Goal: Task Accomplishment & Management: Manage account settings

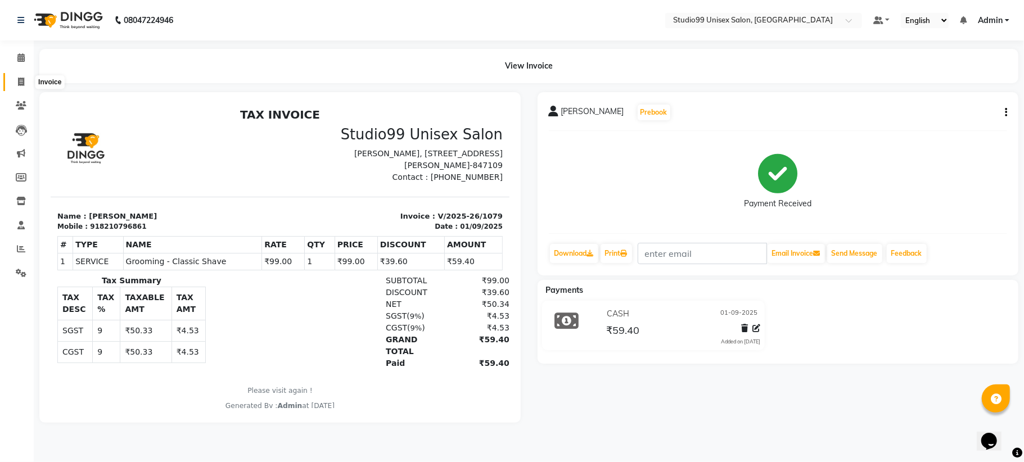
click at [21, 80] on icon at bounding box center [21, 82] width 6 height 8
select select "service"
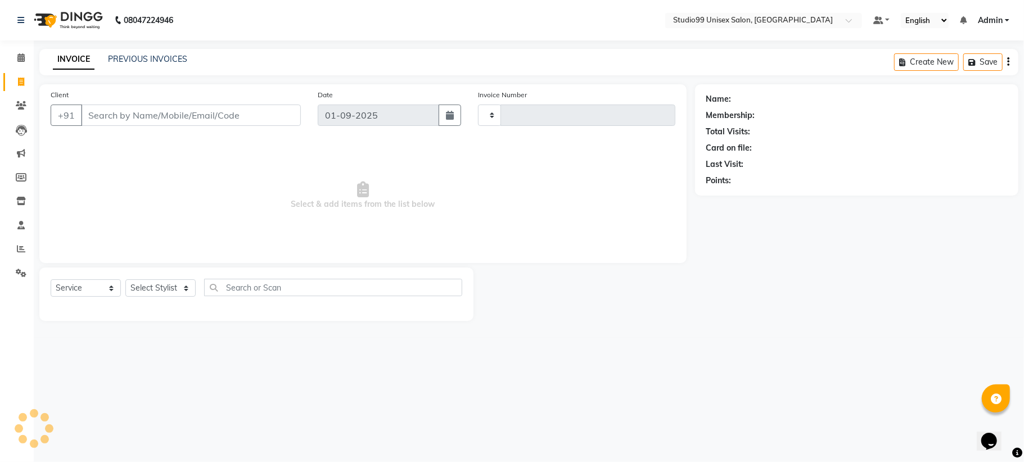
type input "1080"
select select "6061"
click at [124, 120] on input "Client" at bounding box center [191, 115] width 220 height 21
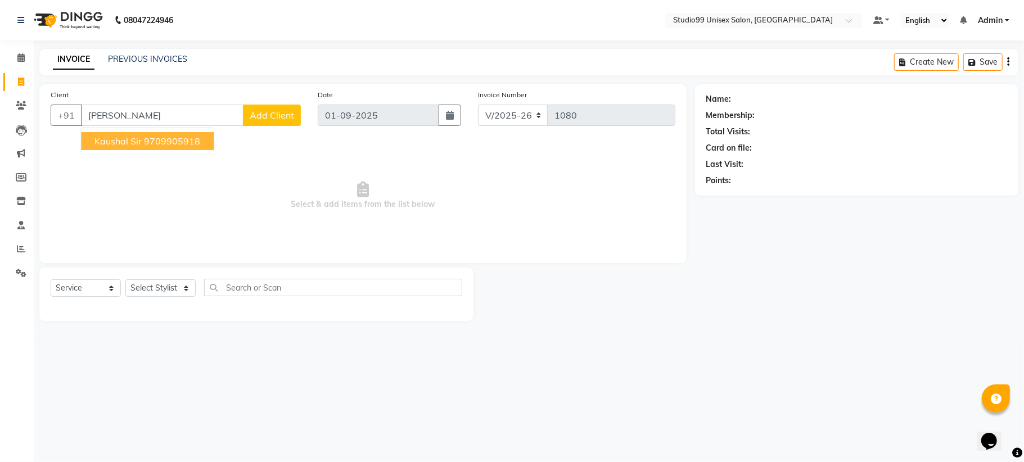
click at [134, 143] on span "Kaushal Sir" at bounding box center [118, 141] width 47 height 11
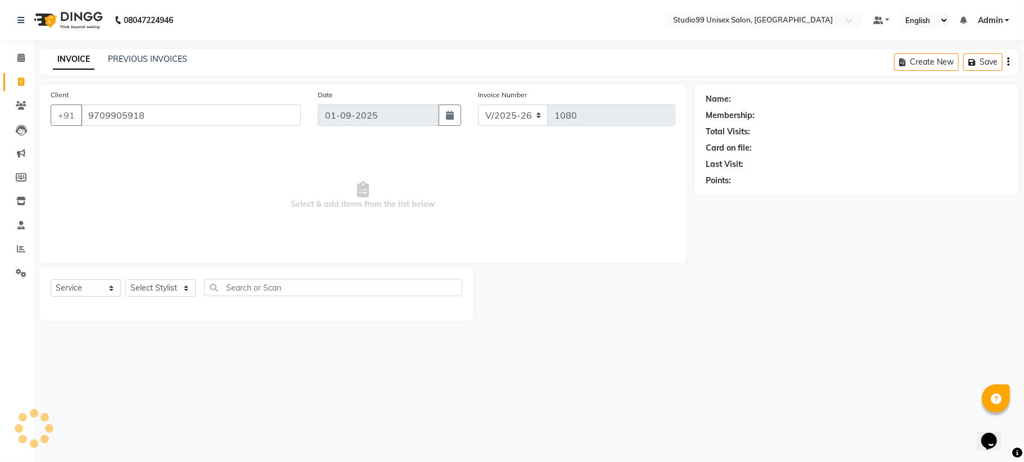
type input "9709905918"
select select "1: Object"
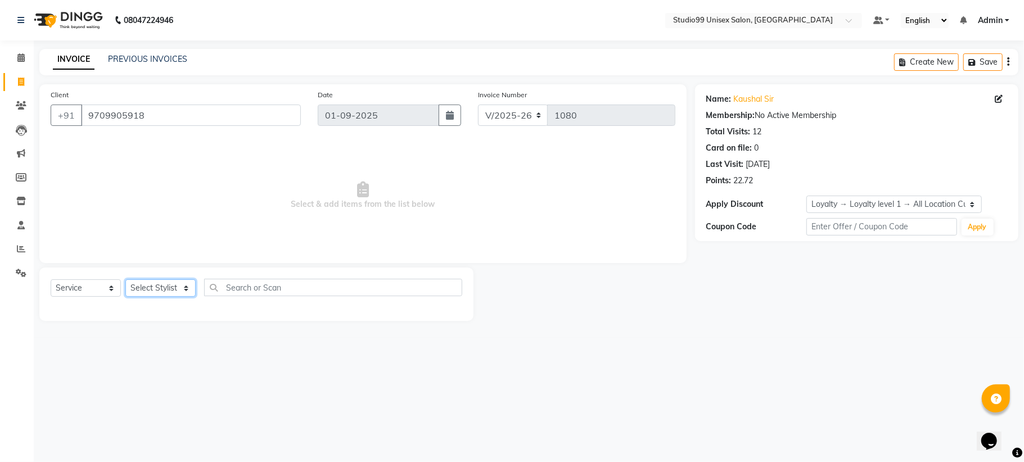
click at [172, 291] on select "Select Stylist Admin [PERSON_NAME] [PERSON_NAME] [PERSON_NAME] [PERSON_NAME] [P…" at bounding box center [160, 288] width 70 height 17
select select "45042"
click at [125, 280] on select "Select Stylist Admin [PERSON_NAME] [PERSON_NAME] [PERSON_NAME] [PERSON_NAME] [P…" at bounding box center [160, 288] width 70 height 17
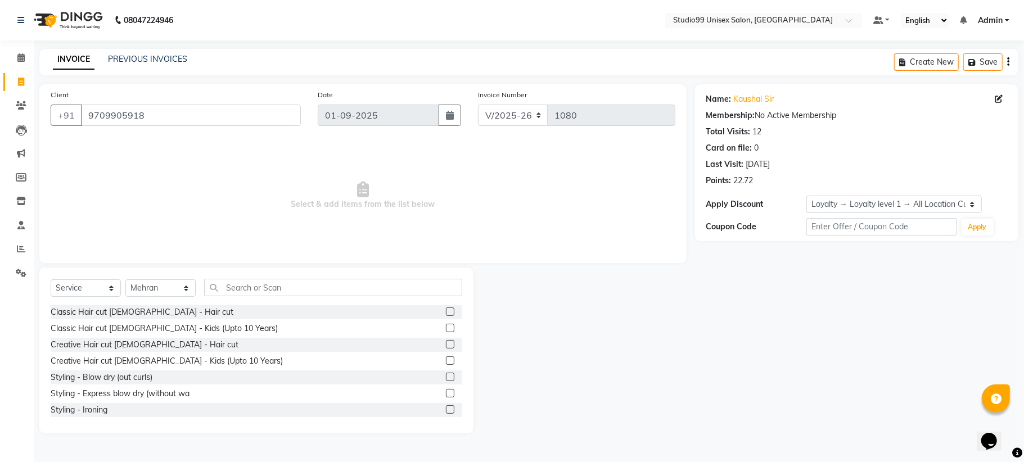
click at [446, 313] on label at bounding box center [450, 312] width 8 height 8
click at [446, 313] on input "checkbox" at bounding box center [449, 312] width 7 height 7
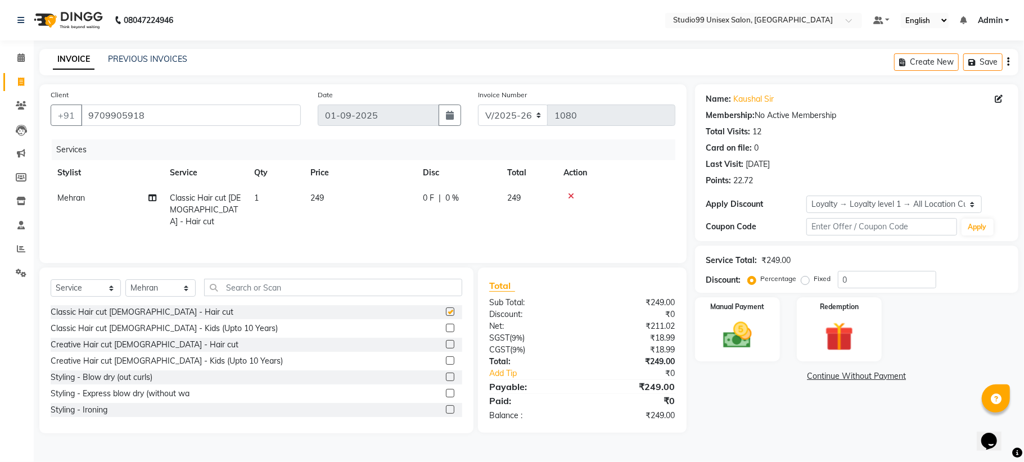
checkbox input "false"
click at [339, 285] on input "text" at bounding box center [333, 287] width 258 height 17
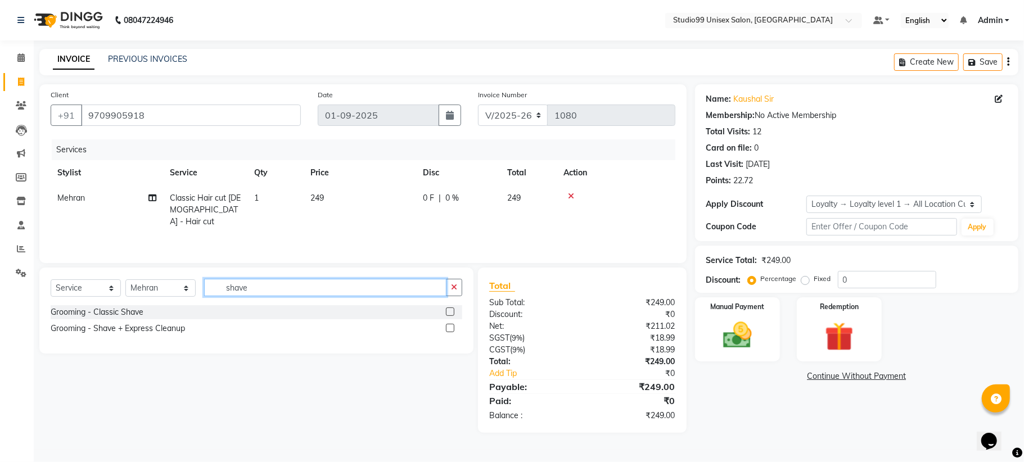
type input "shave"
click at [452, 312] on label at bounding box center [450, 312] width 8 height 8
click at [452, 312] on input "checkbox" at bounding box center [449, 312] width 7 height 7
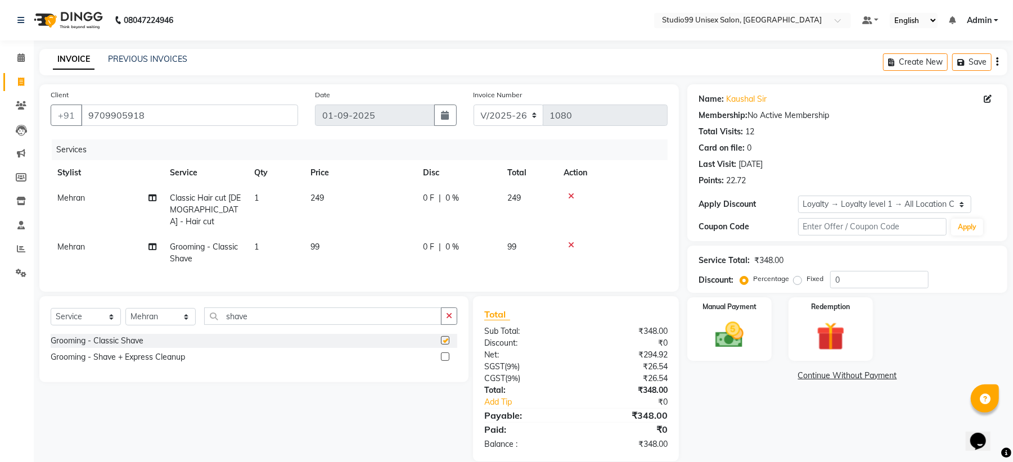
checkbox input "false"
click at [864, 276] on input "0" at bounding box center [879, 279] width 98 height 17
type input "40"
click at [750, 321] on img at bounding box center [729, 335] width 48 height 34
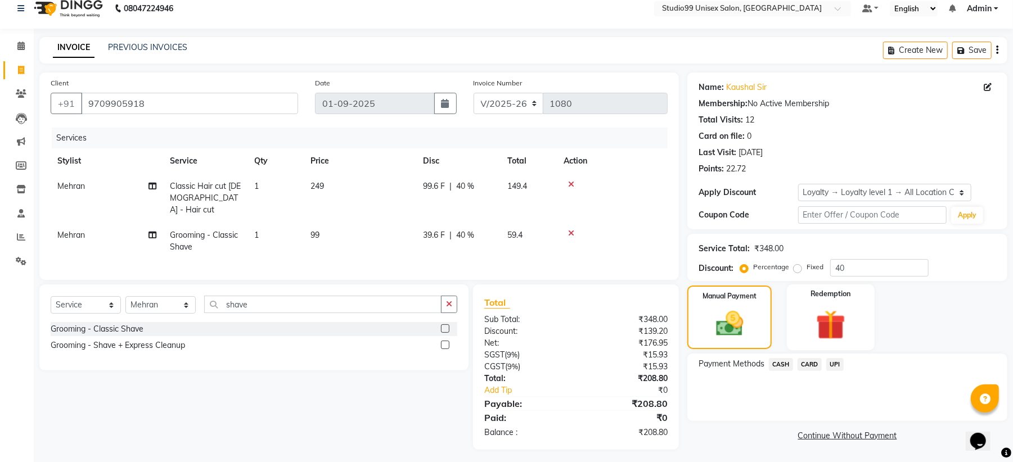
scroll to position [16, 0]
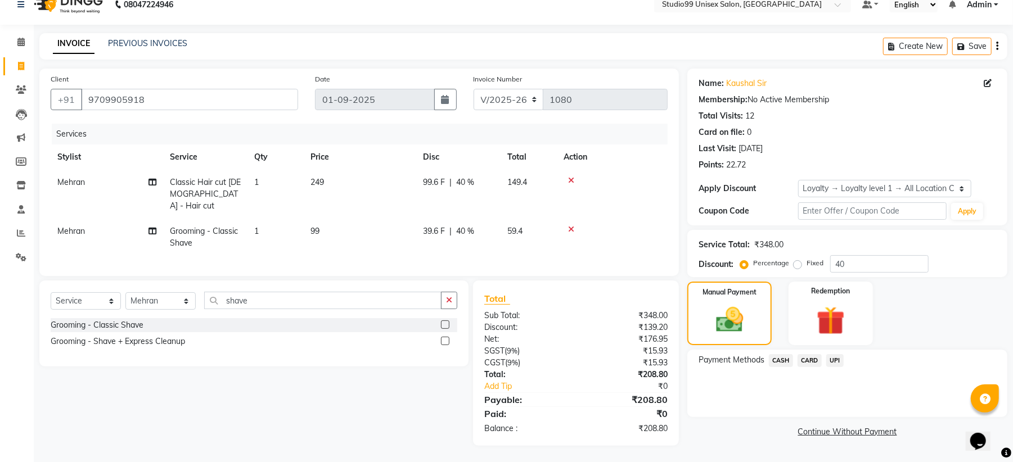
click at [840, 361] on span "UPI" at bounding box center [834, 360] width 17 height 13
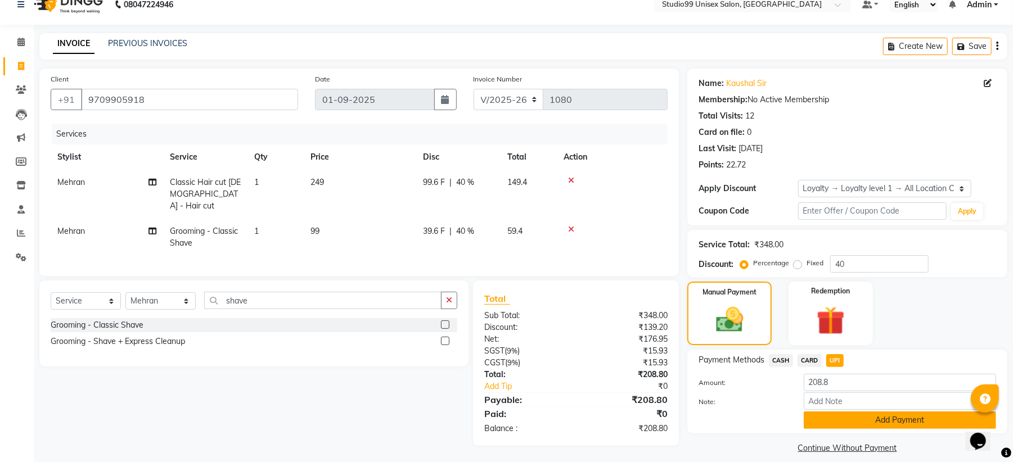
click at [870, 425] on button "Add Payment" at bounding box center [900, 420] width 192 height 17
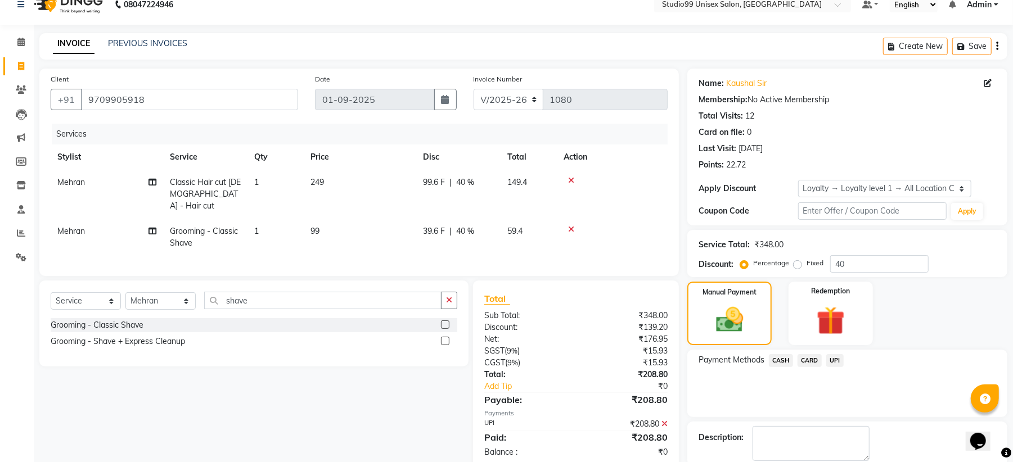
scroll to position [95, 0]
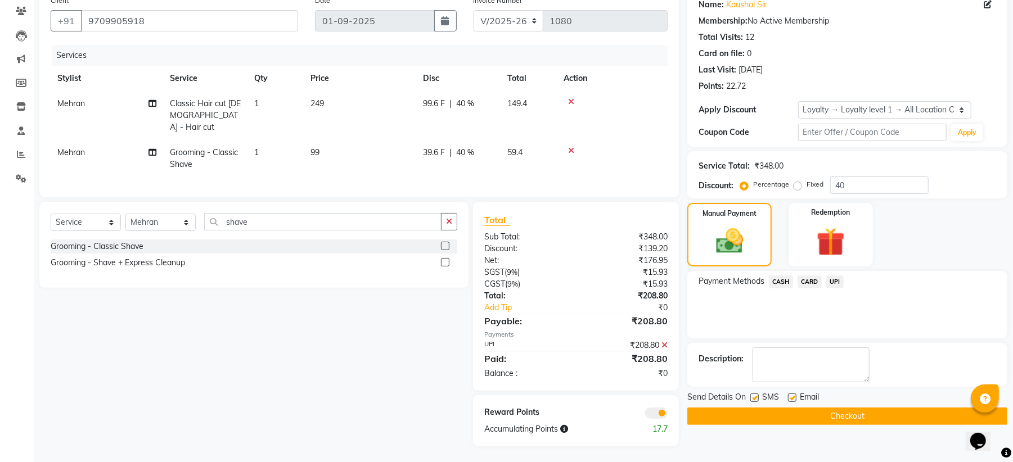
click at [835, 416] on button "Checkout" at bounding box center [847, 416] width 320 height 17
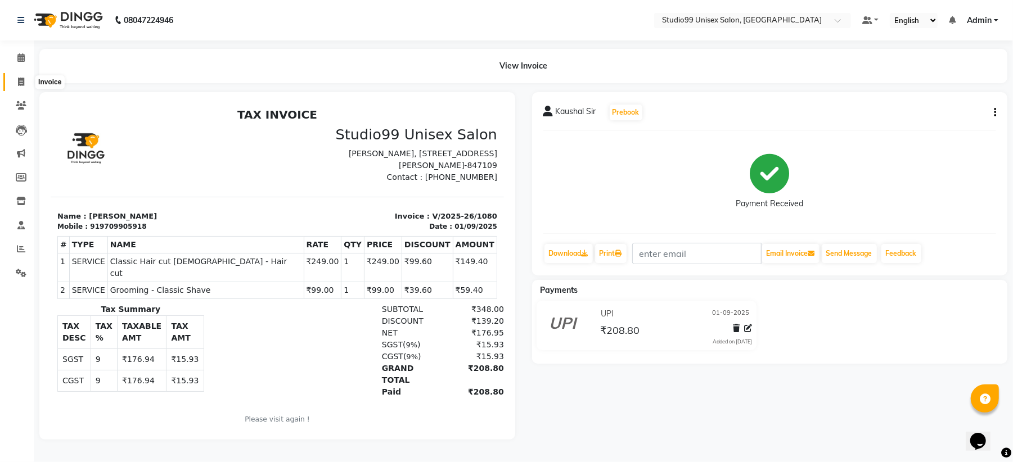
click at [19, 78] on icon at bounding box center [21, 82] width 6 height 8
select select "service"
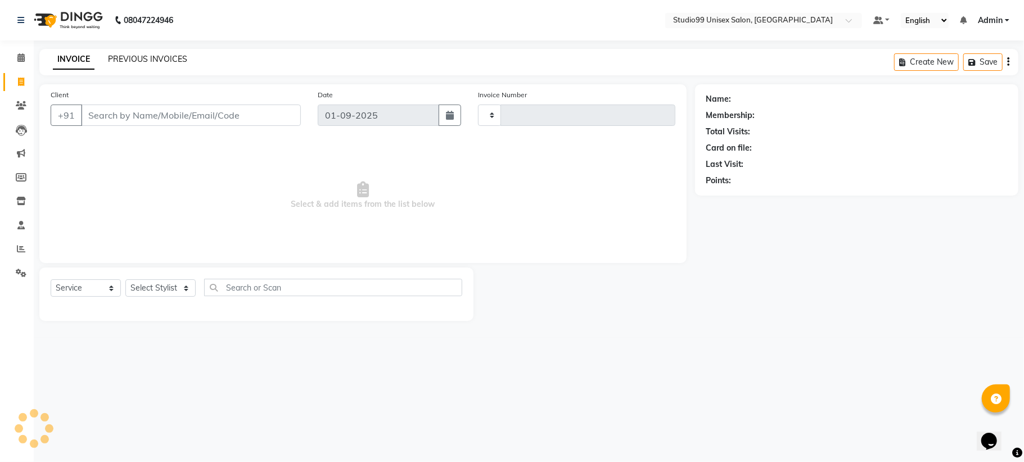
type input "1081"
select select "6061"
click at [129, 55] on link "PREVIOUS INVOICES" at bounding box center [147, 59] width 79 height 10
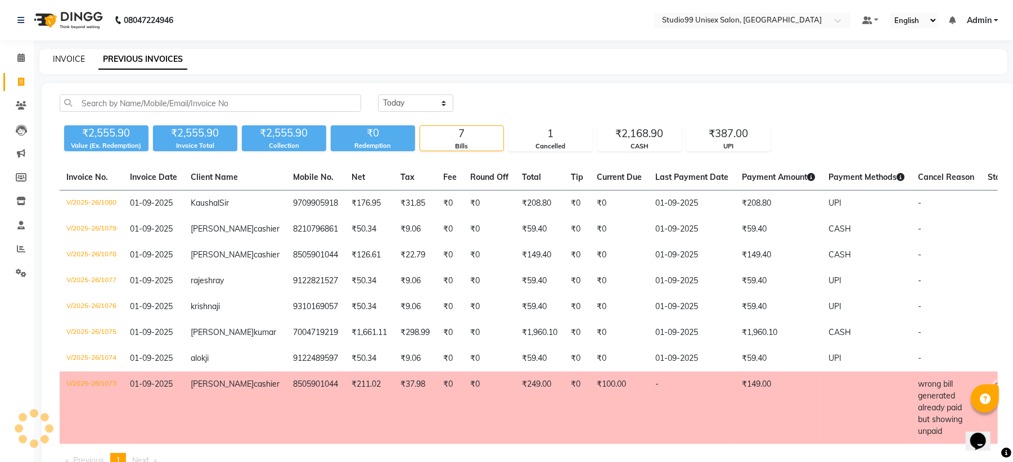
click at [68, 60] on link "INVOICE" at bounding box center [69, 59] width 32 height 10
select select "6061"
select select "service"
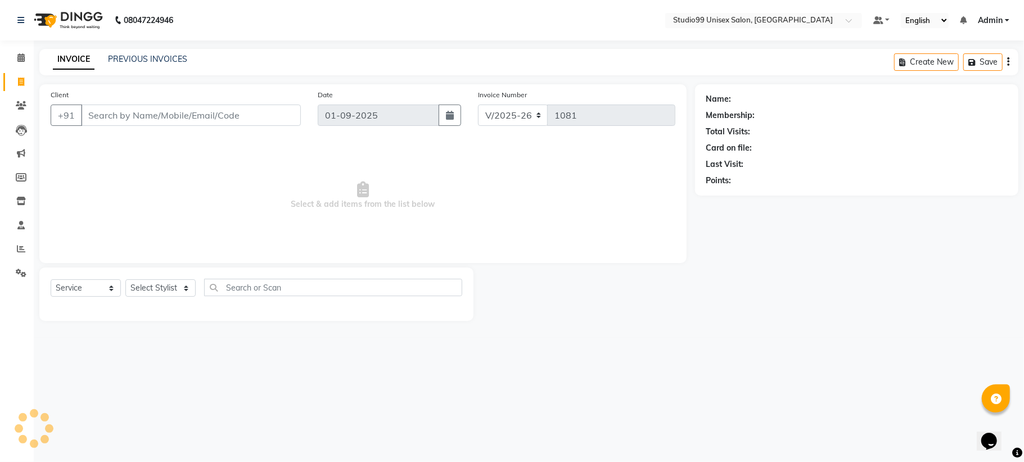
click at [153, 124] on input "Client" at bounding box center [191, 115] width 220 height 21
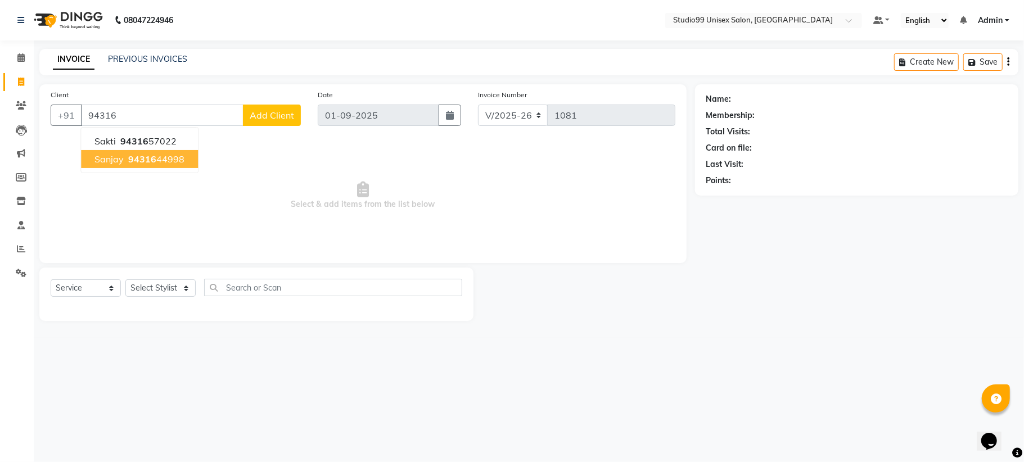
click at [119, 155] on span "sanjay" at bounding box center [109, 159] width 29 height 11
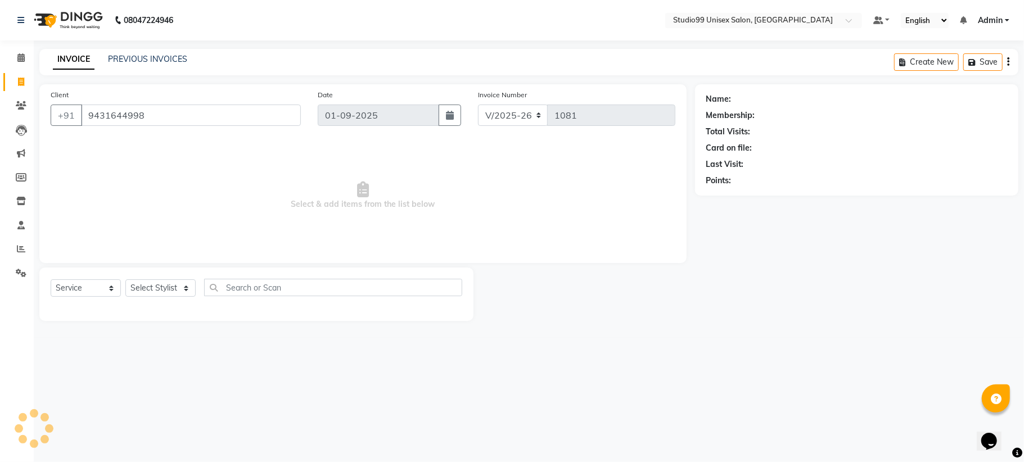
type input "9431644998"
click at [165, 299] on div "Select Service Product Membership Package Voucher Prepaid Gift Card Select Styl…" at bounding box center [257, 292] width 412 height 26
select select "1: Object"
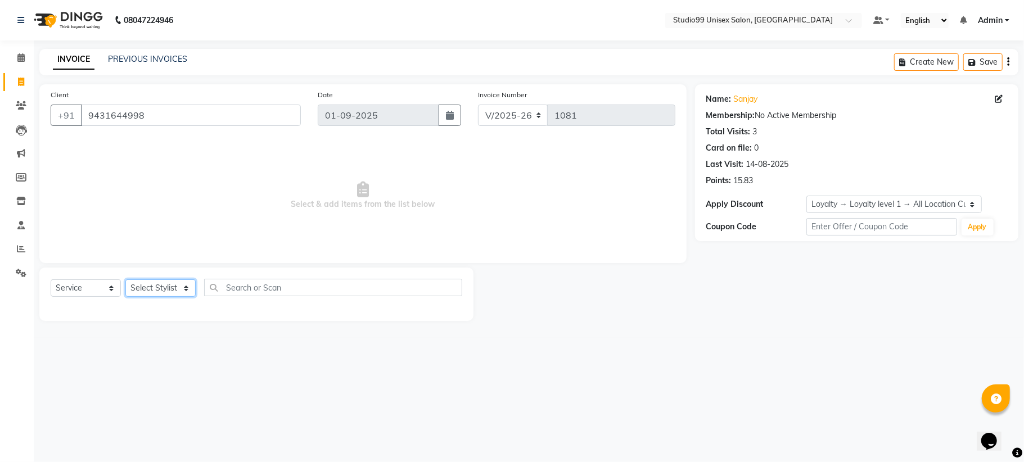
click at [165, 289] on select "Select Stylist Admin [PERSON_NAME] [PERSON_NAME] [PERSON_NAME] [PERSON_NAME] [P…" at bounding box center [160, 288] width 70 height 17
select select "45039"
click at [125, 280] on select "Select Stylist Admin [PERSON_NAME] [PERSON_NAME] [PERSON_NAME] [PERSON_NAME] [P…" at bounding box center [160, 288] width 70 height 17
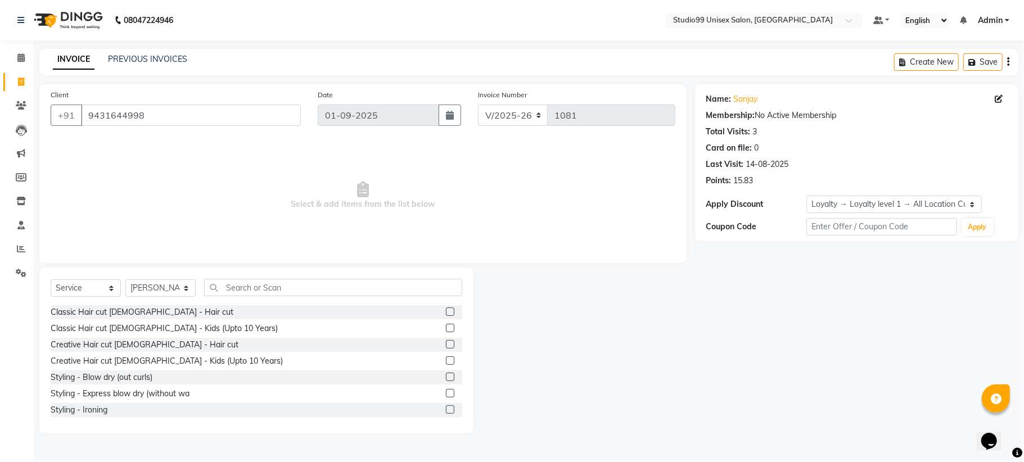
click at [446, 312] on label at bounding box center [450, 312] width 8 height 8
click at [446, 312] on input "checkbox" at bounding box center [449, 312] width 7 height 7
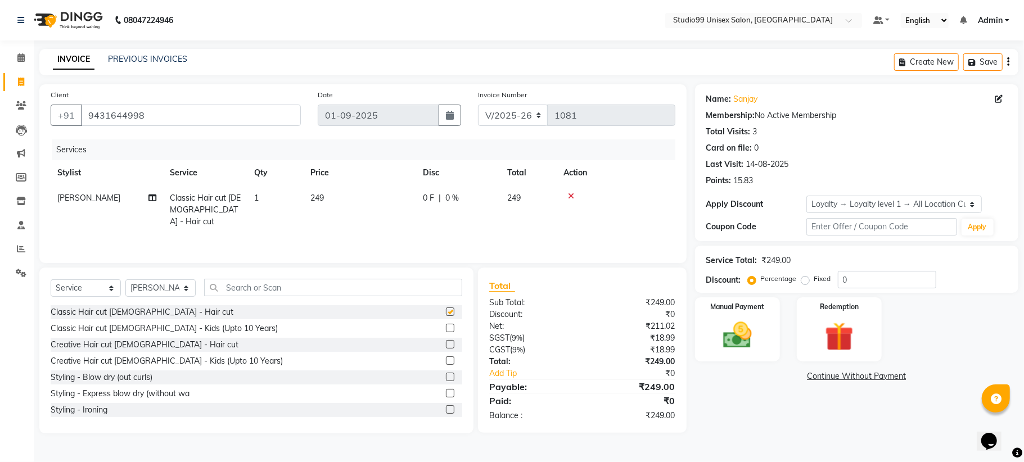
checkbox input "false"
click at [852, 270] on div "Service Total: ₹249.00 Discount: Percentage Fixed 0" at bounding box center [857, 269] width 301 height 38
drag, startPoint x: 854, startPoint y: 277, endPoint x: 838, endPoint y: 271, distance: 17.3
click at [854, 277] on input "0" at bounding box center [887, 279] width 98 height 17
type input "15"
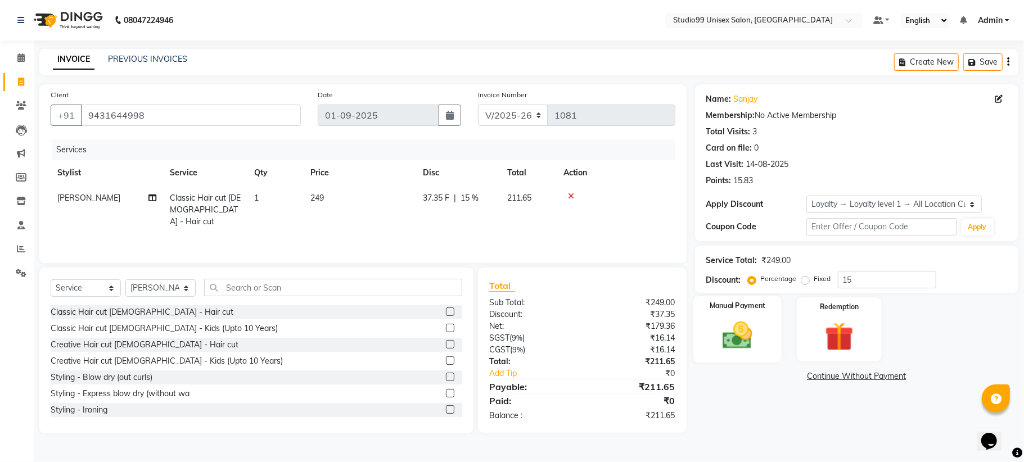
click at [752, 327] on img at bounding box center [737, 335] width 49 height 35
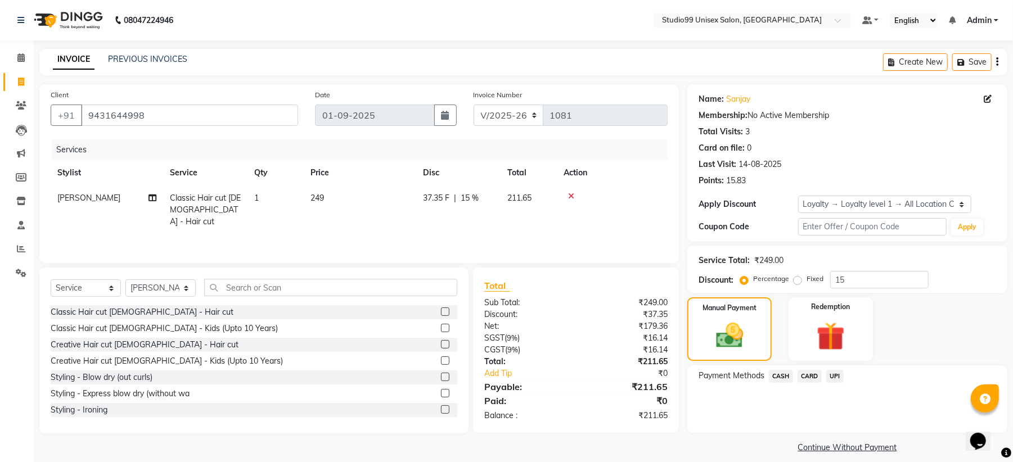
click at [831, 376] on span "UPI" at bounding box center [834, 376] width 17 height 13
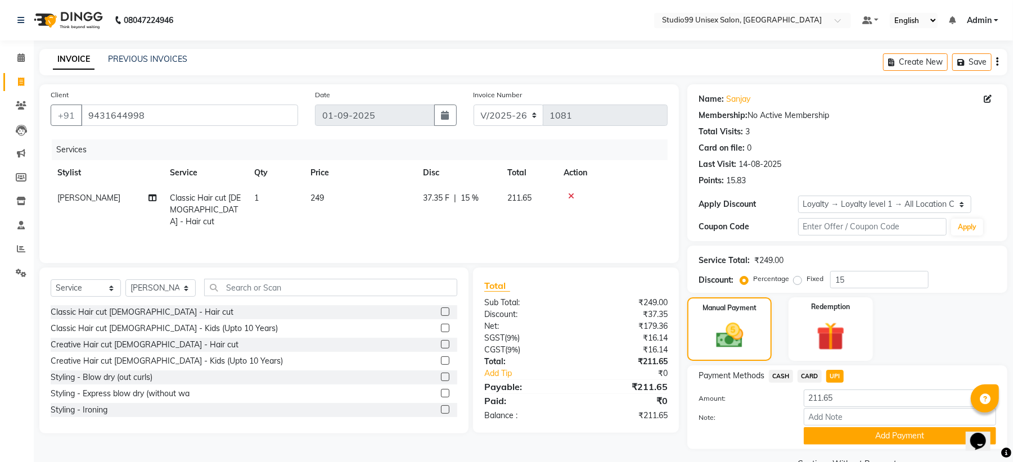
scroll to position [28, 0]
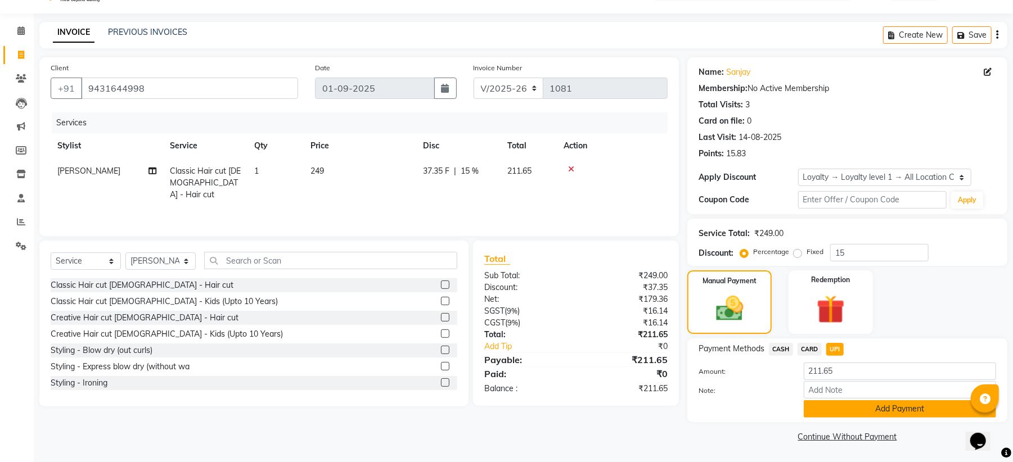
click at [870, 408] on button "Add Payment" at bounding box center [900, 409] width 192 height 17
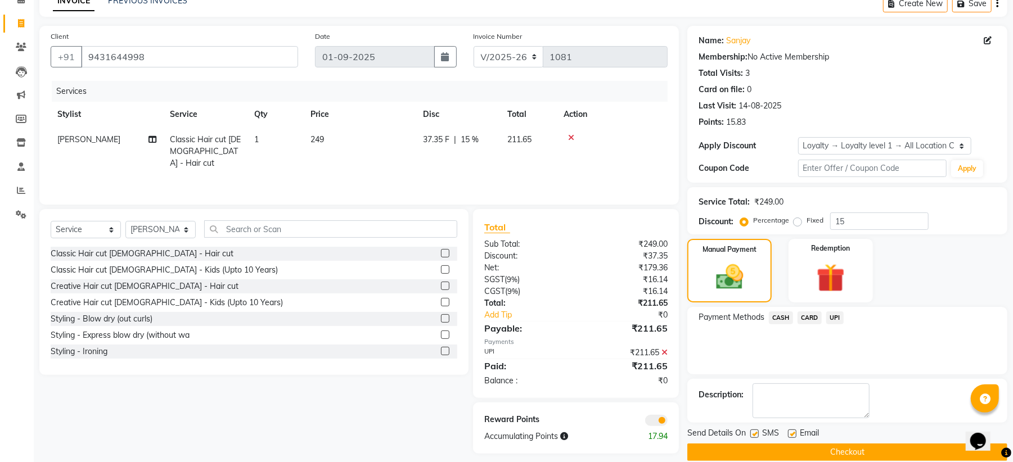
scroll to position [75, 0]
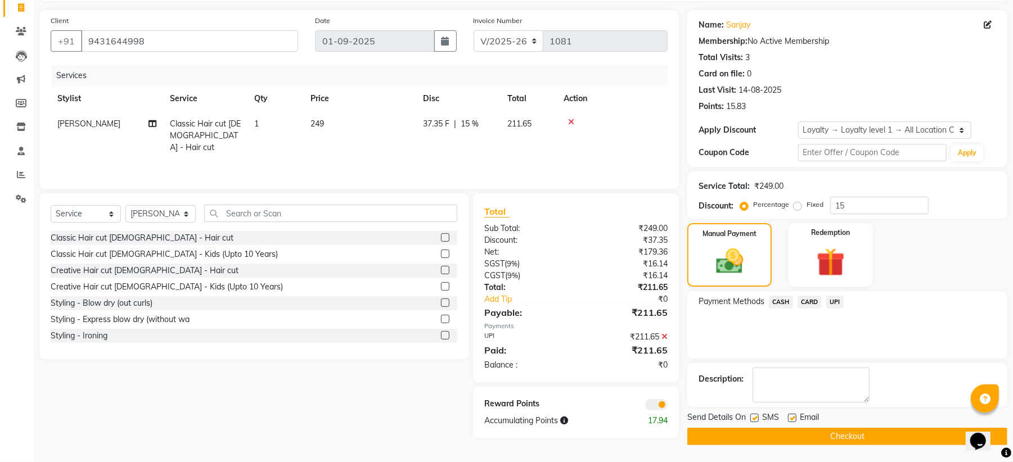
click at [777, 435] on button "Checkout" at bounding box center [847, 436] width 320 height 17
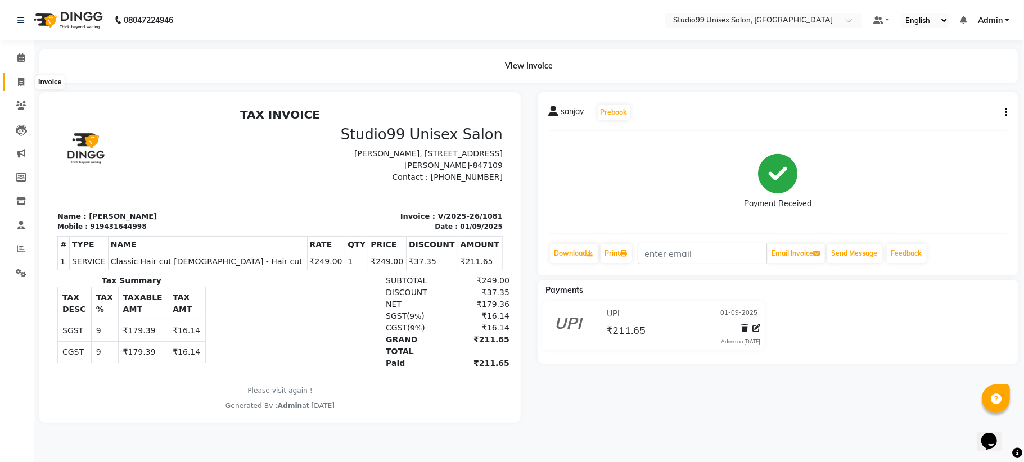
click at [25, 82] on span at bounding box center [21, 82] width 20 height 13
select select "service"
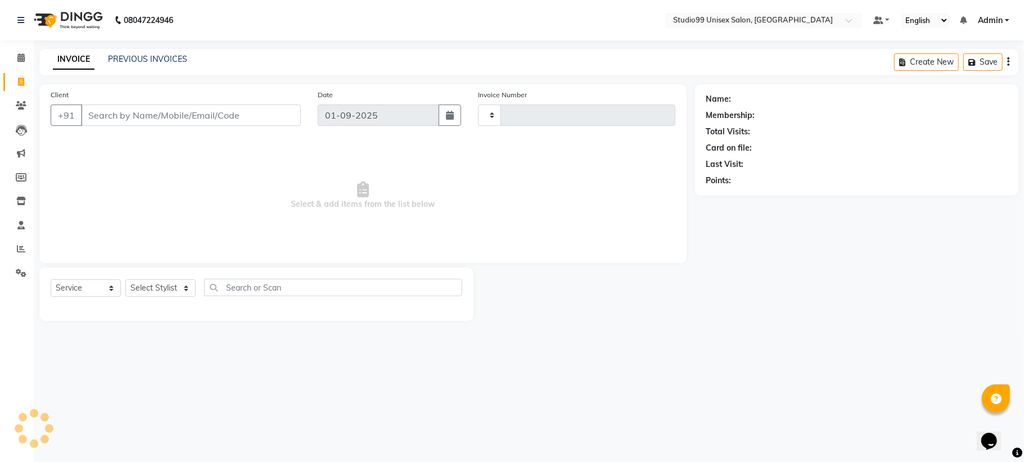
type input "1082"
select select "6061"
click at [131, 57] on link "PREVIOUS INVOICES" at bounding box center [147, 59] width 79 height 10
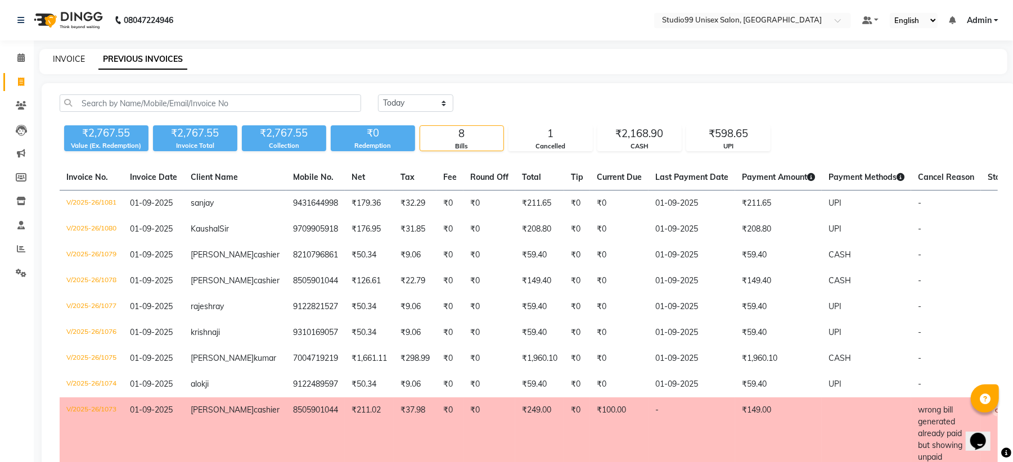
click at [60, 59] on link "INVOICE" at bounding box center [69, 59] width 32 height 10
select select "service"
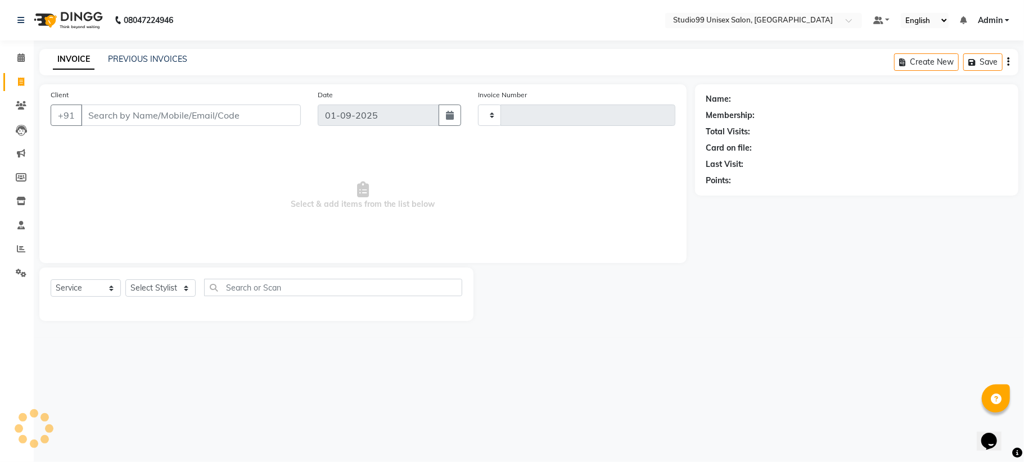
type input "1082"
select select "6061"
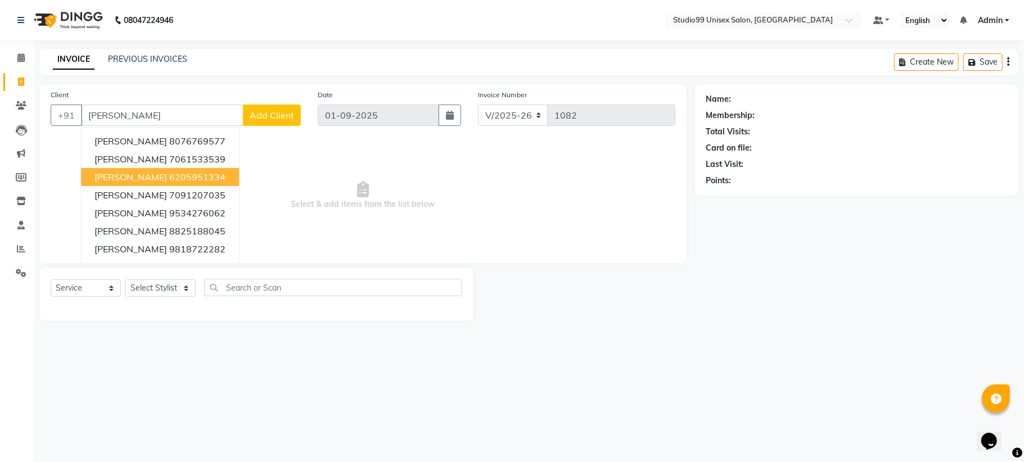
click at [169, 174] on ngb-highlight "6205951334" at bounding box center [197, 177] width 56 height 11
type input "6205951334"
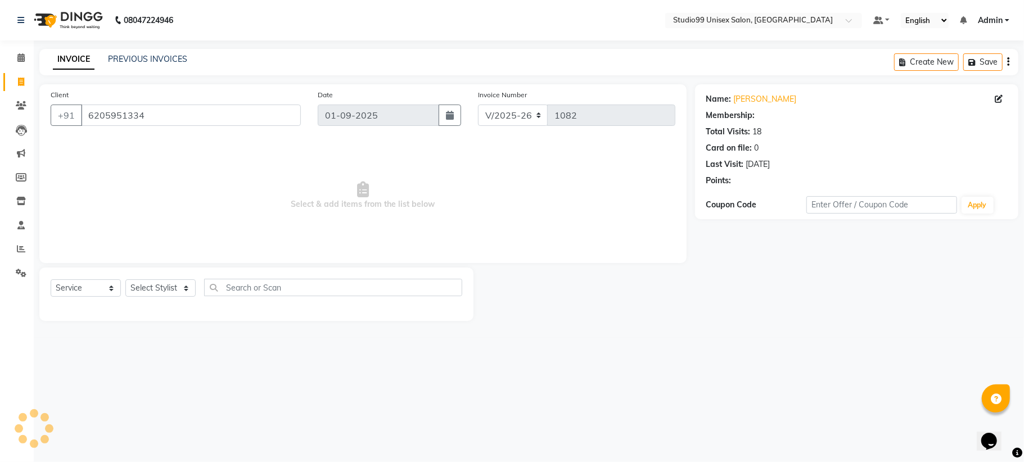
select select "1: Object"
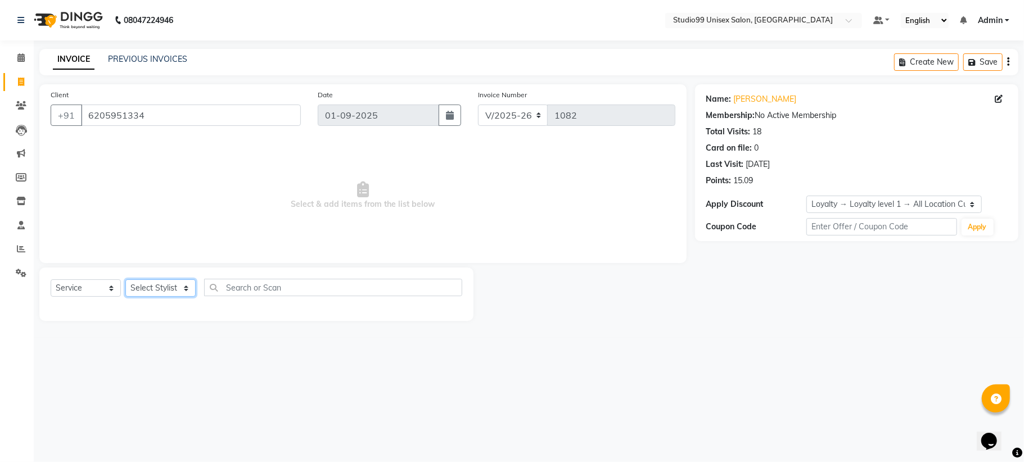
click at [159, 290] on select "Select Stylist Admin [PERSON_NAME] [PERSON_NAME] [PERSON_NAME] [PERSON_NAME] [P…" at bounding box center [160, 288] width 70 height 17
select select "45042"
click at [125, 280] on select "Select Stylist Admin [PERSON_NAME] [PERSON_NAME] [PERSON_NAME] [PERSON_NAME] [P…" at bounding box center [160, 288] width 70 height 17
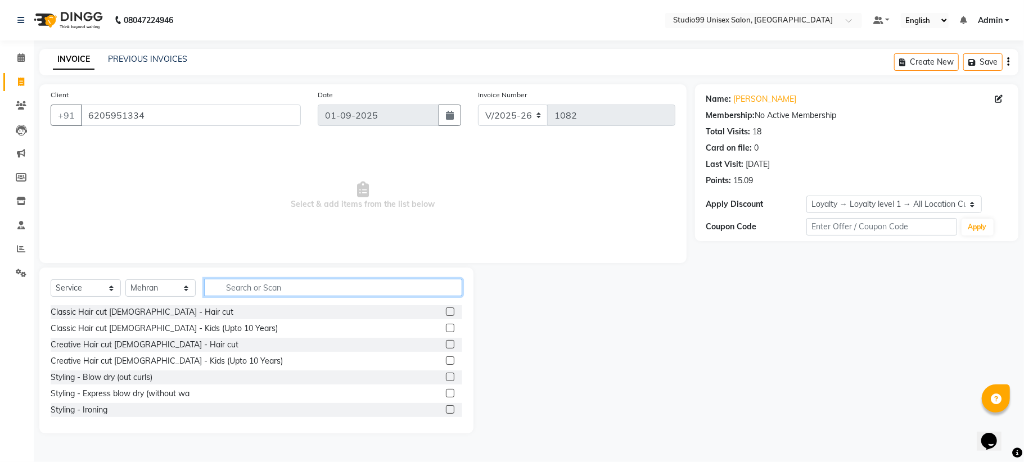
click at [260, 289] on input "text" at bounding box center [333, 287] width 258 height 17
click at [245, 290] on input "text" at bounding box center [333, 287] width 258 height 17
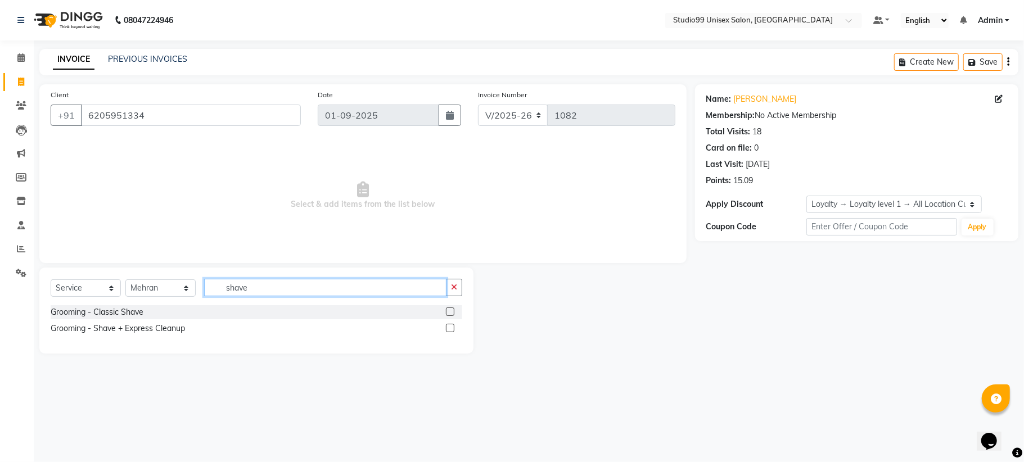
type input "shave"
click at [450, 313] on label at bounding box center [450, 312] width 8 height 8
click at [450, 313] on input "checkbox" at bounding box center [449, 312] width 7 height 7
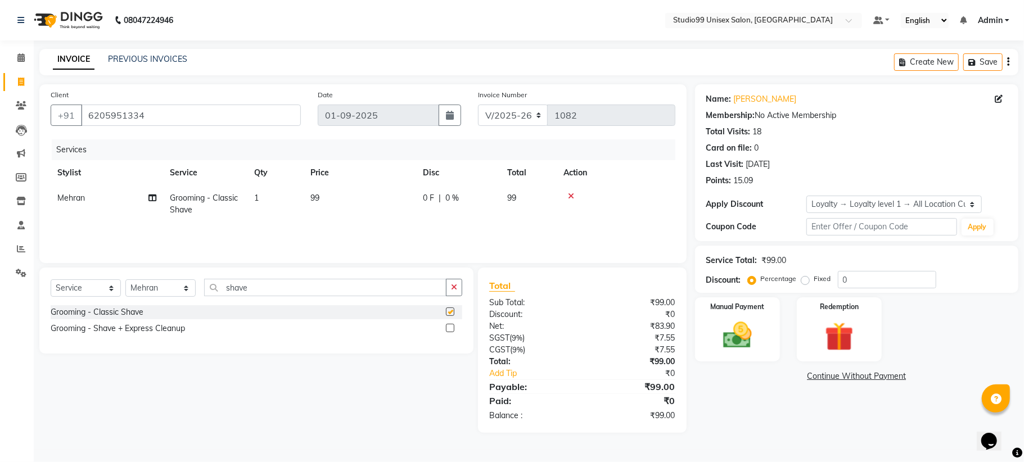
checkbox input "false"
click at [739, 326] on img at bounding box center [737, 335] width 49 height 35
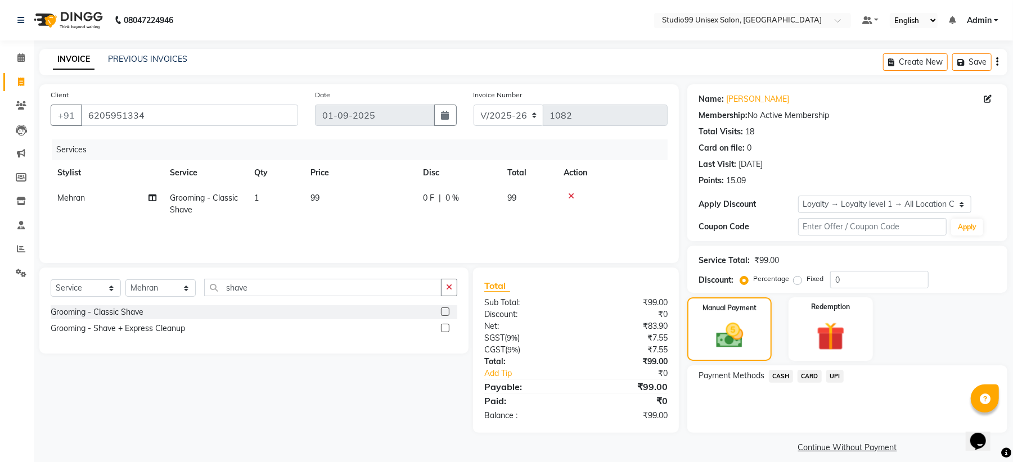
click at [781, 376] on span "CASH" at bounding box center [781, 376] width 24 height 13
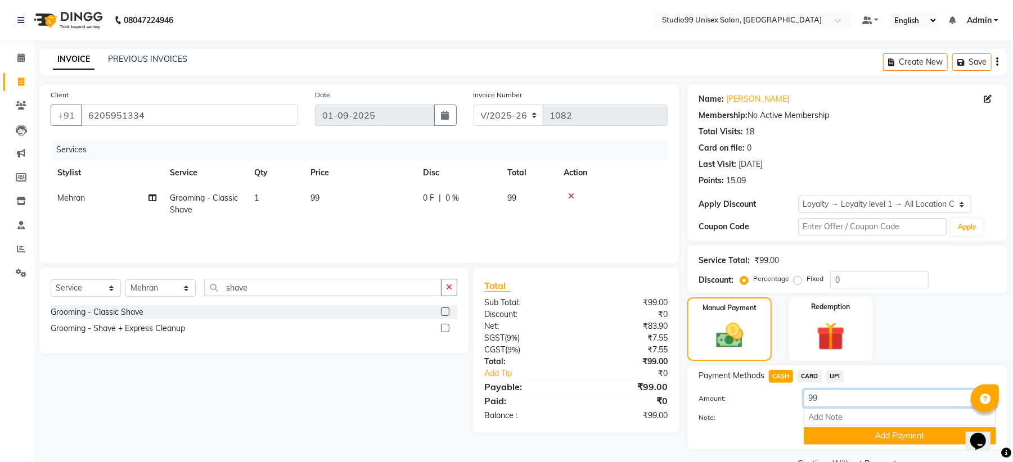
click at [824, 394] on input "99" at bounding box center [900, 398] width 192 height 17
click at [865, 279] on input "0" at bounding box center [879, 279] width 98 height 17
type input "2"
type input "40"
click at [883, 439] on button "Add Payment" at bounding box center [900, 436] width 192 height 17
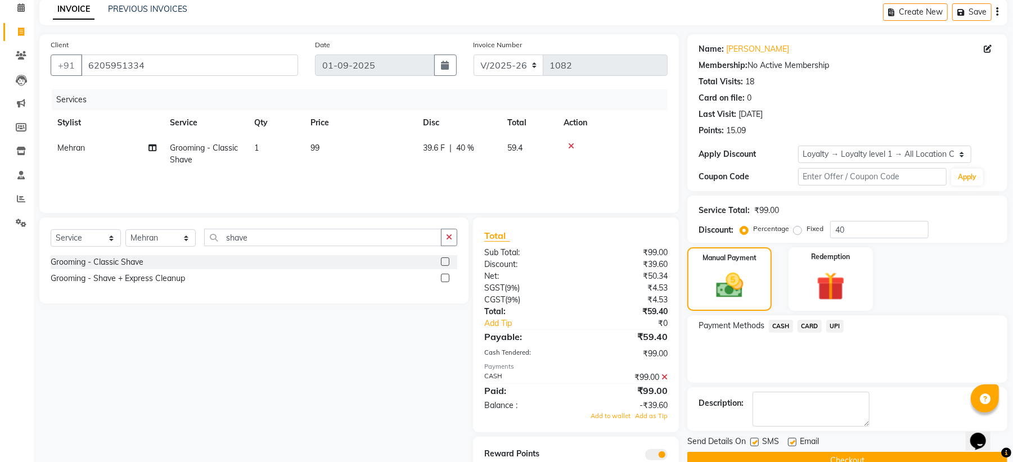
scroll to position [92, 0]
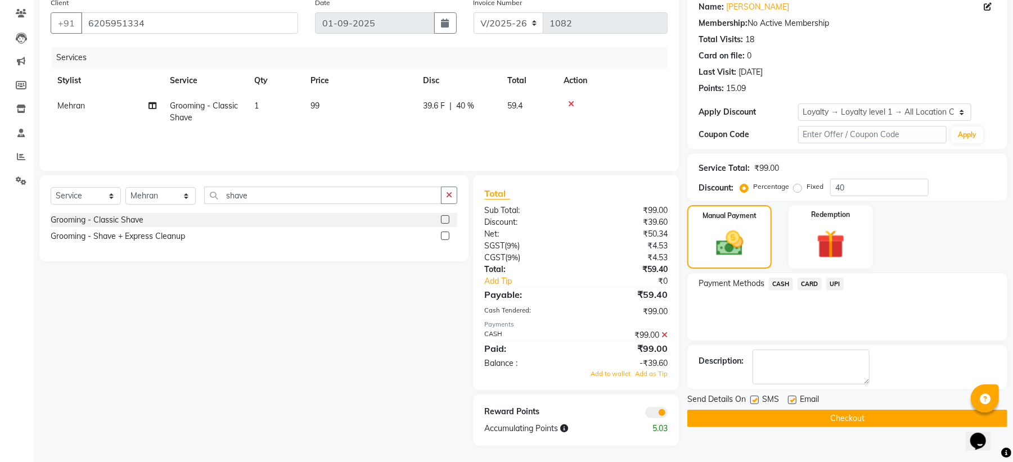
click at [834, 417] on button "Checkout" at bounding box center [847, 418] width 320 height 17
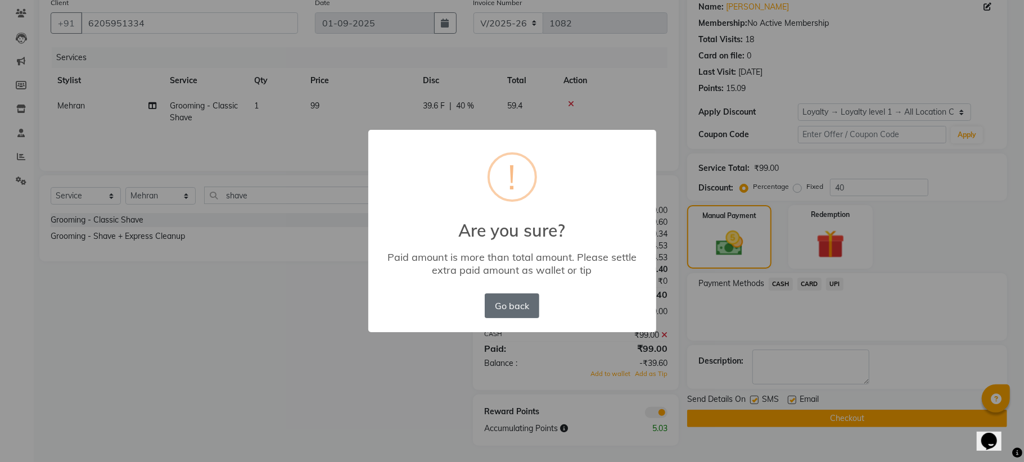
click at [506, 314] on button "Go back" at bounding box center [512, 306] width 54 height 25
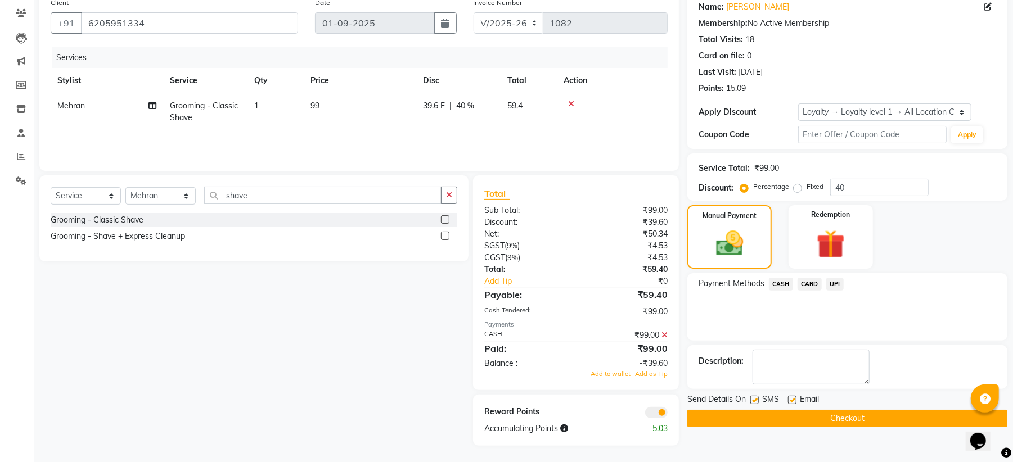
click at [664, 335] on icon at bounding box center [665, 335] width 6 height 8
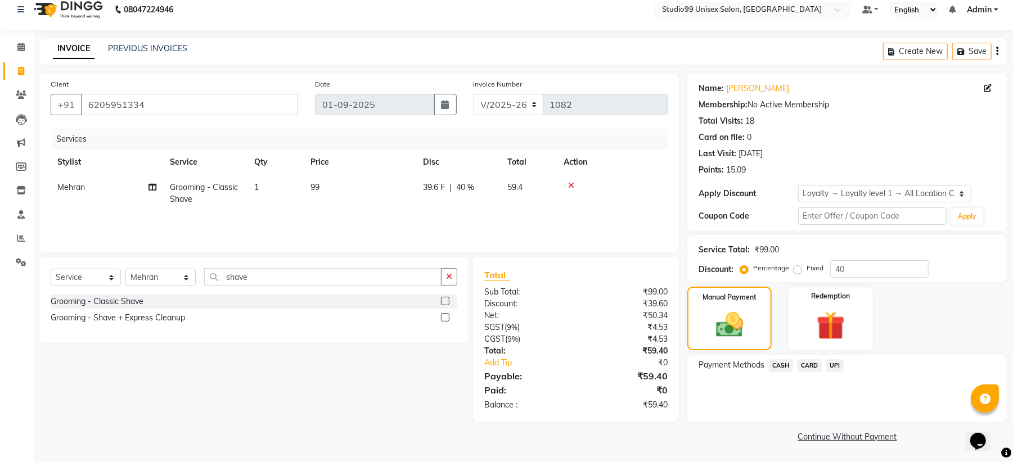
scroll to position [10, 0]
click at [809, 363] on span "CARD" at bounding box center [810, 366] width 24 height 13
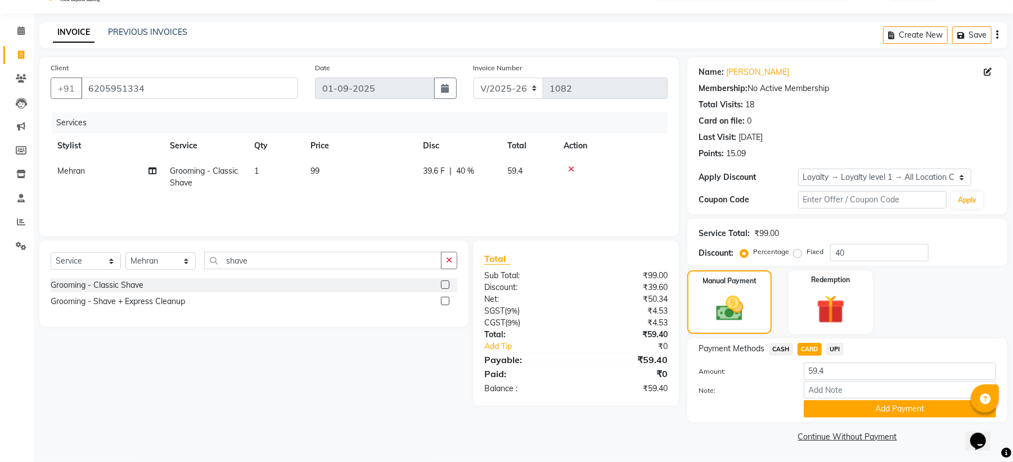
click at [779, 347] on span "CASH" at bounding box center [781, 349] width 24 height 13
click at [882, 414] on button "Add Payment" at bounding box center [900, 409] width 192 height 17
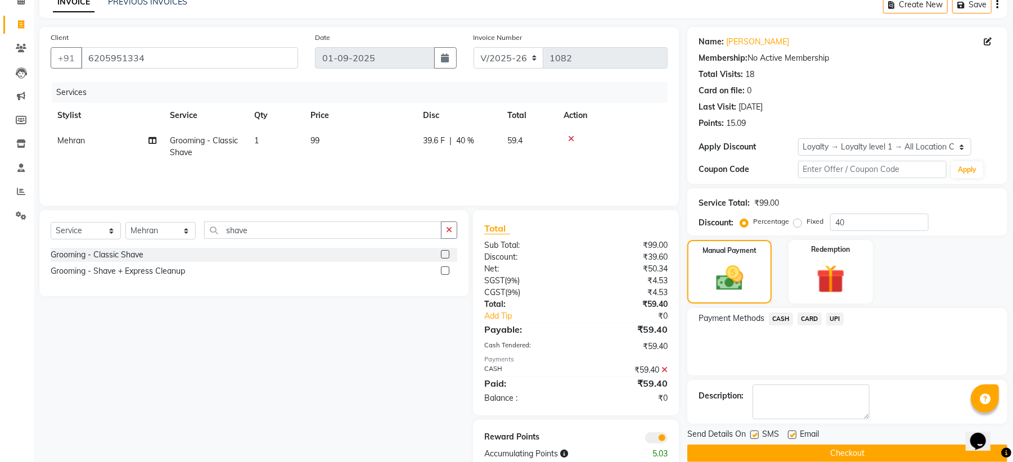
scroll to position [82, 0]
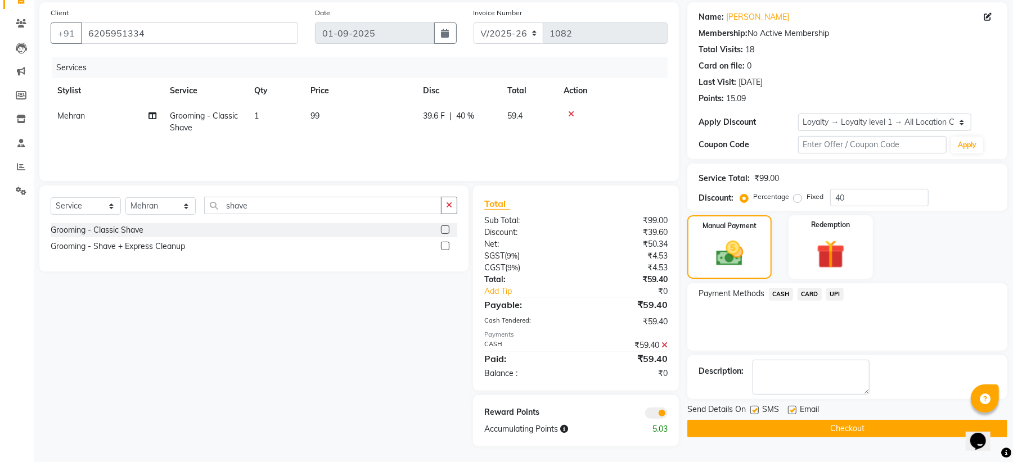
click at [847, 425] on button "Checkout" at bounding box center [847, 428] width 320 height 17
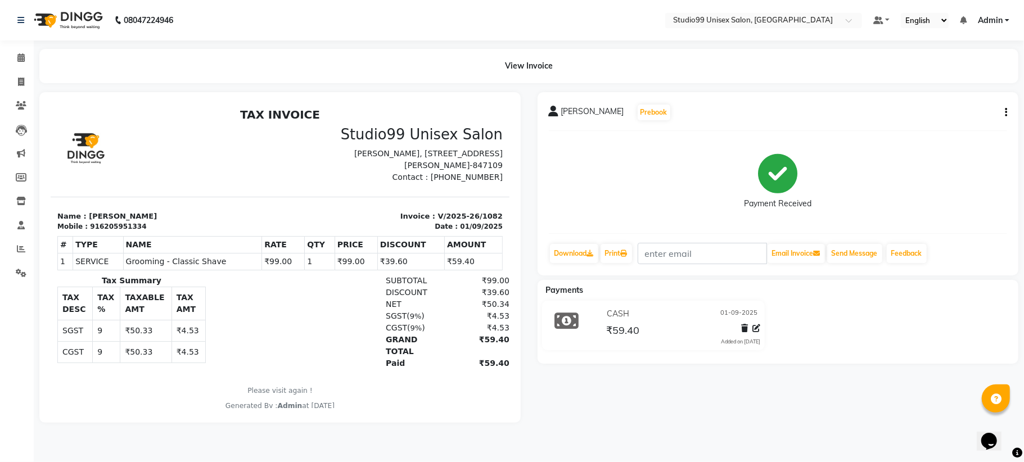
scroll to position [8, 0]
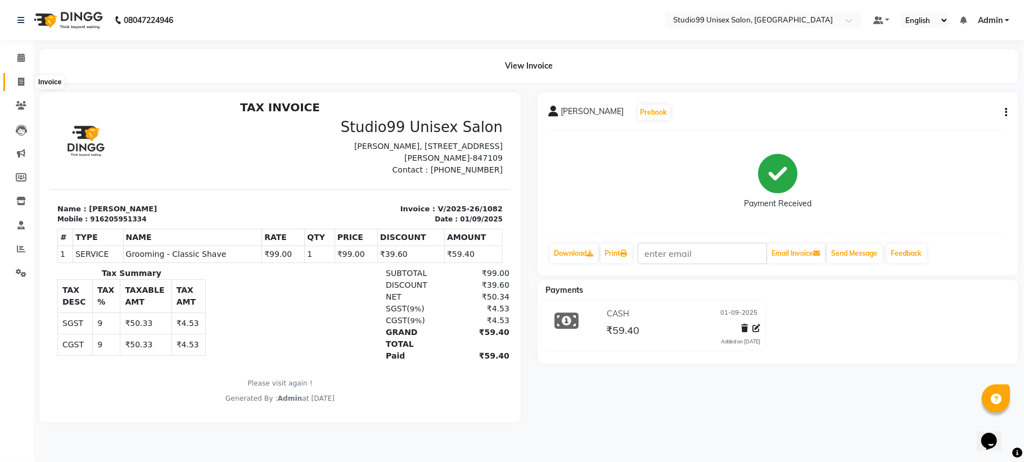
click at [19, 86] on icon at bounding box center [21, 82] width 6 height 8
select select "service"
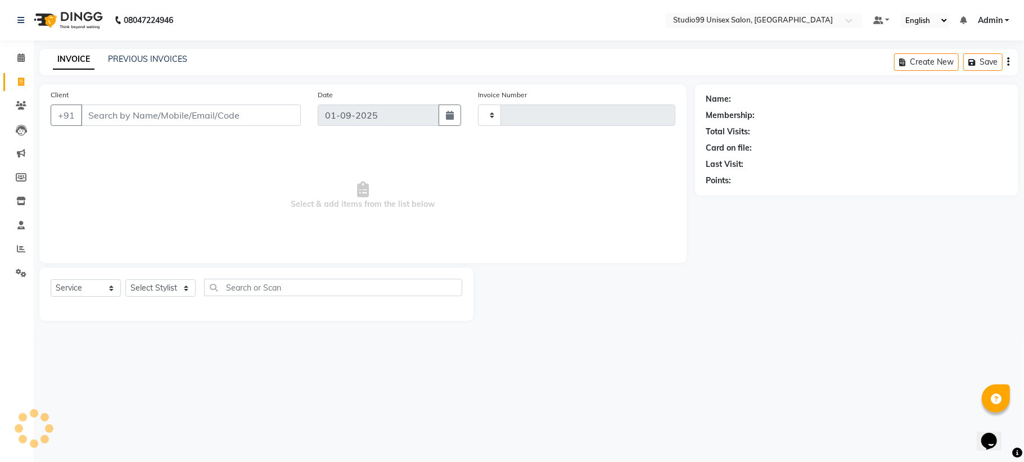
type input "1083"
select select "6061"
click at [17, 253] on icon at bounding box center [21, 249] width 8 height 8
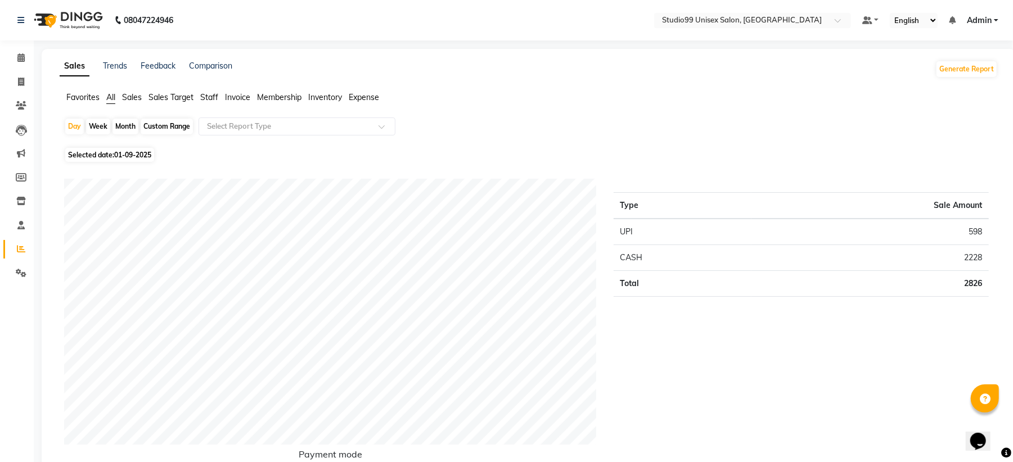
click at [131, 97] on span "Sales" at bounding box center [132, 97] width 20 height 10
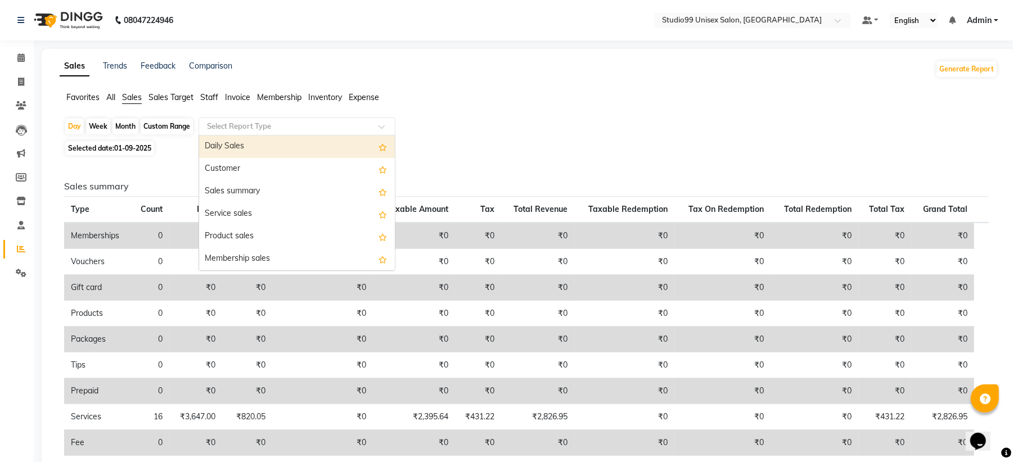
click at [245, 128] on input "text" at bounding box center [286, 126] width 162 height 11
click at [248, 145] on div "Daily Sales" at bounding box center [297, 147] width 196 height 23
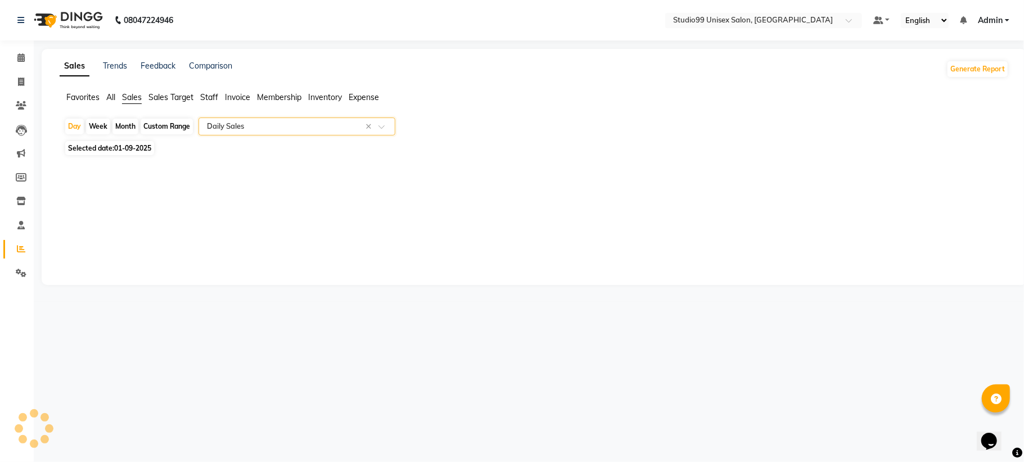
select select "csv"
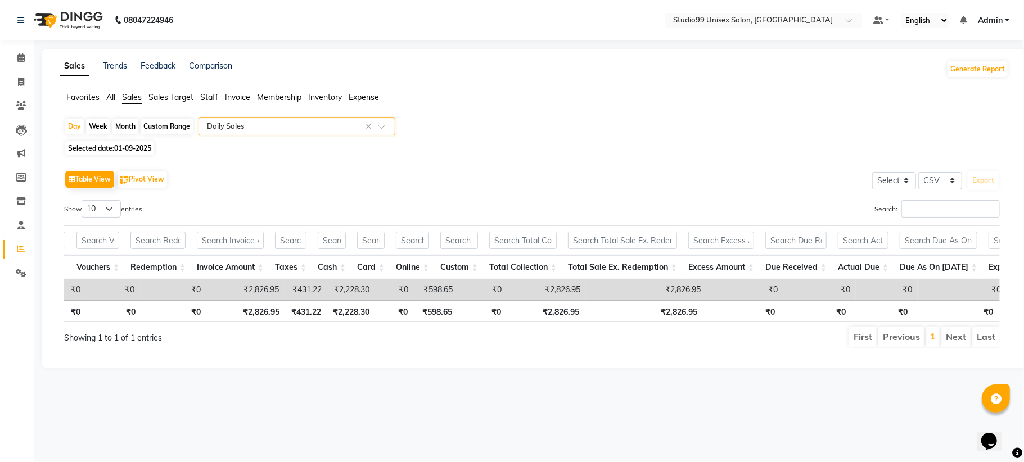
click at [509, 169] on div "Table View Pivot View Select Select CSV PDF Export" at bounding box center [532, 180] width 936 height 24
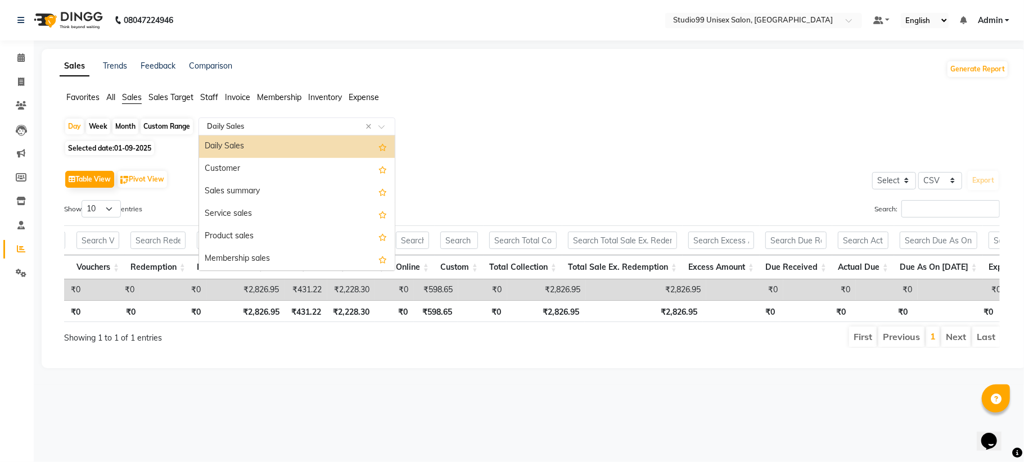
click at [272, 126] on input "text" at bounding box center [286, 126] width 162 height 11
click at [255, 165] on div "Customer" at bounding box center [297, 169] width 196 height 23
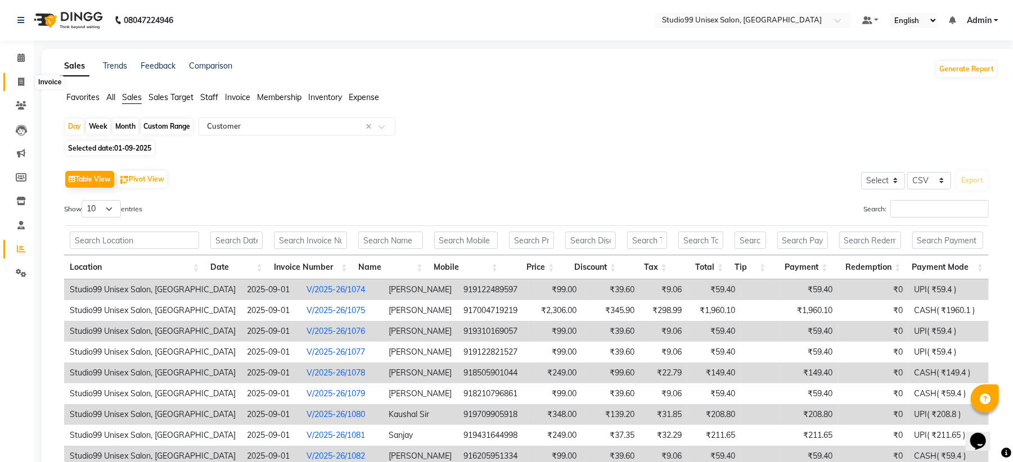
click at [14, 79] on span at bounding box center [21, 82] width 20 height 13
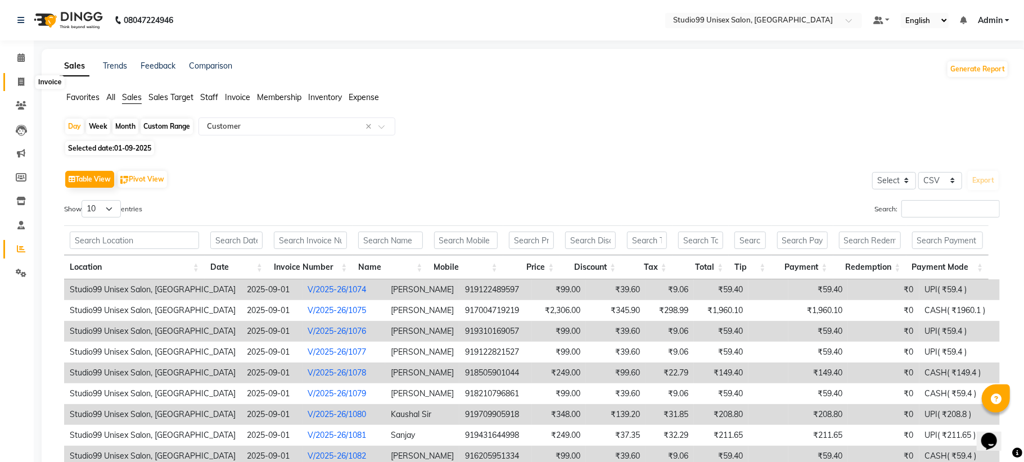
select select "service"
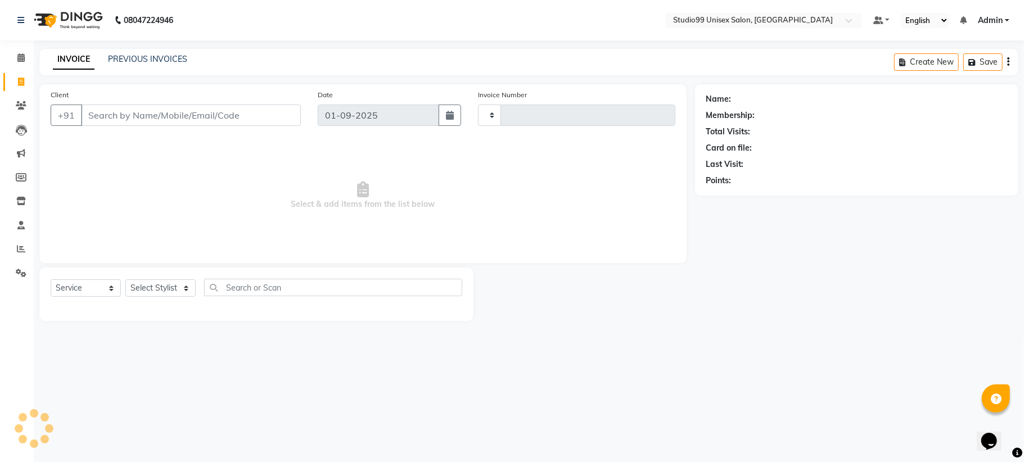
type input "1083"
select select "6061"
click at [224, 113] on input "Client" at bounding box center [191, 115] width 220 height 21
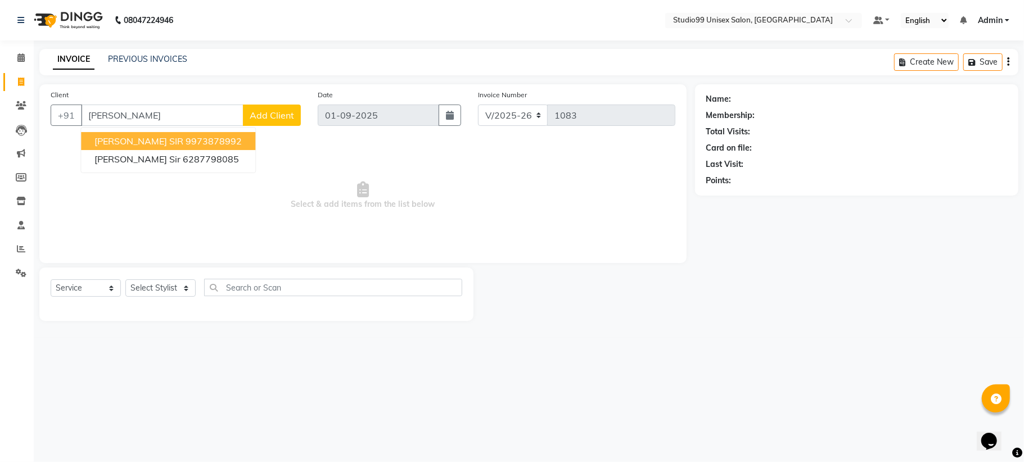
type input "[PERSON_NAME]"
click at [534, 182] on span "Select & add items from the list below" at bounding box center [363, 196] width 625 height 113
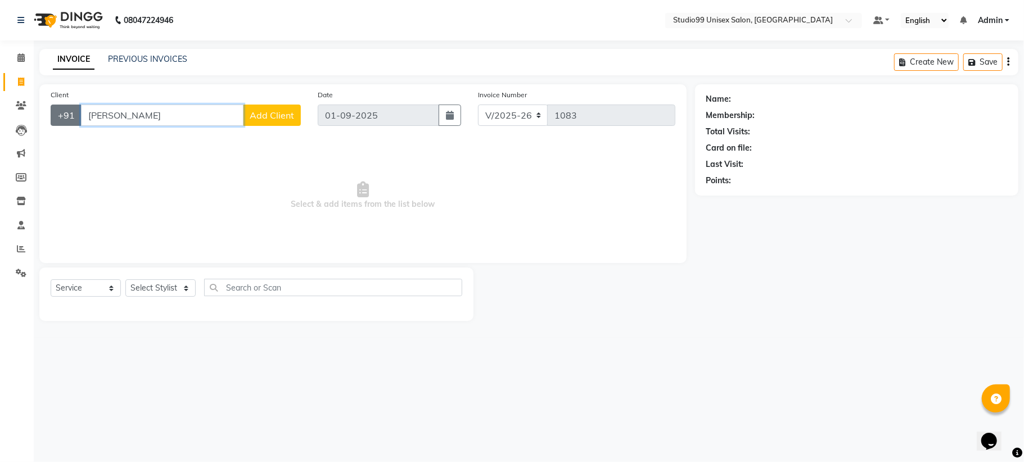
drag, startPoint x: 127, startPoint y: 122, endPoint x: 46, endPoint y: 107, distance: 82.4
click at [54, 107] on div "+91 runnu Add Client" at bounding box center [176, 115] width 250 height 21
click at [20, 245] on icon at bounding box center [21, 249] width 8 height 8
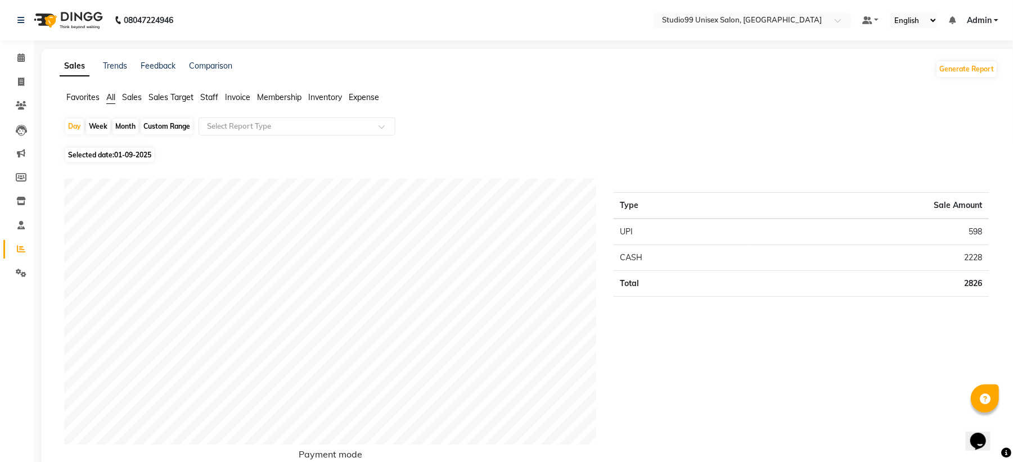
click at [129, 95] on span "Sales" at bounding box center [132, 97] width 20 height 10
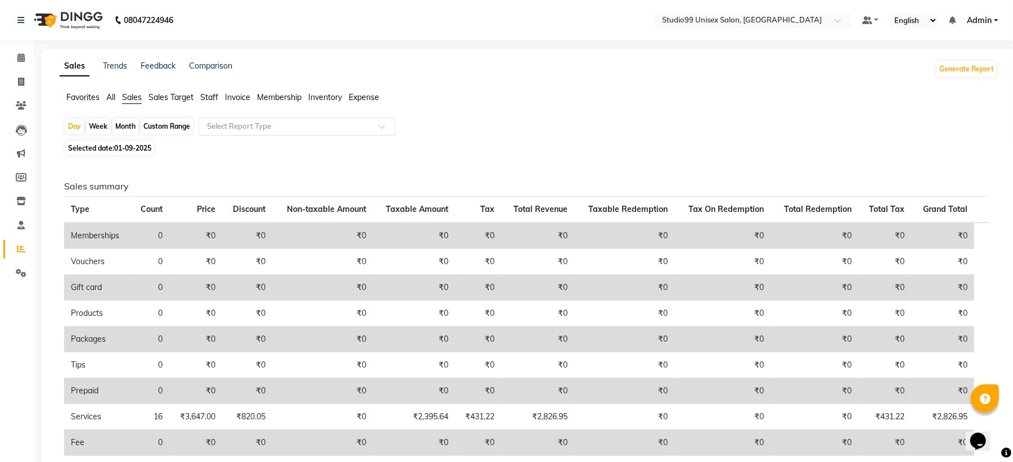
click at [217, 127] on input "text" at bounding box center [286, 126] width 162 height 11
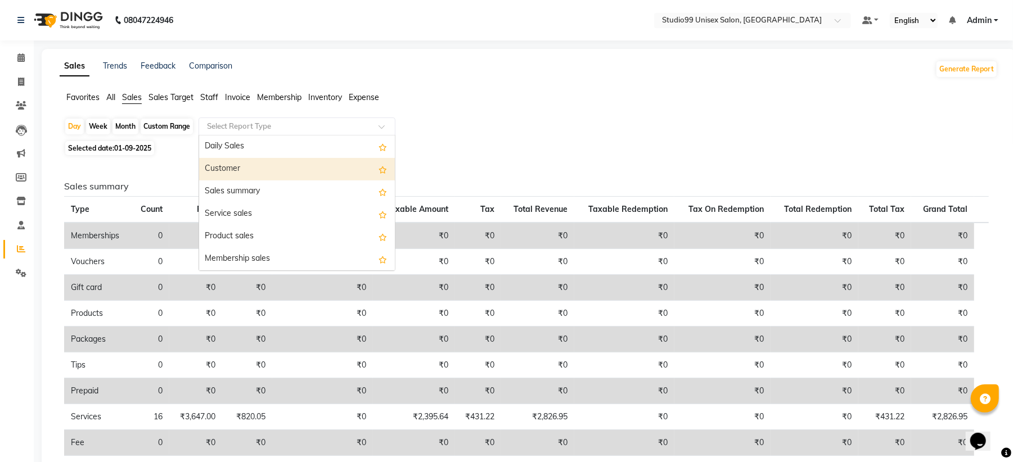
click at [218, 165] on div "Customer" at bounding box center [297, 169] width 196 height 23
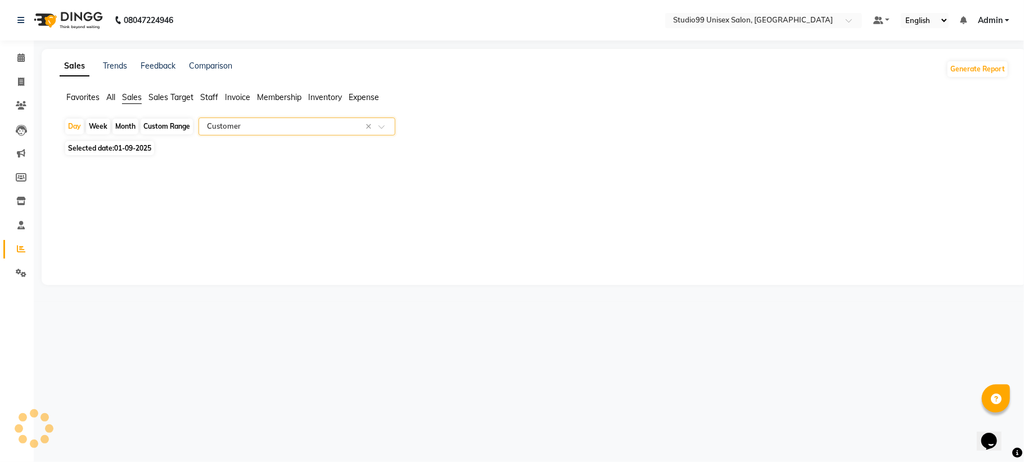
select select "csv"
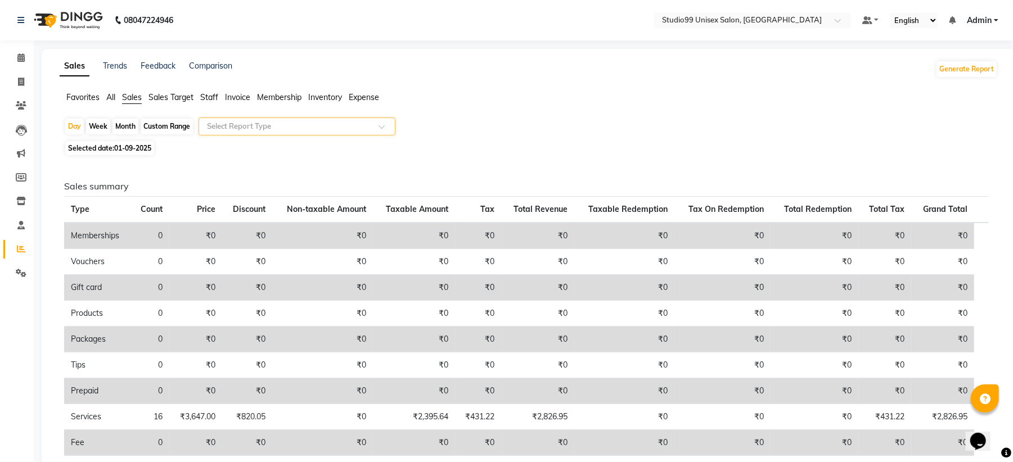
click at [412, 145] on div "Selected date: 01-09-2025" at bounding box center [531, 148] width 934 height 12
drag, startPoint x: 28, startPoint y: 80, endPoint x: 16, endPoint y: 81, distance: 11.9
click at [16, 81] on span at bounding box center [21, 82] width 20 height 13
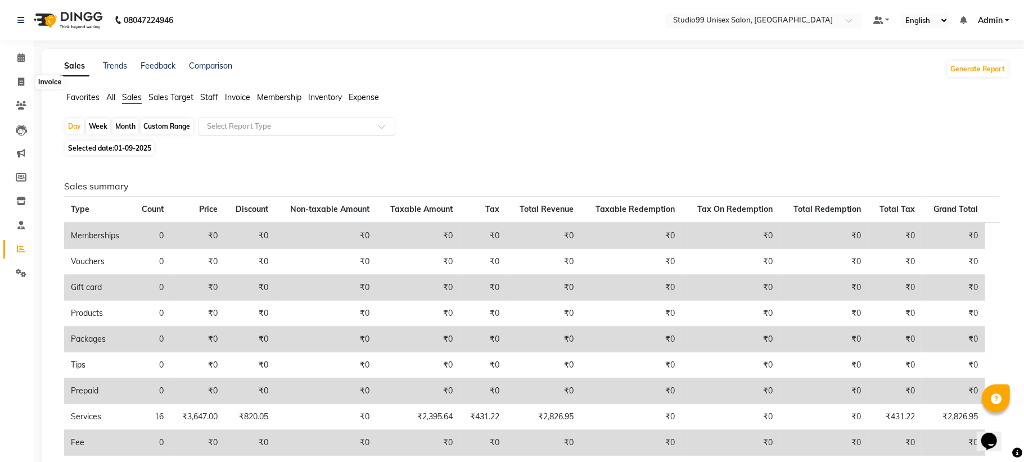
select select "6061"
select select "service"
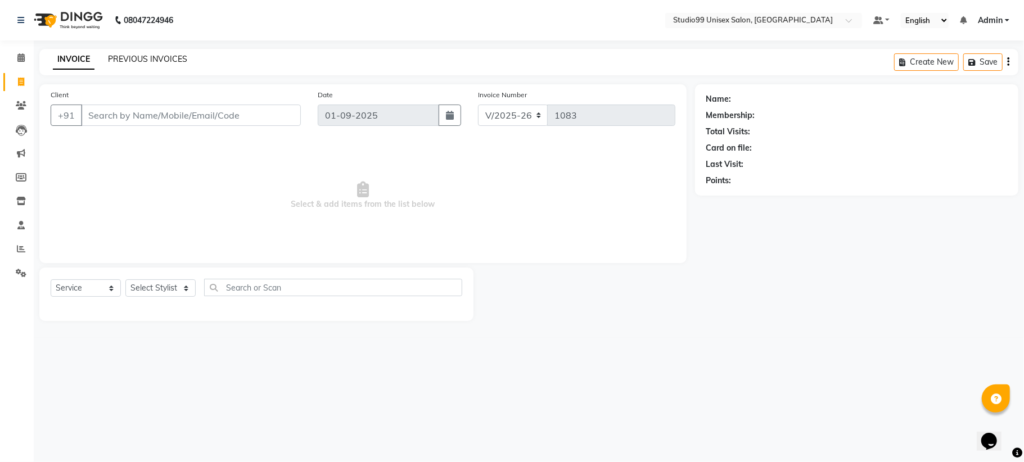
click at [153, 55] on link "PREVIOUS INVOICES" at bounding box center [147, 59] width 79 height 10
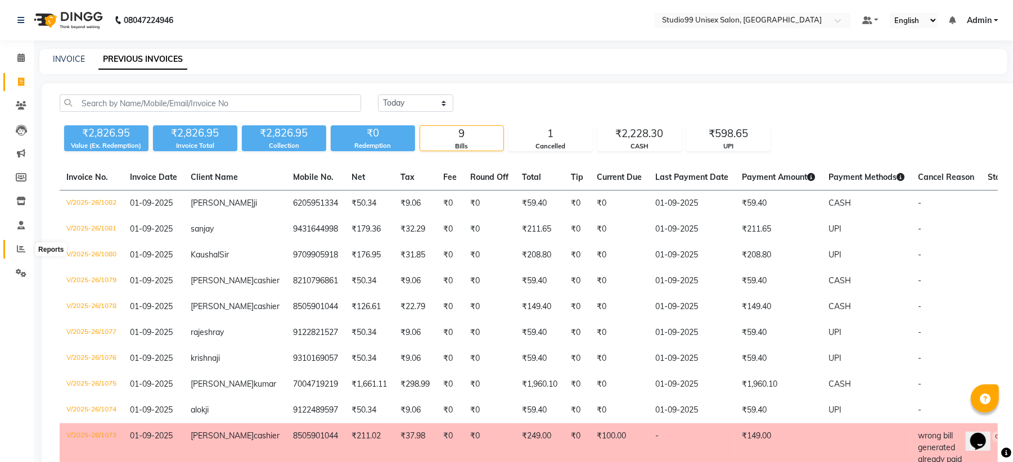
click at [23, 245] on icon at bounding box center [21, 249] width 8 height 8
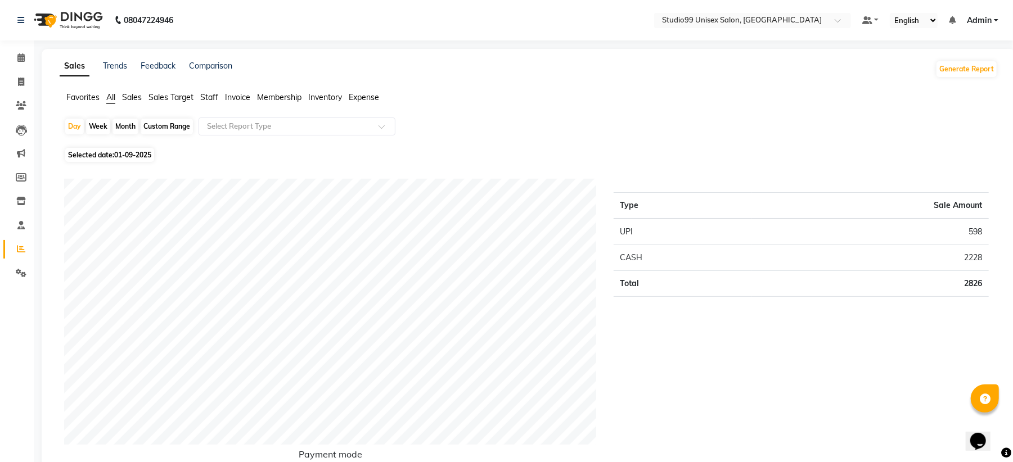
click at [137, 95] on span "Sales" at bounding box center [132, 97] width 20 height 10
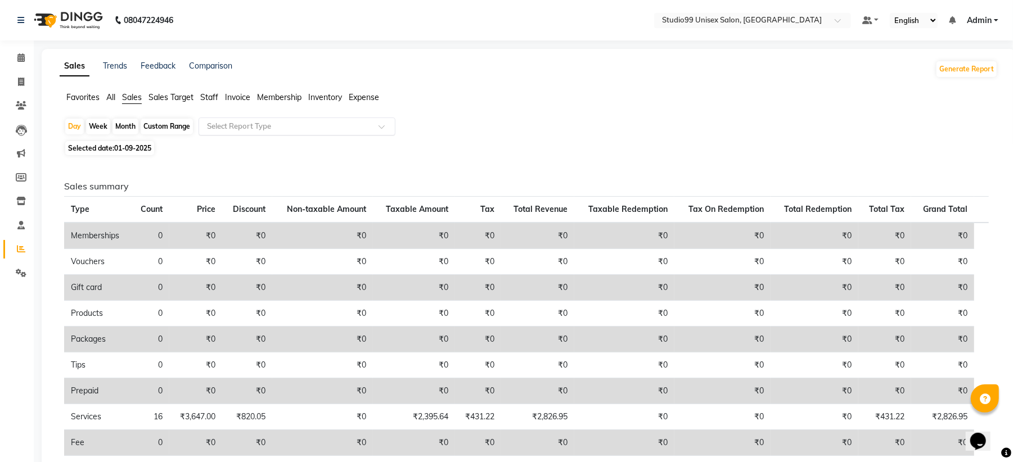
click at [254, 125] on input "text" at bounding box center [286, 126] width 162 height 11
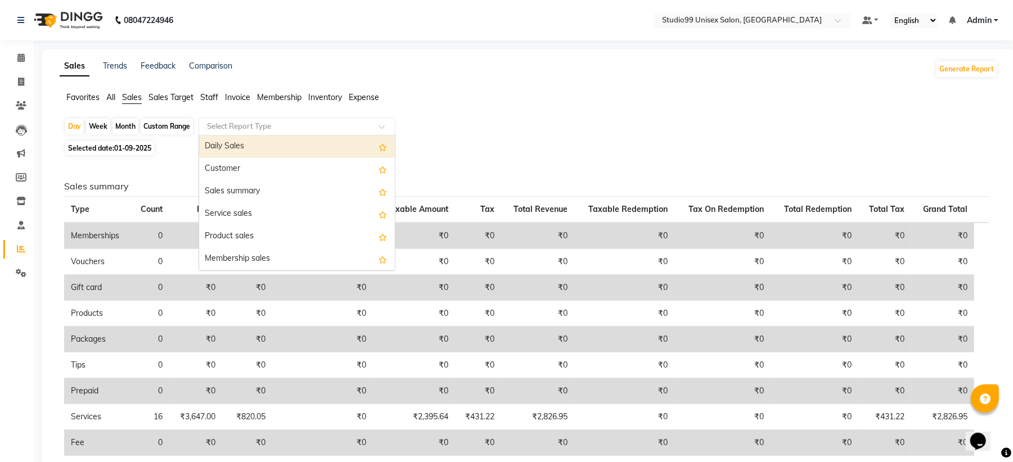
click at [262, 151] on div "Daily Sales" at bounding box center [297, 147] width 196 height 23
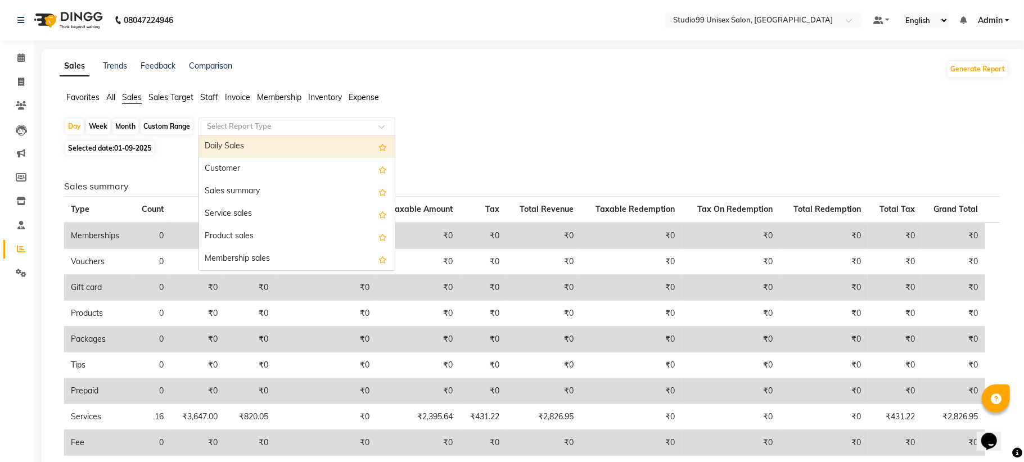
select select "csv"
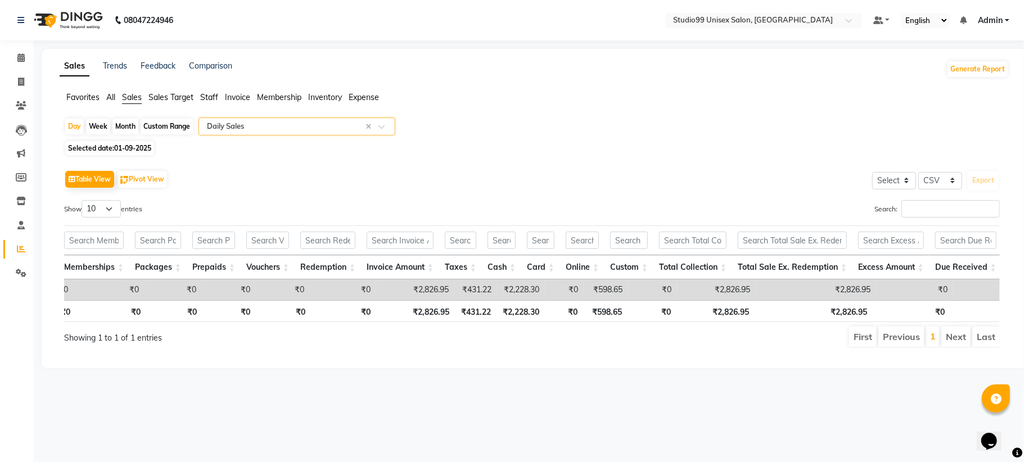
scroll to position [0, 214]
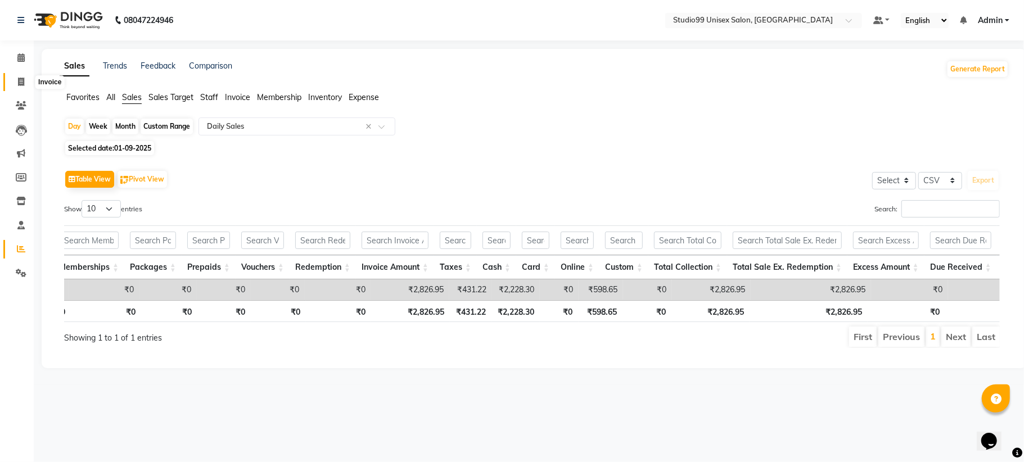
click at [24, 76] on span at bounding box center [21, 82] width 20 height 13
select select "service"
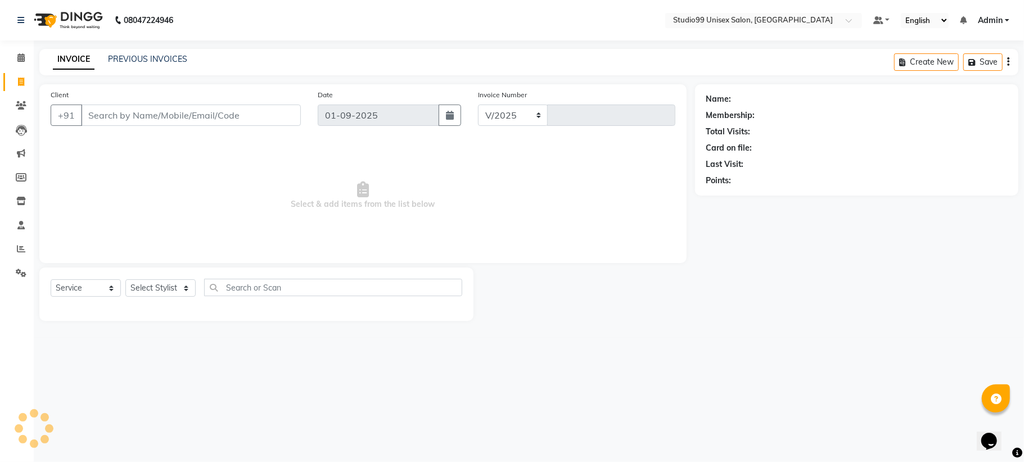
select select "6061"
type input "1083"
click at [163, 287] on select "Select Stylist Admin [PERSON_NAME] [PERSON_NAME] [PERSON_NAME] [PERSON_NAME] [P…" at bounding box center [160, 288] width 70 height 17
select select "59621"
click at [125, 280] on select "Select Stylist Admin [PERSON_NAME] [PERSON_NAME] [PERSON_NAME] [PERSON_NAME] [P…" at bounding box center [160, 288] width 70 height 17
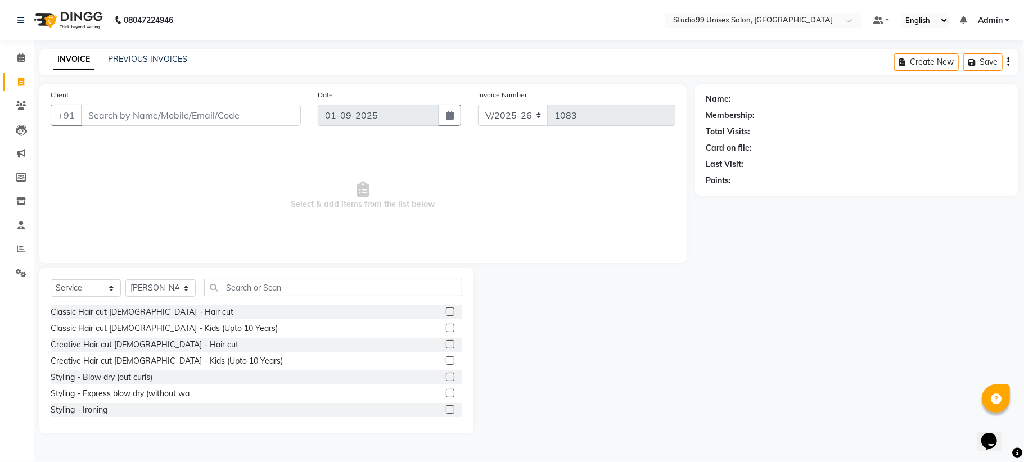
click at [268, 298] on div "Select Service Product Membership Package Voucher Prepaid Gift Card Select Styl…" at bounding box center [257, 292] width 412 height 26
click at [267, 291] on input "text" at bounding box center [333, 287] width 258 height 17
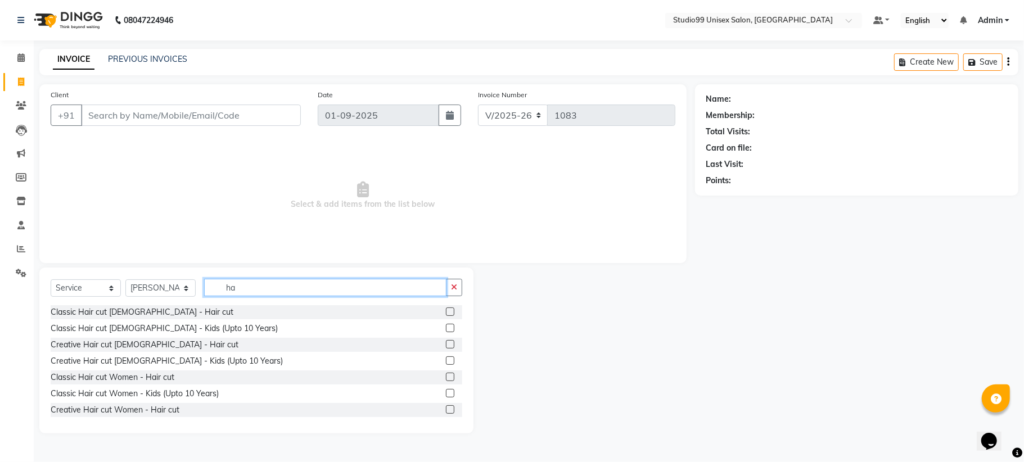
type input "h"
drag, startPoint x: 264, startPoint y: 282, endPoint x: 1024, endPoint y: 255, distance: 759.9
click at [171, 264] on div "Client +91 Date 01-09-2025 Invoice Number V/2025 V/2025-26 1083 Select & add it…" at bounding box center [363, 258] width 664 height 349
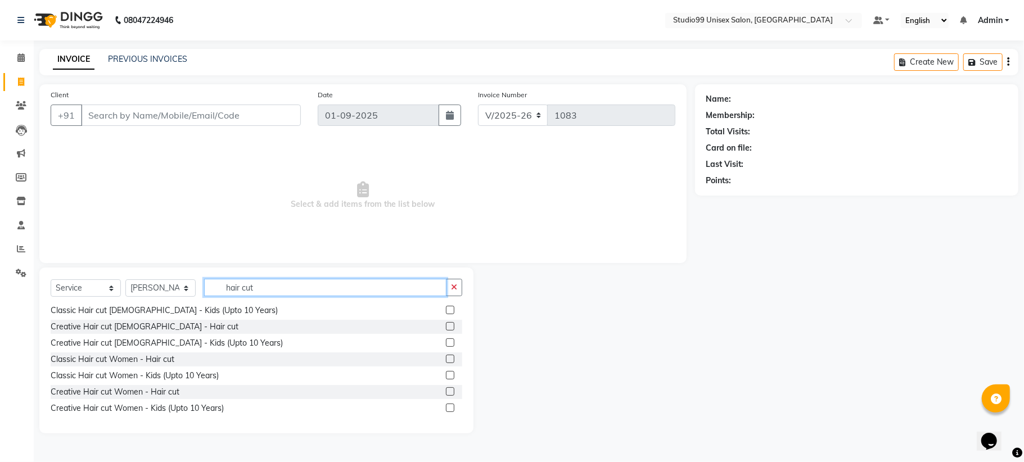
scroll to position [18, 0]
type input "hair cut"
click at [140, 387] on div "Creative Hair cut Women - Hair cut" at bounding box center [115, 392] width 129 height 12
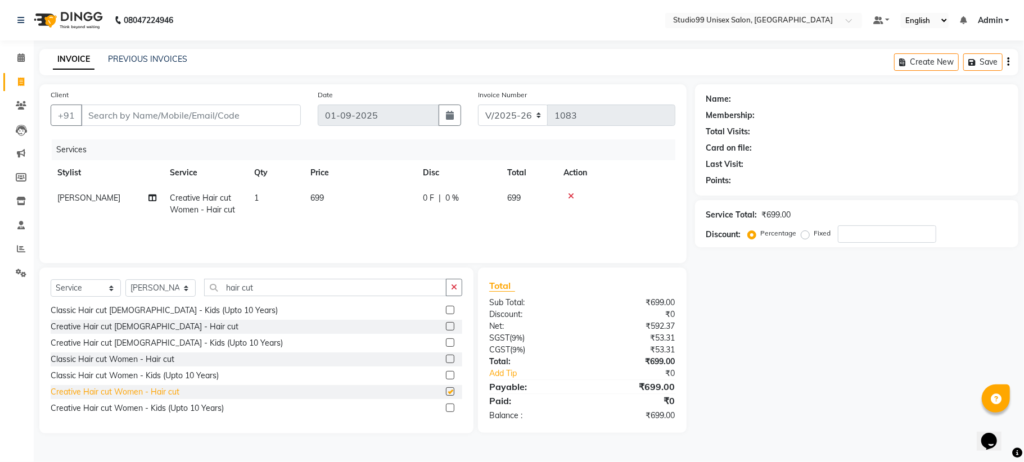
checkbox input "false"
click at [264, 287] on input "hair cut" at bounding box center [325, 287] width 242 height 17
click at [125, 116] on input "Client" at bounding box center [191, 115] width 220 height 21
type input "9"
type input "0"
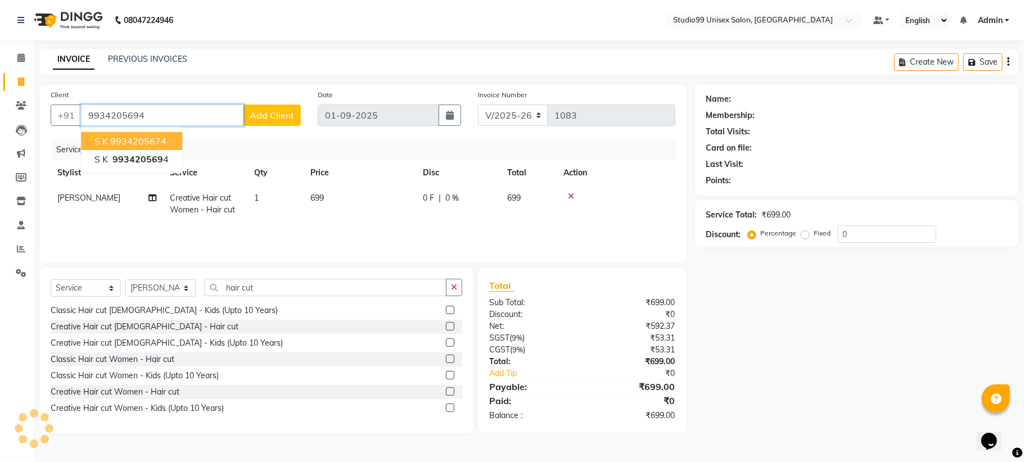
type input "9934205694"
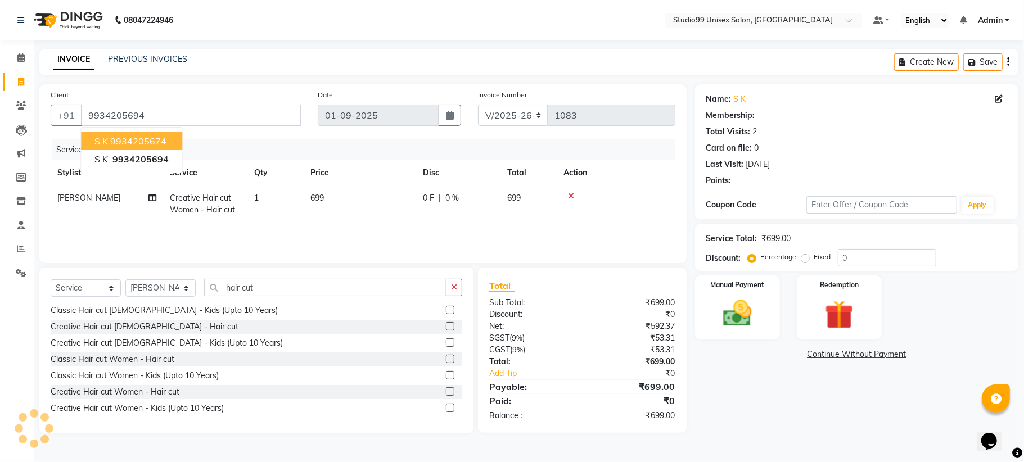
select select "1: Object"
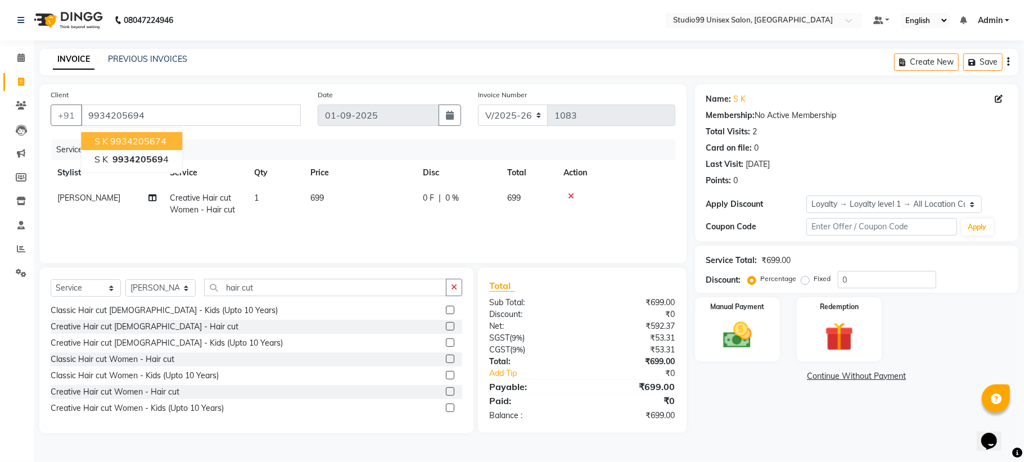
click at [118, 137] on ngb-highlight "9934205674" at bounding box center [138, 141] width 56 height 11
type input "9934205674"
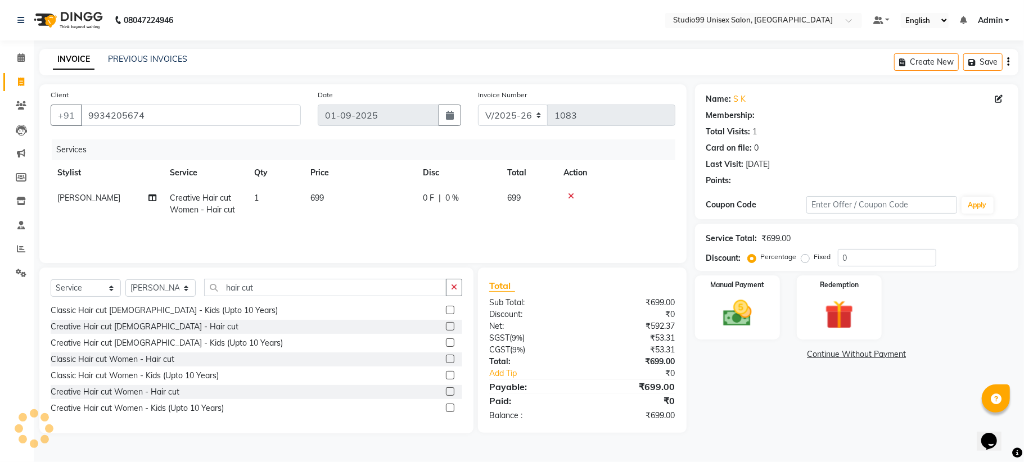
select select "1: Object"
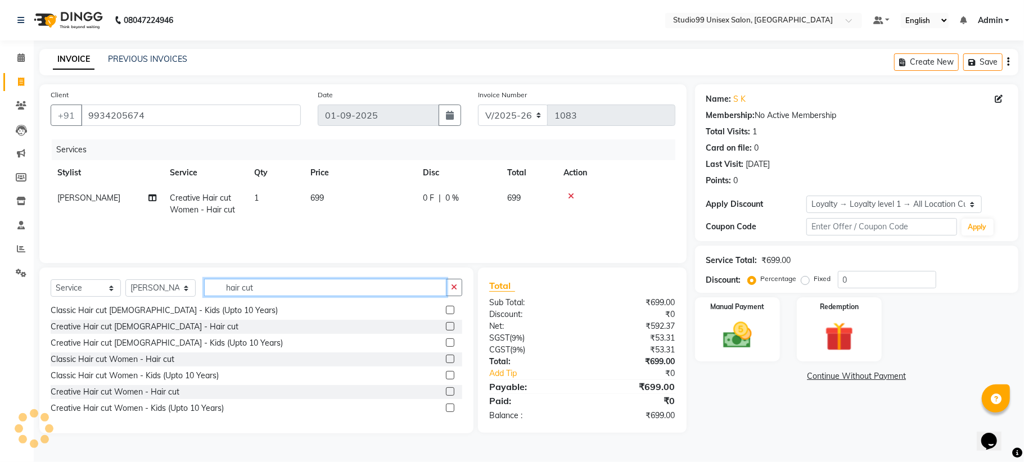
drag, startPoint x: 269, startPoint y: 290, endPoint x: 163, endPoint y: 303, distance: 107.0
click at [163, 303] on div "Select Service Product Membership Package Voucher Prepaid Gift Card Select Styl…" at bounding box center [257, 292] width 412 height 26
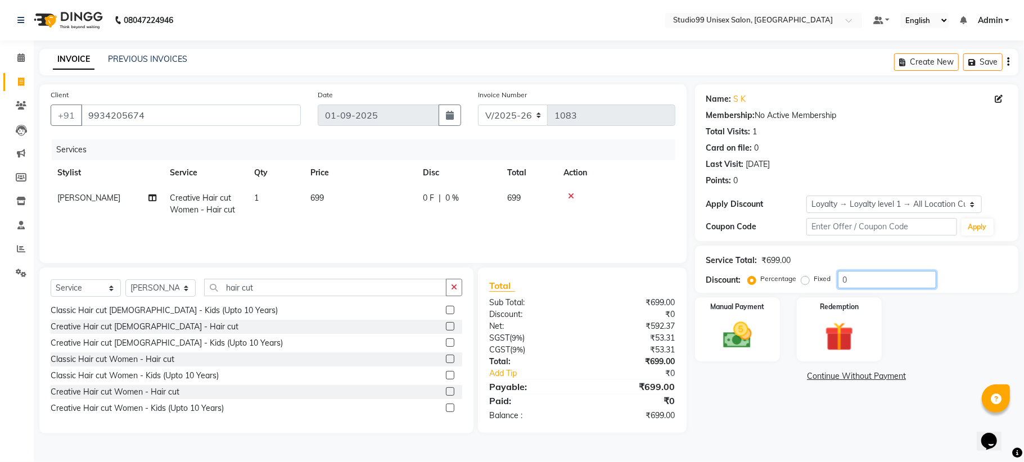
click at [851, 279] on input "0" at bounding box center [887, 279] width 98 height 17
type input "15"
click at [716, 339] on img at bounding box center [737, 335] width 49 height 35
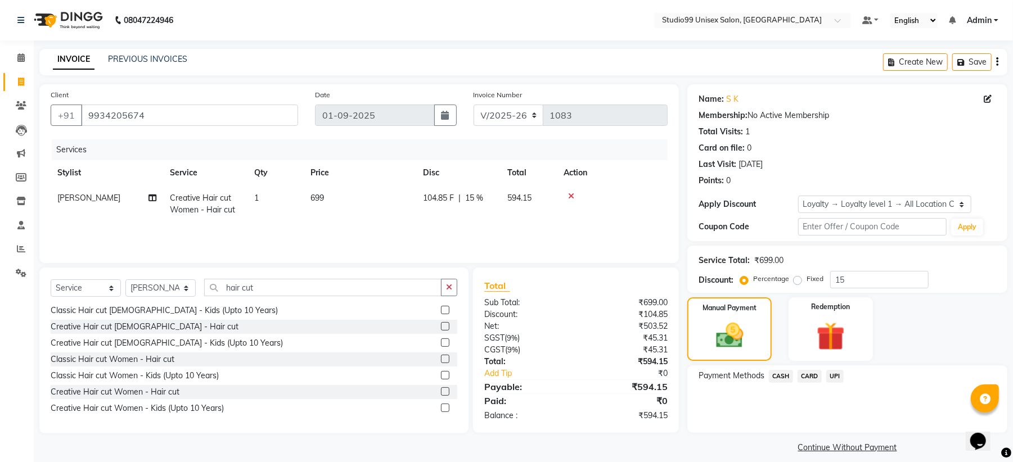
click at [777, 374] on span "CASH" at bounding box center [781, 376] width 24 height 13
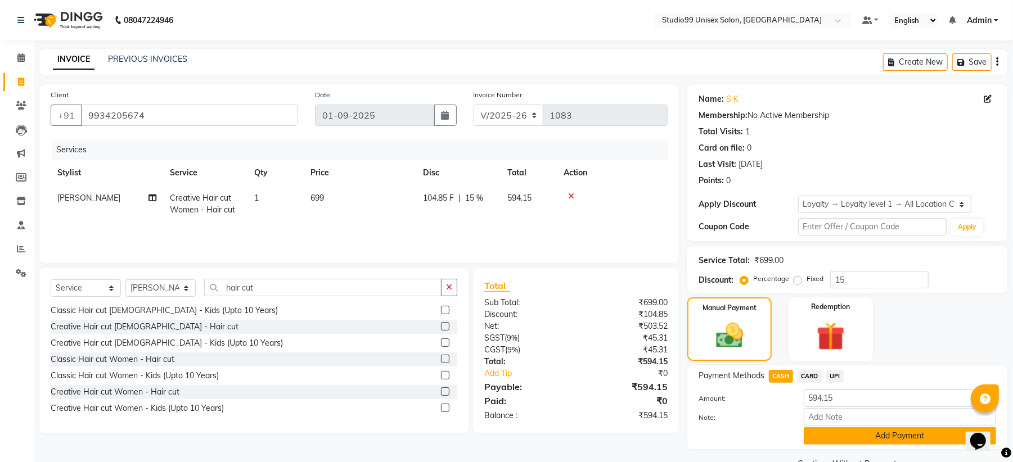
click at [847, 437] on button "Add Payment" at bounding box center [900, 436] width 192 height 17
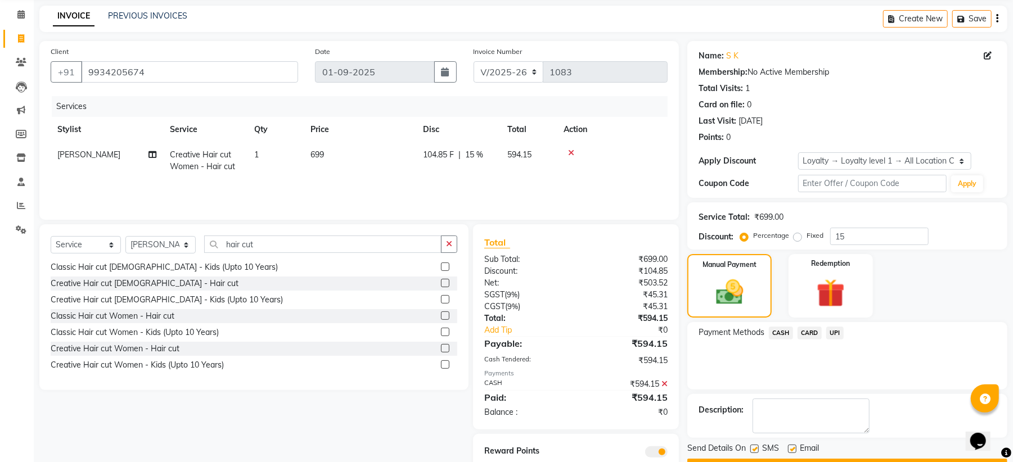
scroll to position [82, 0]
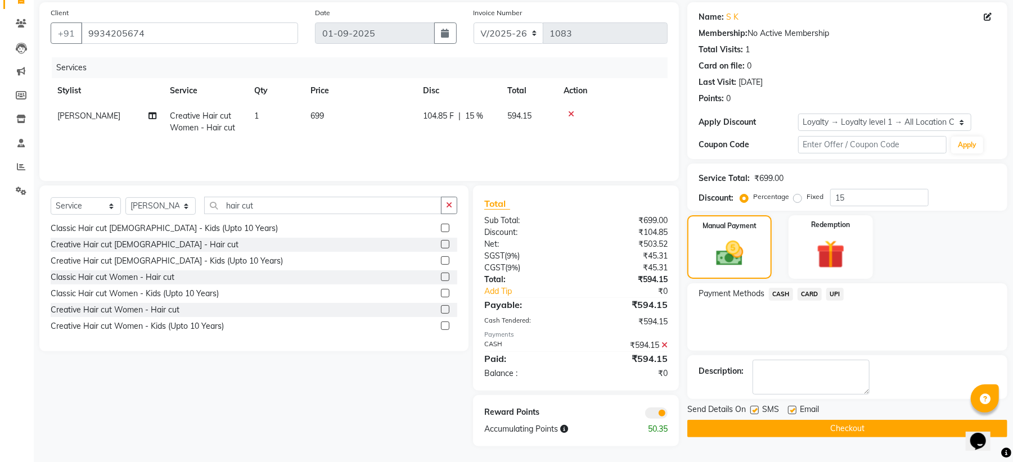
click at [844, 432] on button "Checkout" at bounding box center [847, 428] width 320 height 17
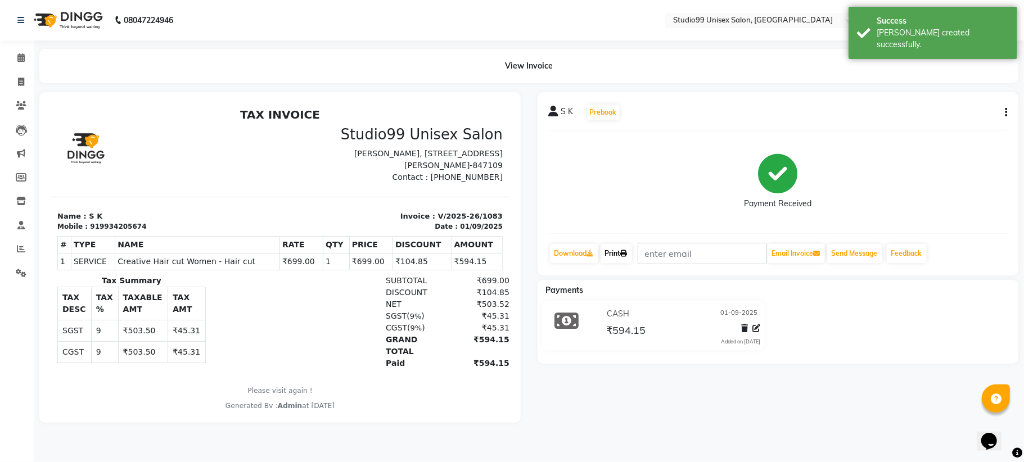
click at [609, 251] on link "Print" at bounding box center [617, 253] width 32 height 19
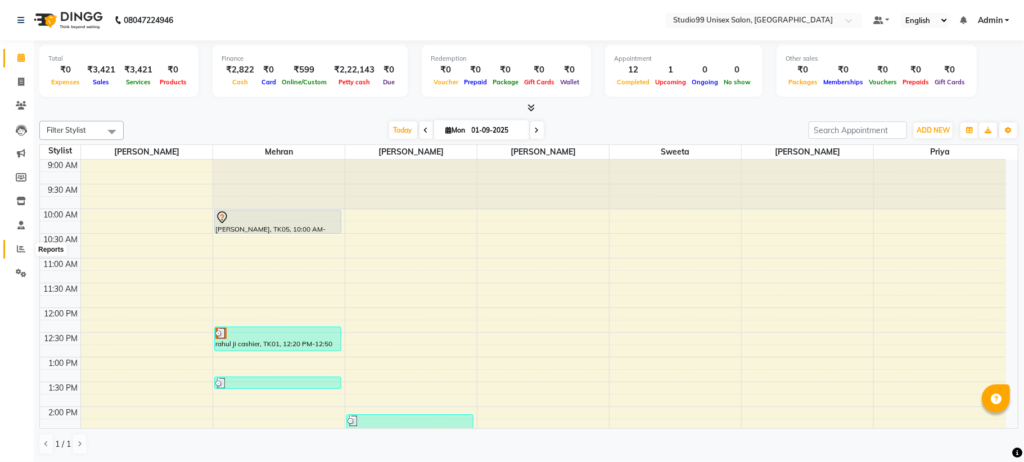
click at [14, 248] on span at bounding box center [21, 249] width 20 height 13
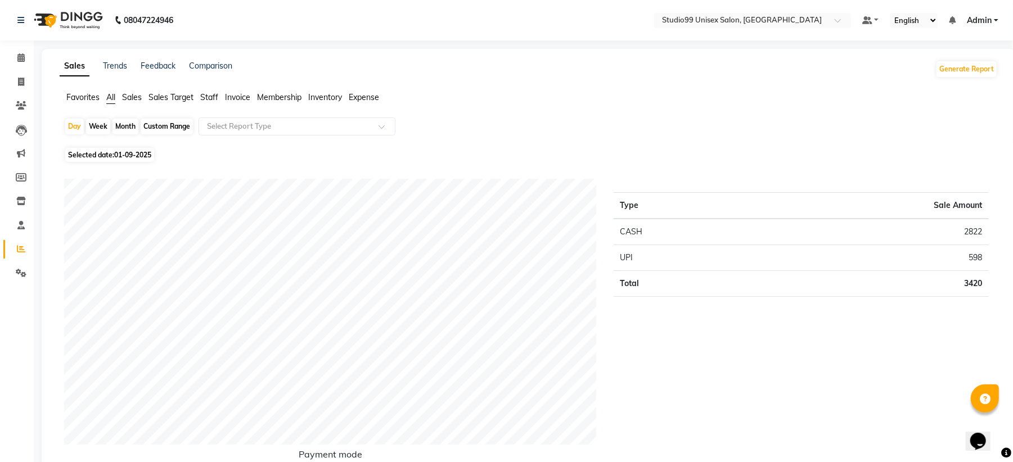
click at [125, 101] on span "Sales" at bounding box center [132, 97] width 20 height 10
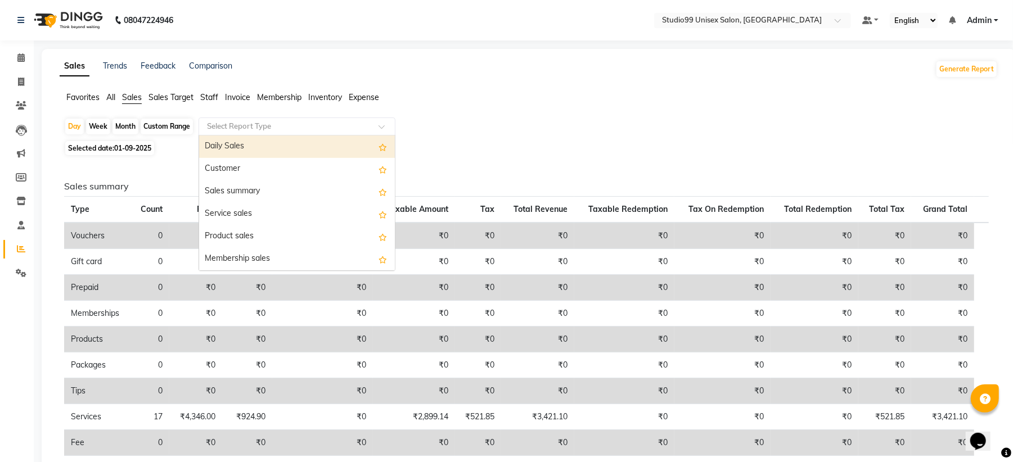
click at [234, 122] on input "text" at bounding box center [286, 126] width 162 height 11
click at [241, 147] on div "Daily Sales" at bounding box center [297, 147] width 196 height 23
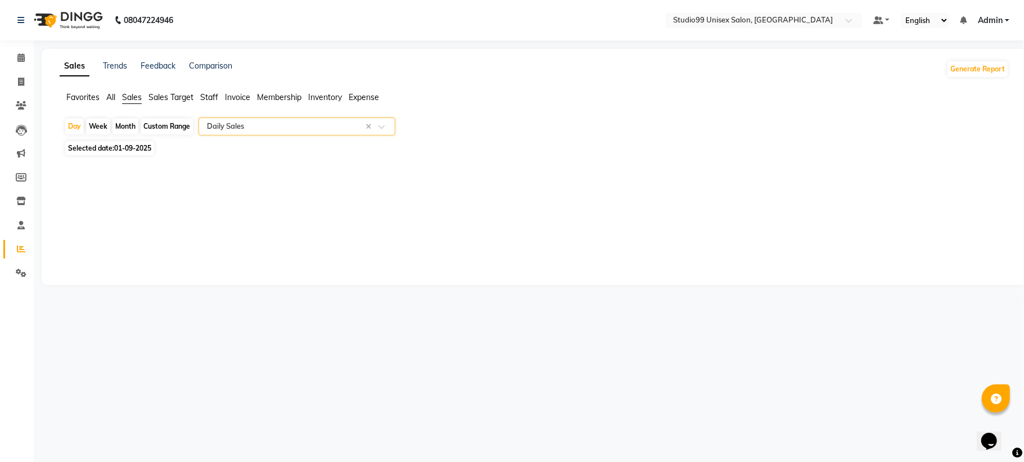
select select "csv"
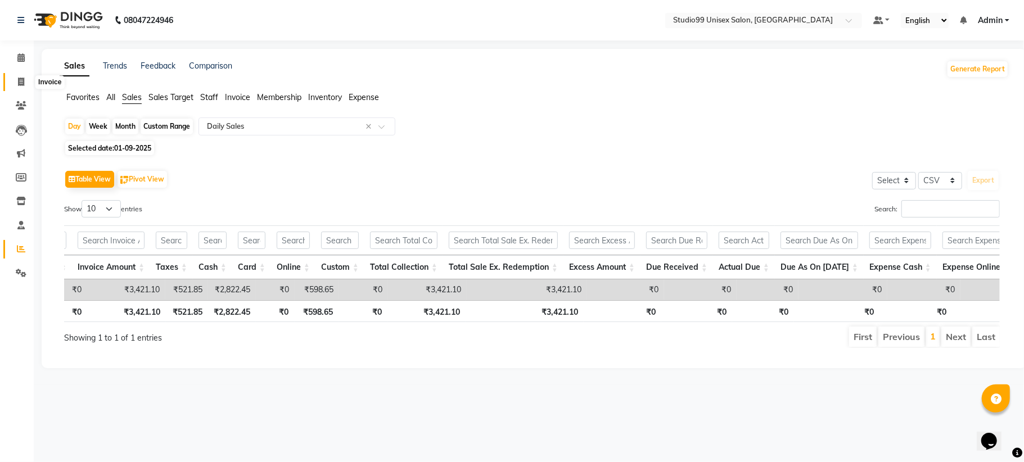
click at [20, 86] on icon at bounding box center [21, 82] width 6 height 8
select select "service"
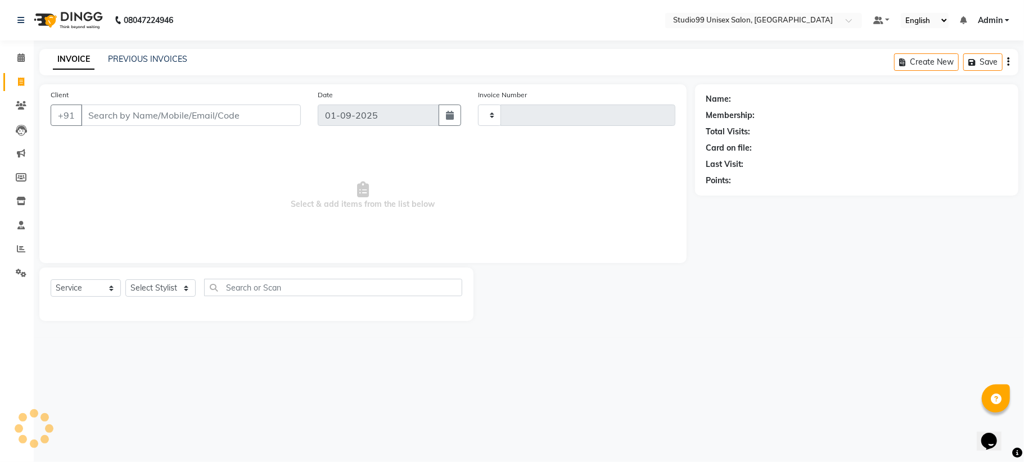
type input "1084"
select select "6061"
click at [19, 244] on span at bounding box center [21, 249] width 20 height 13
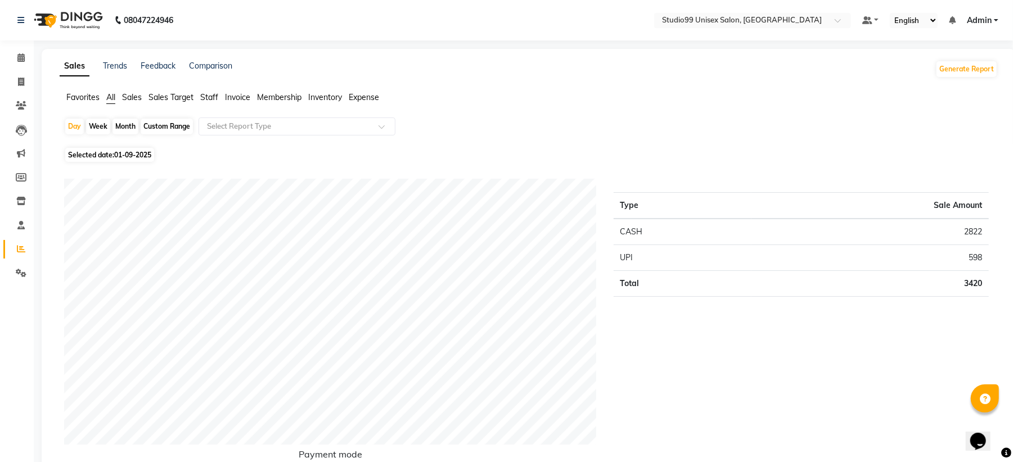
click at [133, 98] on span "Sales" at bounding box center [132, 97] width 20 height 10
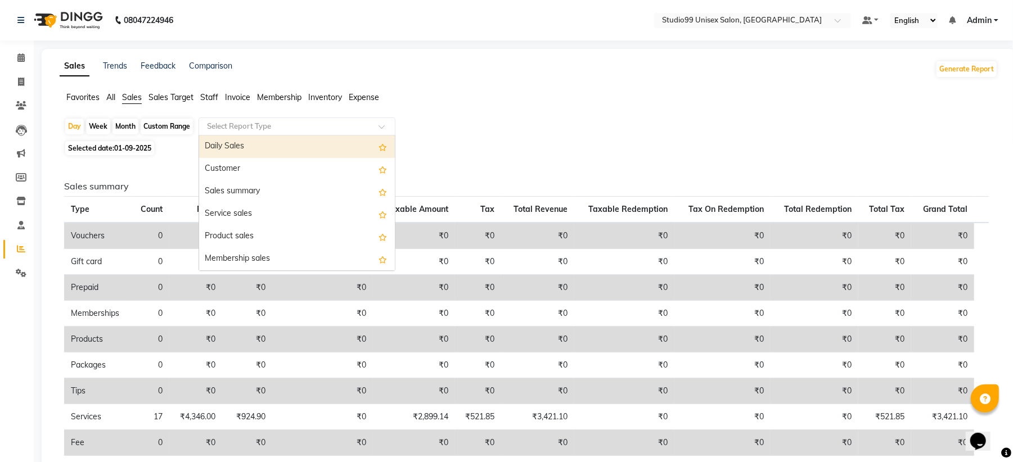
click at [230, 134] on div "Select Report Type" at bounding box center [297, 127] width 197 height 18
click at [233, 145] on div "Daily Sales" at bounding box center [297, 147] width 196 height 23
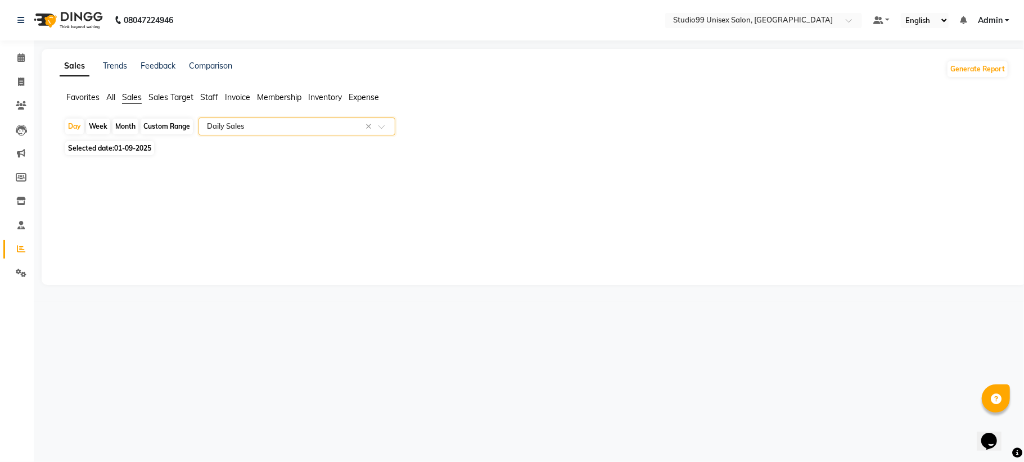
select select "csv"
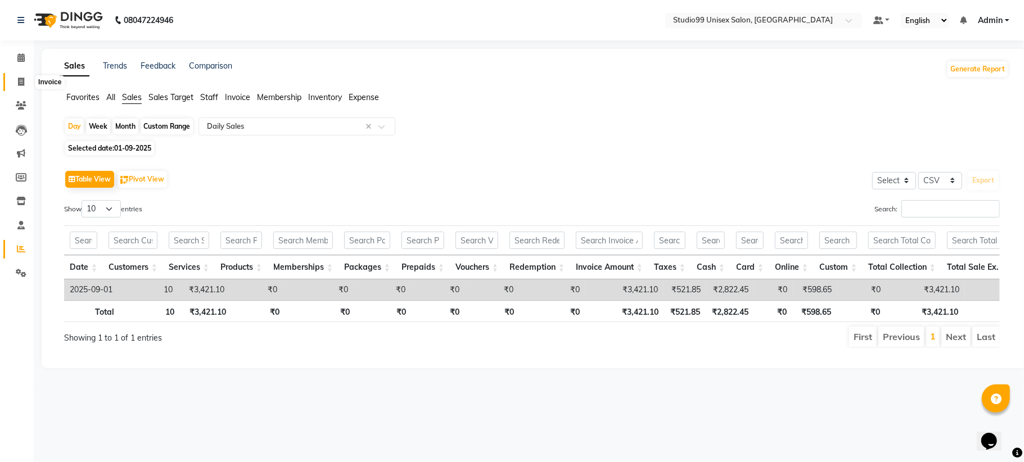
click at [12, 77] on span at bounding box center [21, 82] width 20 height 13
select select "service"
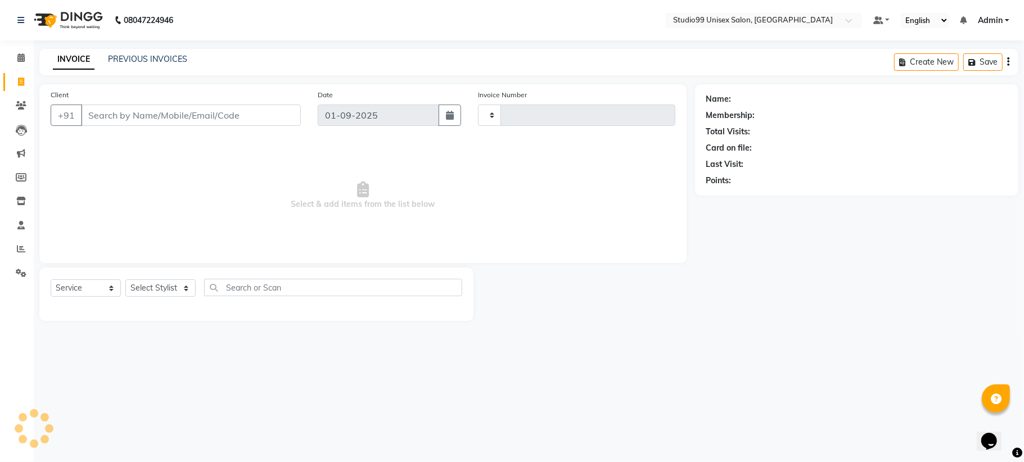
type input "1084"
select select "6061"
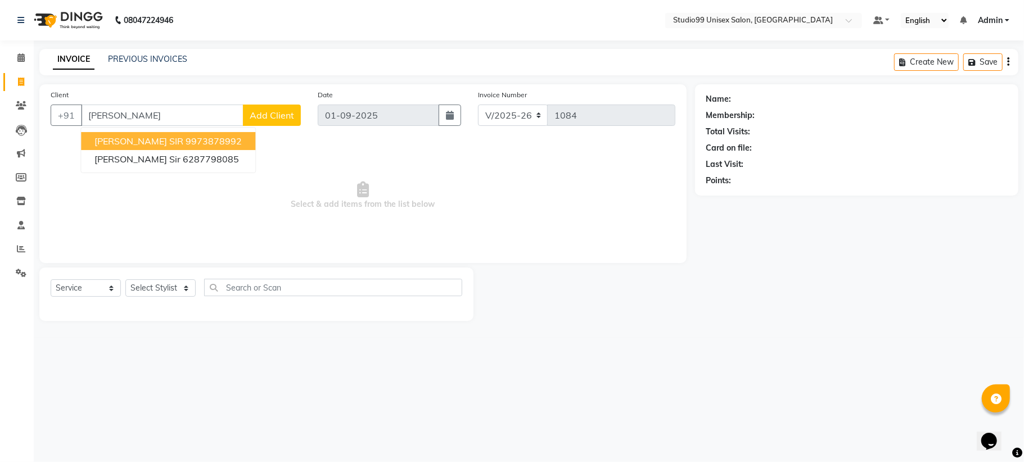
click at [199, 136] on ngb-highlight "9973878992" at bounding box center [214, 141] width 56 height 11
type input "9973878992"
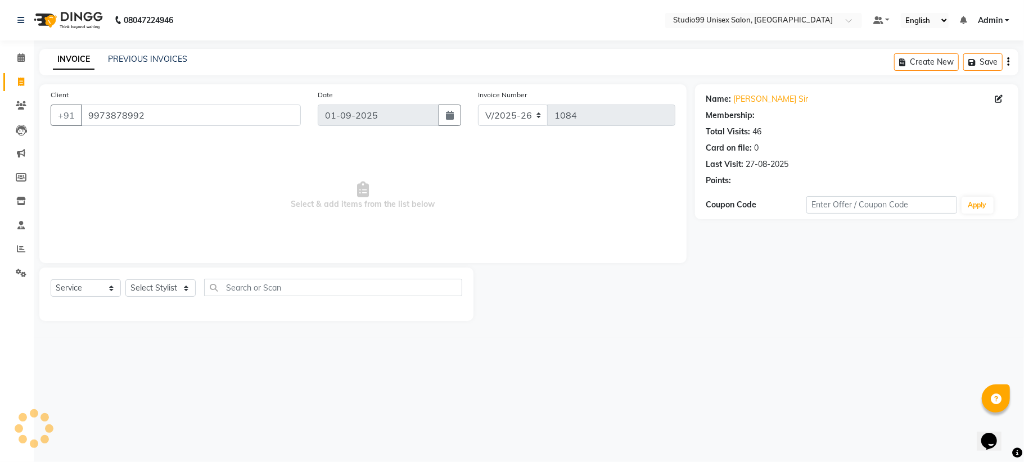
select select "1: Object"
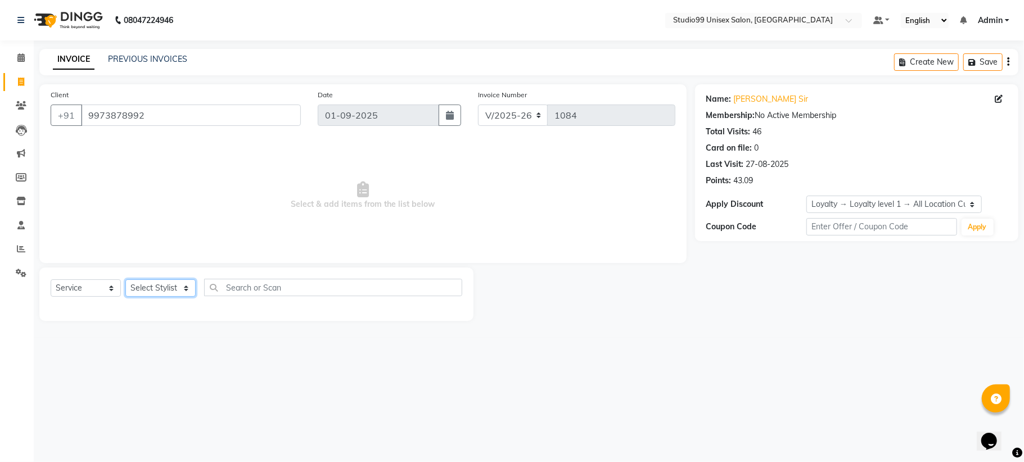
click at [160, 287] on select "Select Stylist Admin [PERSON_NAME] [PERSON_NAME] [PERSON_NAME] [PERSON_NAME] [P…" at bounding box center [160, 288] width 70 height 17
select select "45042"
click at [125, 280] on select "Select Stylist Admin [PERSON_NAME] [PERSON_NAME] [PERSON_NAME] [PERSON_NAME] [P…" at bounding box center [160, 288] width 70 height 17
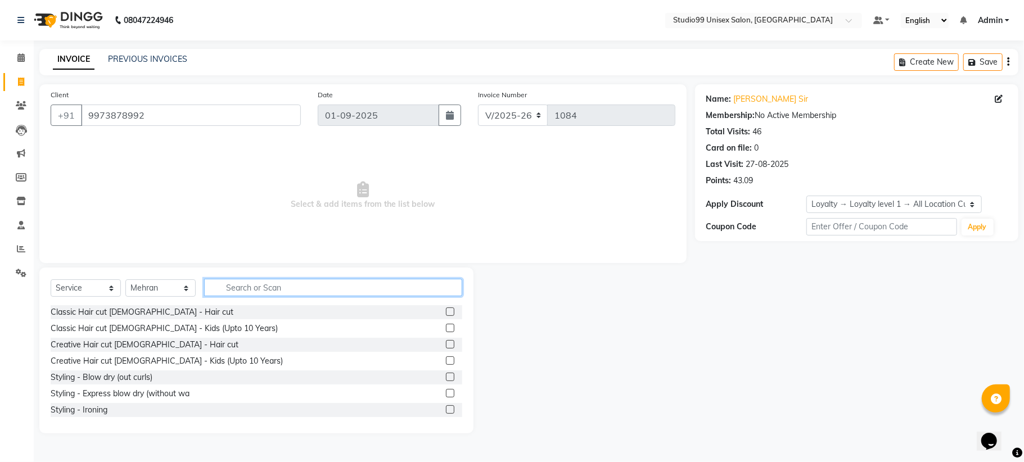
click at [245, 291] on input "text" at bounding box center [333, 287] width 258 height 17
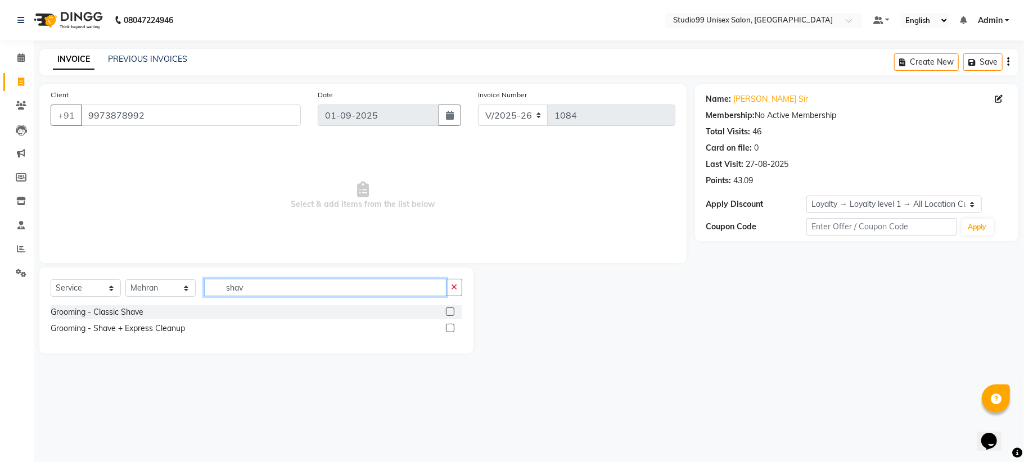
type input "shav"
click at [446, 314] on label at bounding box center [450, 312] width 8 height 8
click at [446, 314] on input "checkbox" at bounding box center [449, 312] width 7 height 7
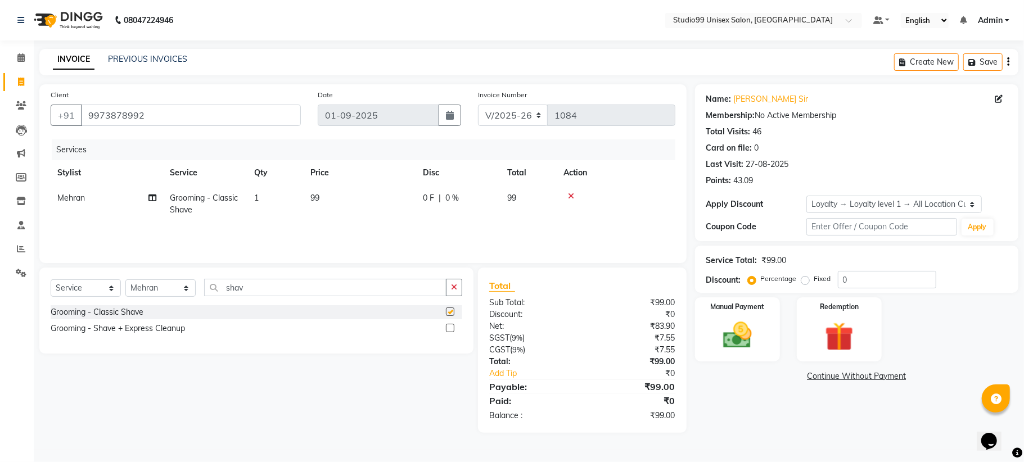
checkbox input "false"
click at [864, 277] on input "0" at bounding box center [887, 279] width 98 height 17
type input "25"
click at [732, 422] on div "Name: [PERSON_NAME] Sir Membership: No Active Membership Total Visits: 46 Card …" at bounding box center [861, 258] width 332 height 349
click at [738, 343] on img at bounding box center [737, 335] width 49 height 35
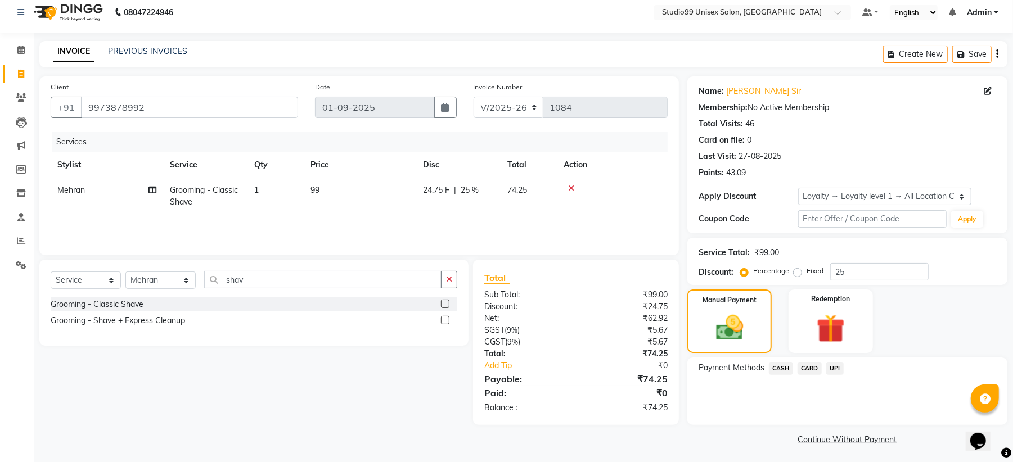
scroll to position [10, 0]
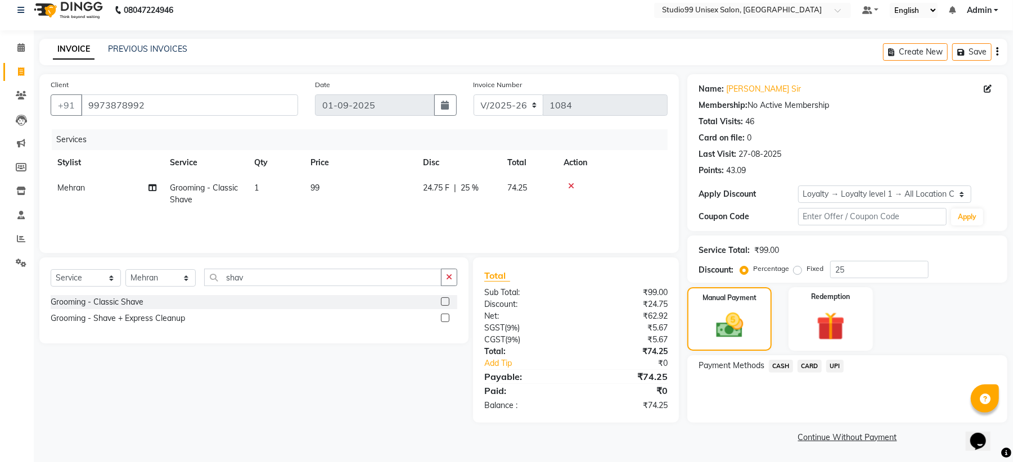
click at [836, 365] on span "UPI" at bounding box center [834, 366] width 17 height 13
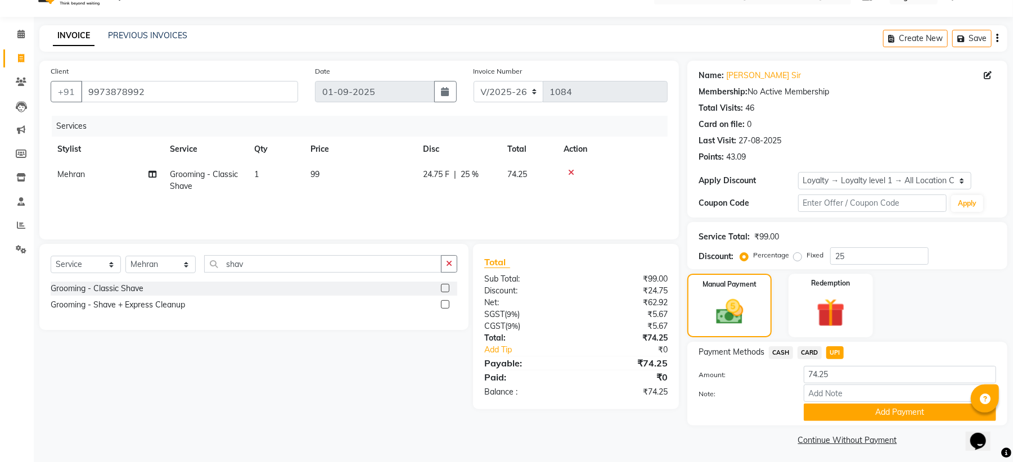
scroll to position [28, 0]
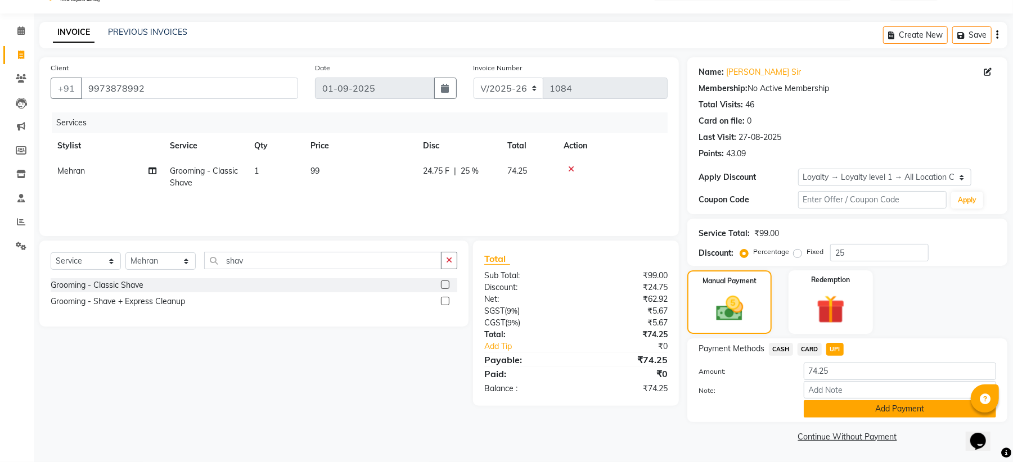
click at [838, 410] on button "Add Payment" at bounding box center [900, 409] width 192 height 17
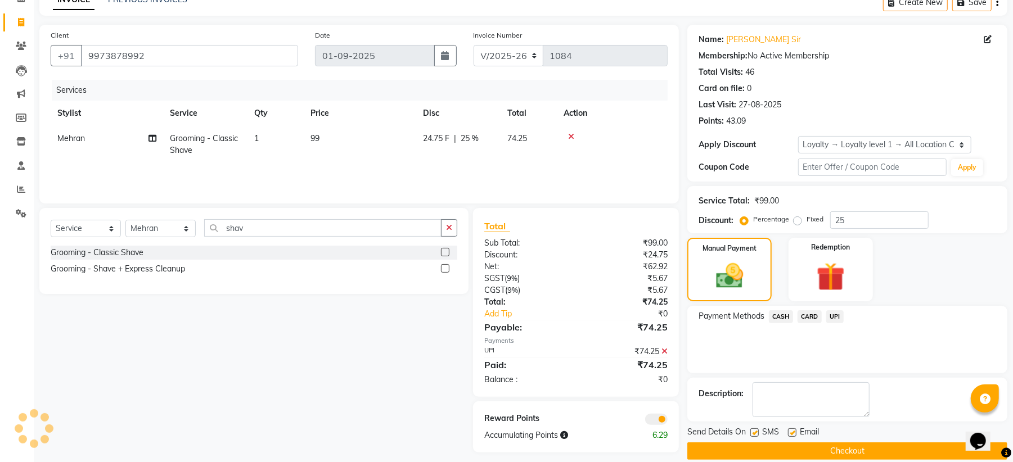
scroll to position [75, 0]
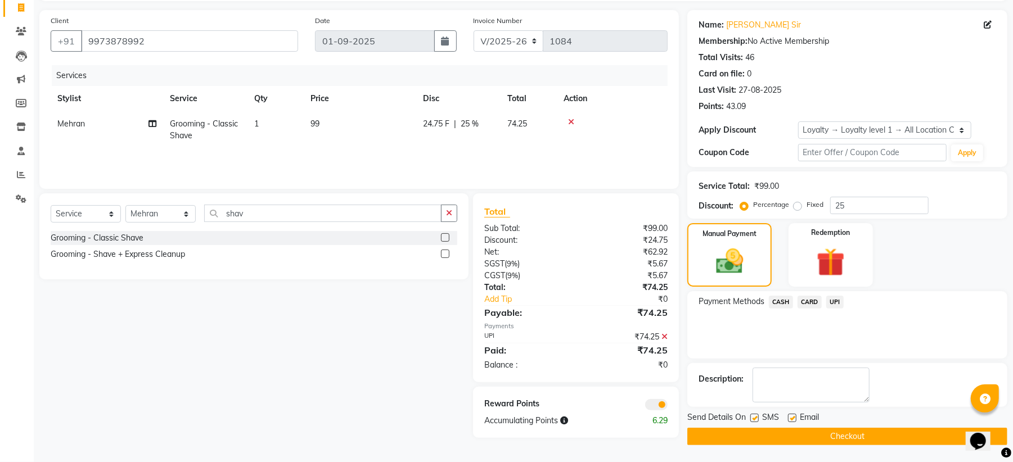
click at [830, 433] on button "Checkout" at bounding box center [847, 436] width 320 height 17
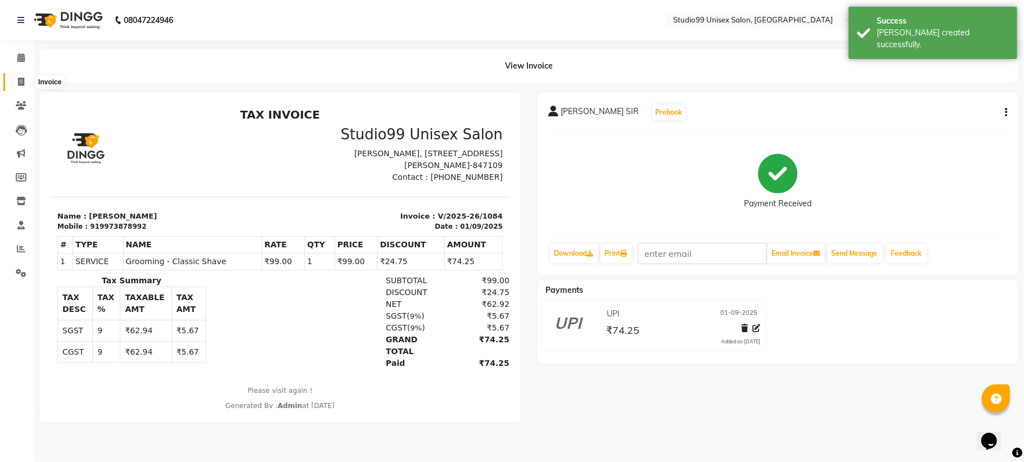
click at [18, 78] on icon at bounding box center [21, 82] width 6 height 8
select select "service"
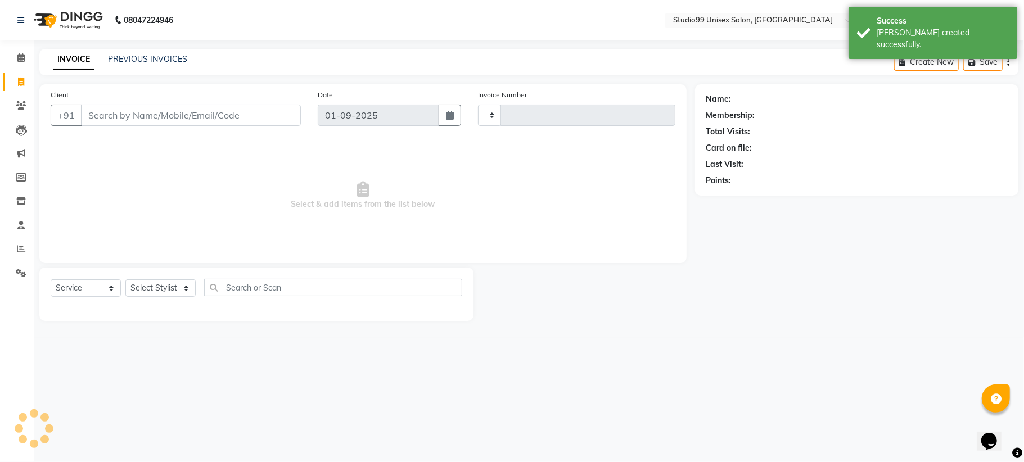
type input "1085"
select select "6061"
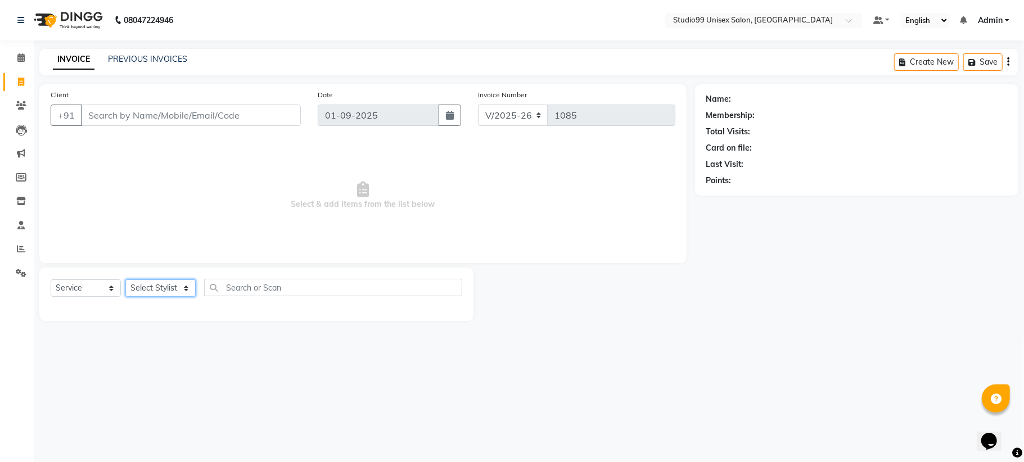
click at [174, 286] on select "Select Stylist Admin [PERSON_NAME] [PERSON_NAME] [PERSON_NAME] [PERSON_NAME] [P…" at bounding box center [160, 288] width 70 height 17
select select "45042"
click at [125, 280] on select "Select Stylist Admin [PERSON_NAME] [PERSON_NAME] [PERSON_NAME] [PERSON_NAME] [P…" at bounding box center [160, 288] width 70 height 17
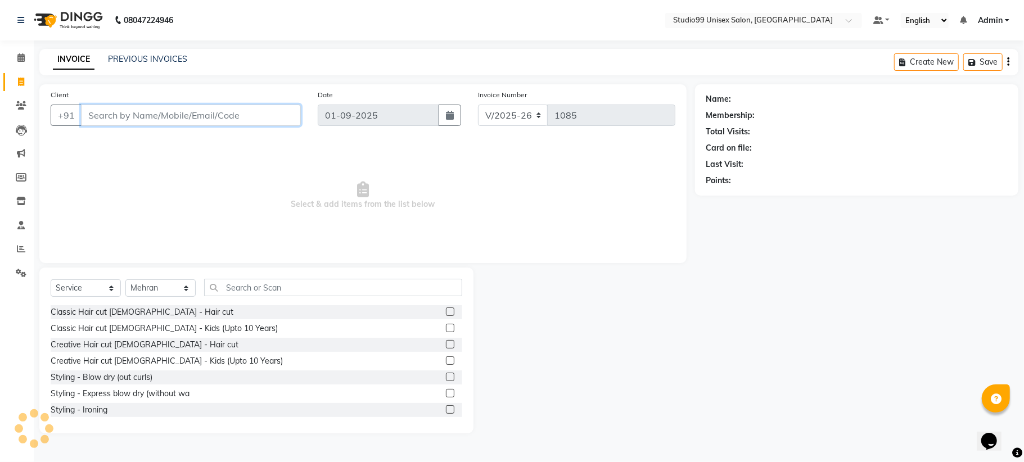
click at [143, 115] on input "Client" at bounding box center [191, 115] width 220 height 21
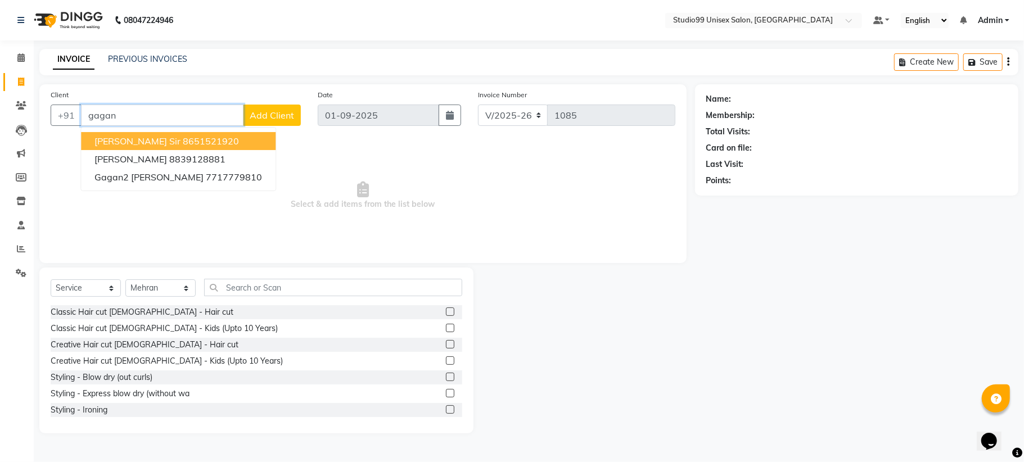
click at [183, 141] on ngb-highlight "8651521920" at bounding box center [211, 141] width 56 height 11
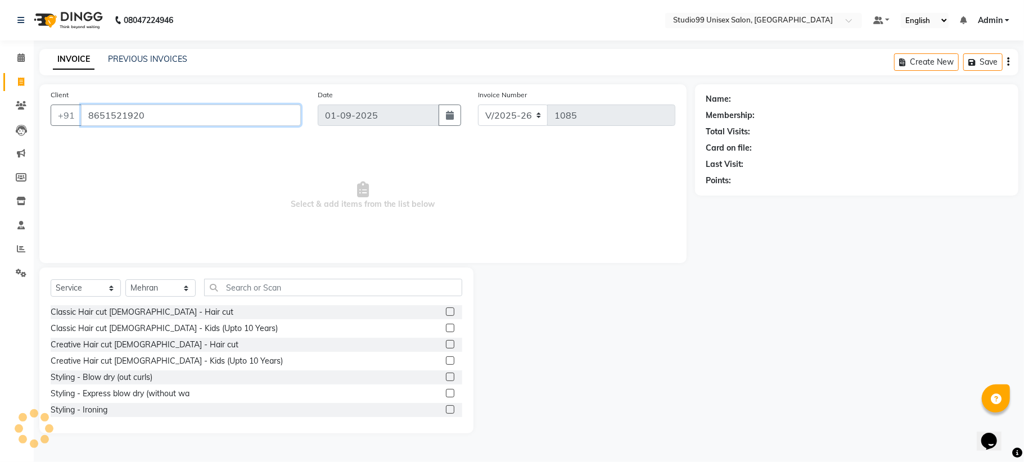
type input "8651521920"
select select "1: Object"
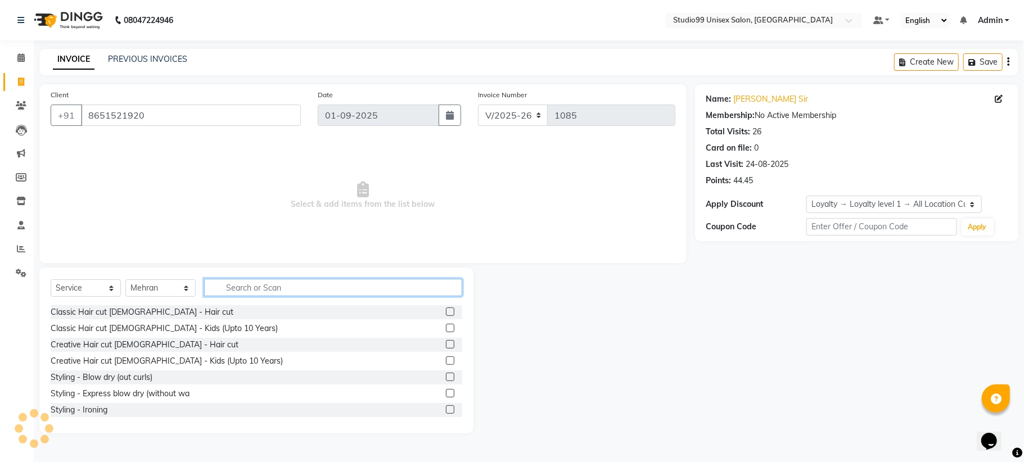
click at [262, 289] on input "text" at bounding box center [333, 287] width 258 height 17
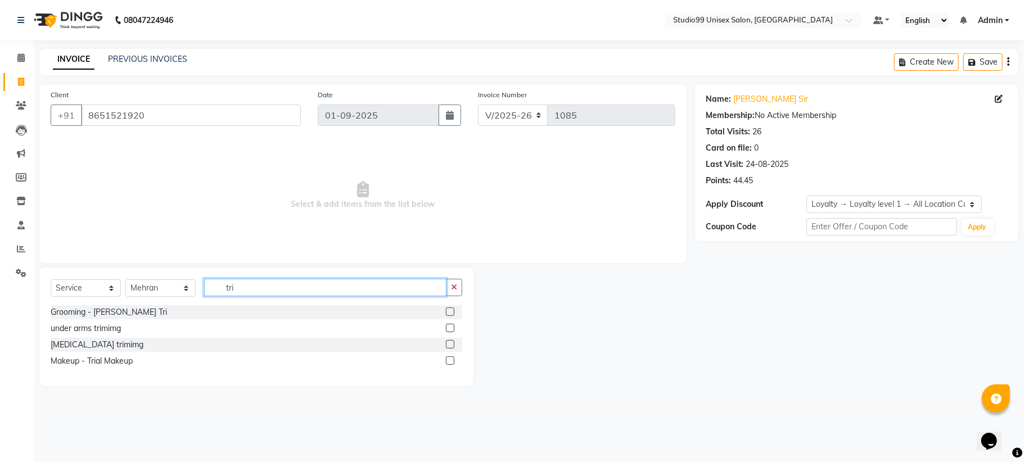
type input "tri"
click at [451, 313] on label at bounding box center [450, 312] width 8 height 8
click at [451, 313] on input "checkbox" at bounding box center [449, 312] width 7 height 7
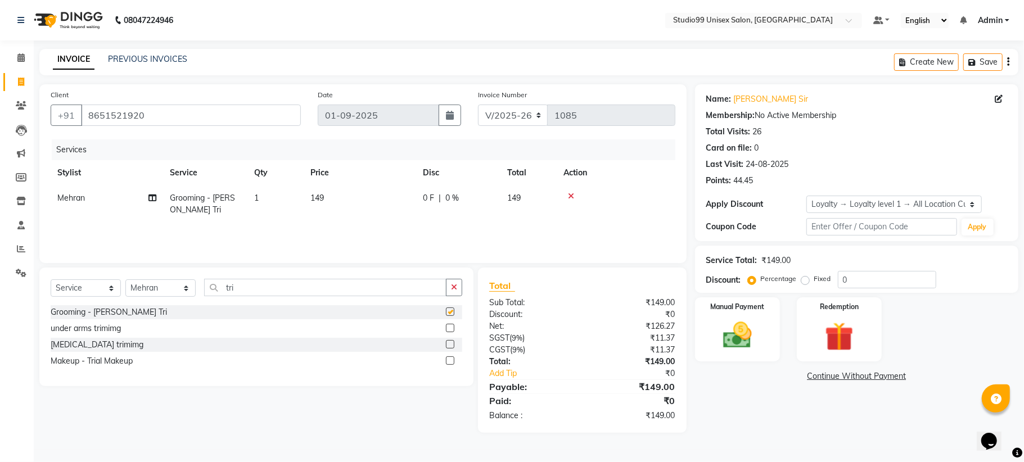
checkbox input "false"
drag, startPoint x: 277, startPoint y: 284, endPoint x: 32, endPoint y: 284, distance: 245.8
click at [32, 284] on div "Select Service Product Membership Package Voucher Prepaid Gift Card Select Styl…" at bounding box center [252, 350] width 443 height 165
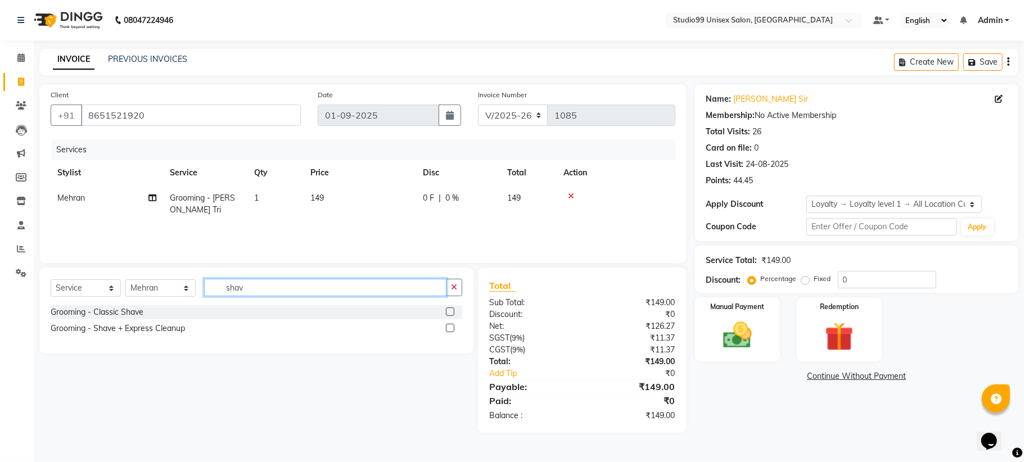
type input "shav"
click at [446, 314] on label at bounding box center [450, 312] width 8 height 8
click at [446, 314] on input "checkbox" at bounding box center [449, 312] width 7 height 7
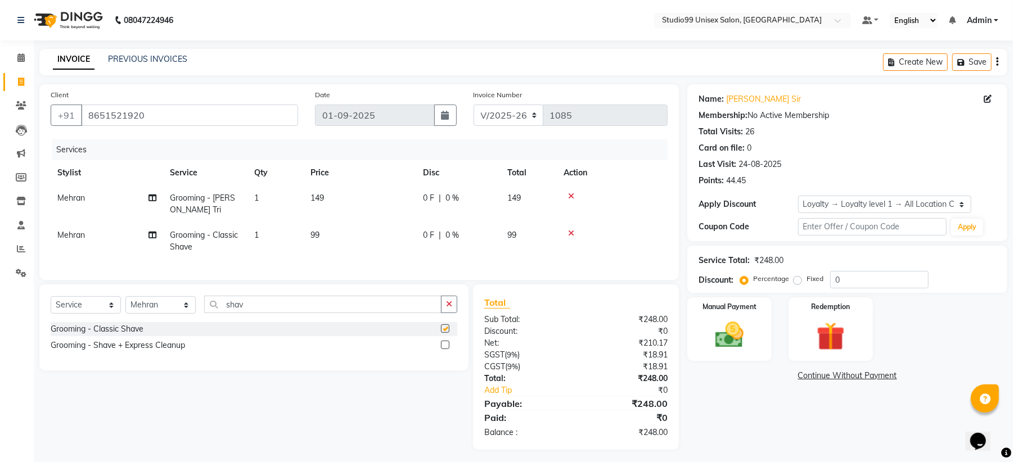
checkbox input "false"
click at [572, 194] on icon at bounding box center [571, 196] width 6 height 8
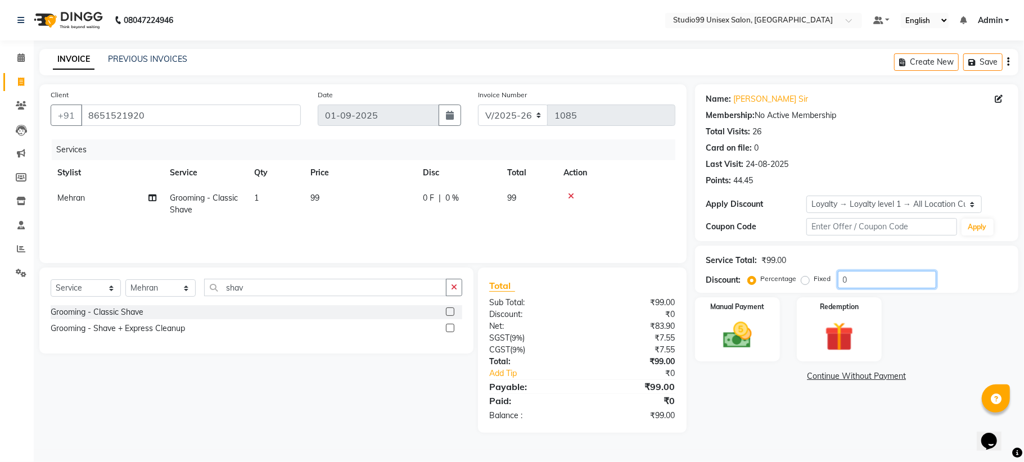
click at [873, 280] on input "0" at bounding box center [887, 279] width 98 height 17
type input "25"
click at [725, 430] on div "Name: [PERSON_NAME] Sir Membership: No Active Membership Total Visits: 26 Card …" at bounding box center [861, 258] width 332 height 349
click at [735, 339] on img at bounding box center [737, 335] width 49 height 35
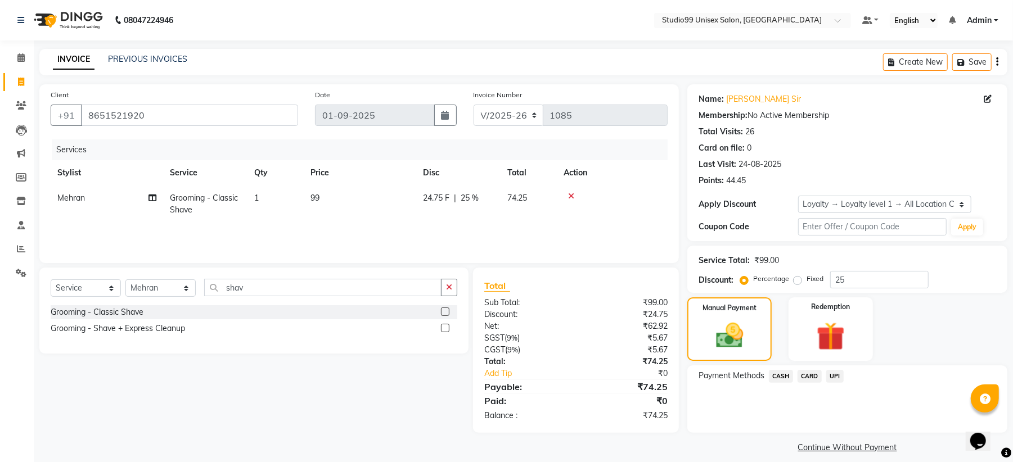
click at [842, 376] on span "UPI" at bounding box center [834, 376] width 17 height 13
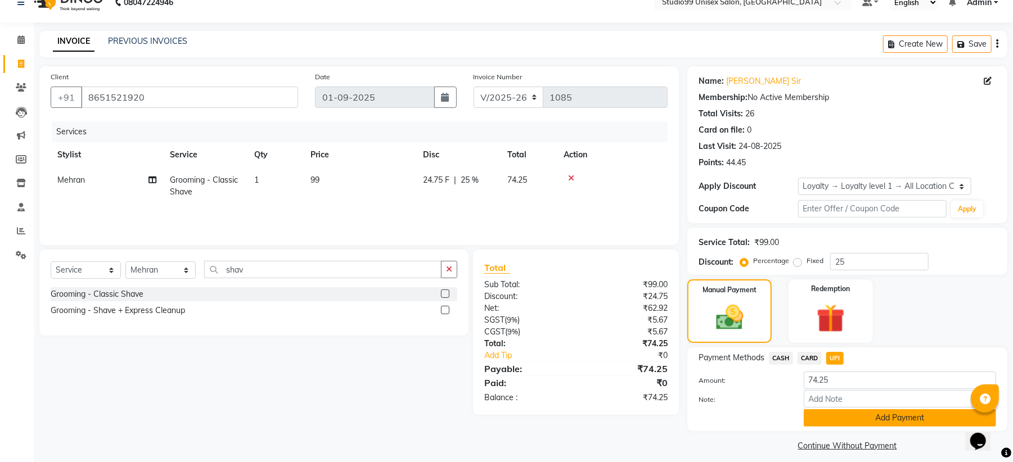
scroll to position [28, 0]
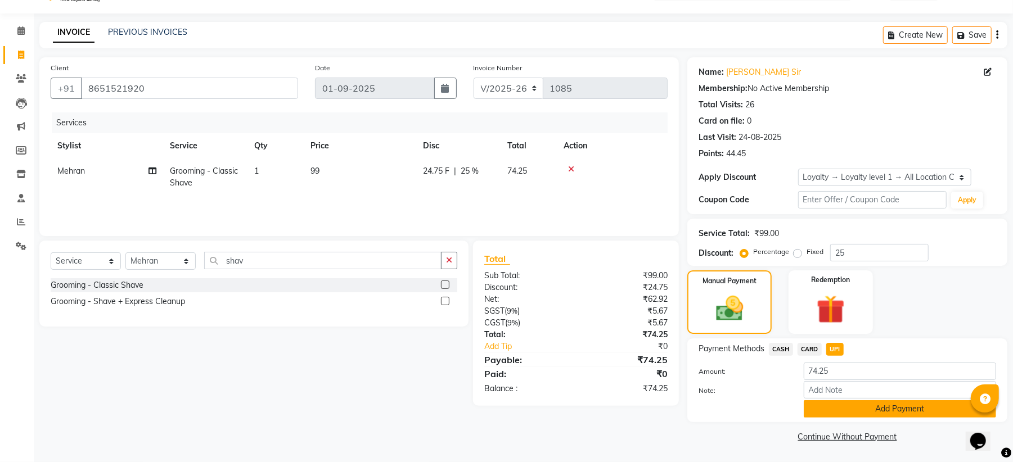
click at [848, 407] on button "Add Payment" at bounding box center [900, 409] width 192 height 17
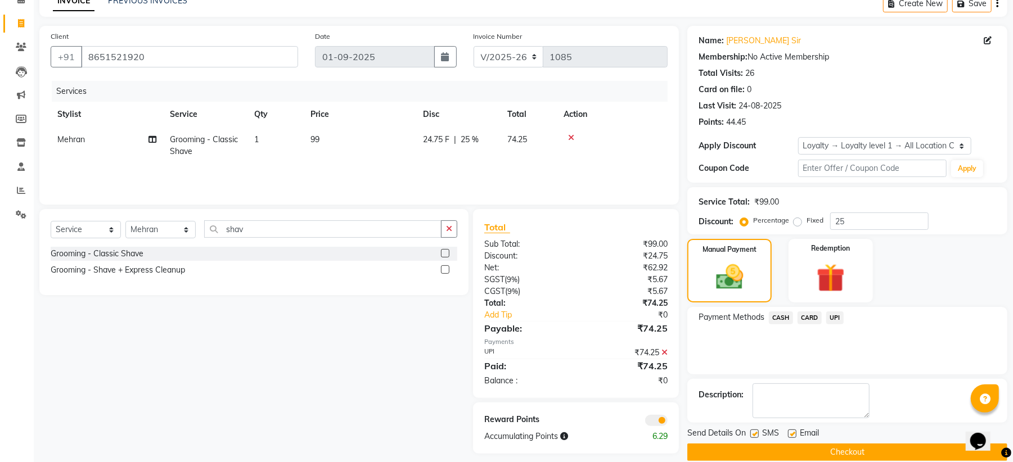
scroll to position [75, 0]
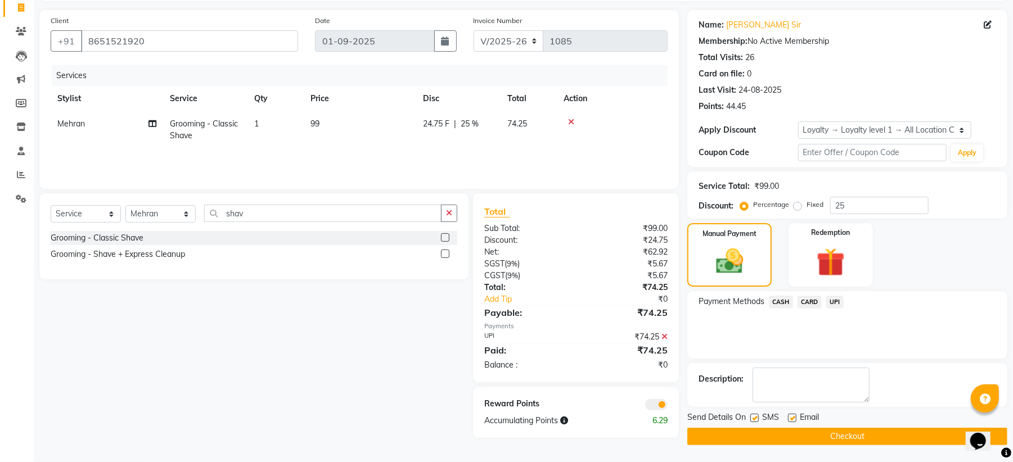
click at [824, 430] on button "Checkout" at bounding box center [847, 436] width 320 height 17
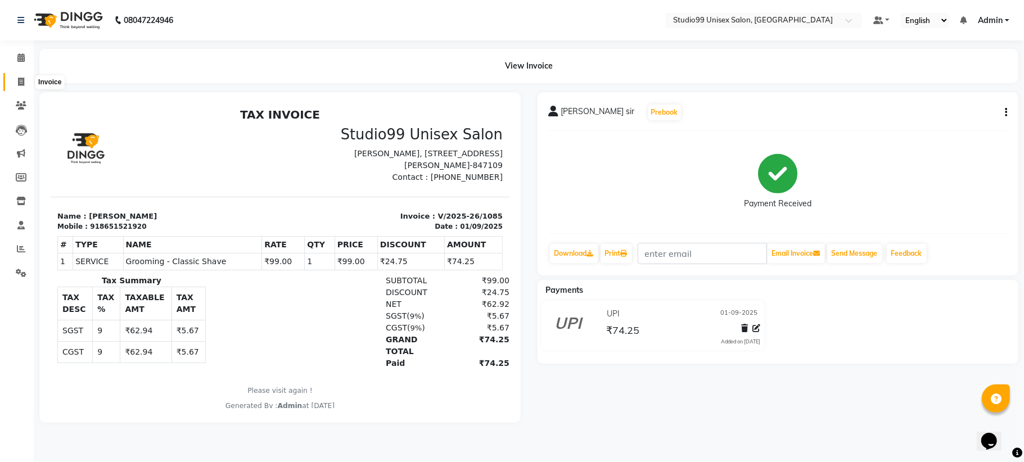
click at [16, 82] on span at bounding box center [21, 82] width 20 height 13
select select "service"
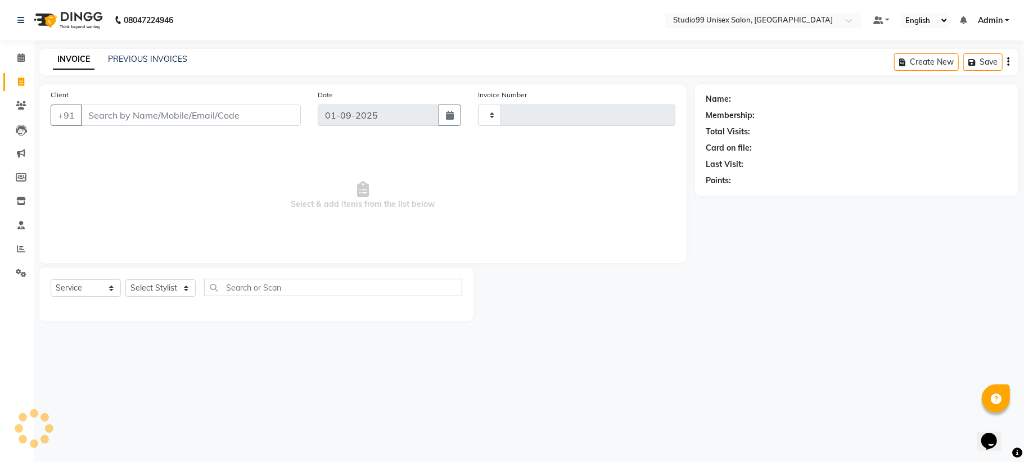
type input "1086"
select select "6061"
click at [253, 190] on span "Select & add items from the list below" at bounding box center [363, 196] width 625 height 113
click at [8, 251] on link "Reports" at bounding box center [16, 249] width 27 height 19
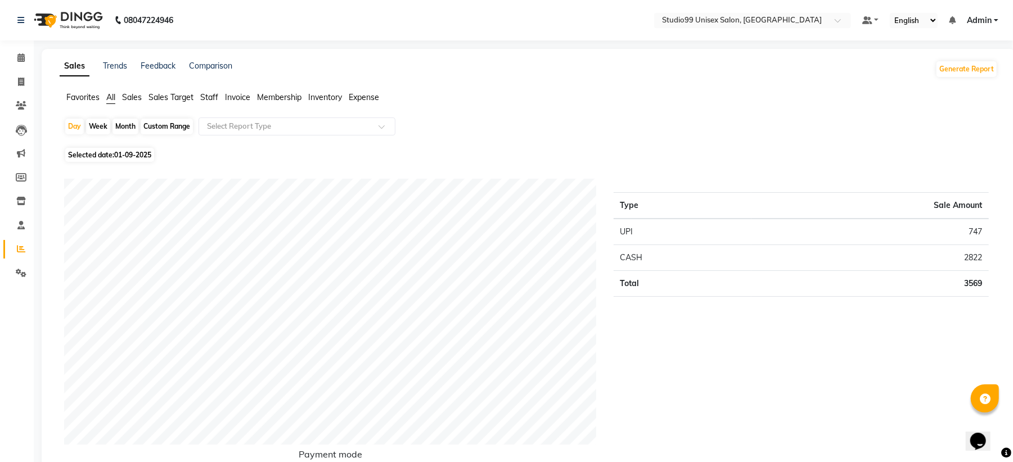
click at [131, 96] on span "Sales" at bounding box center [132, 97] width 20 height 10
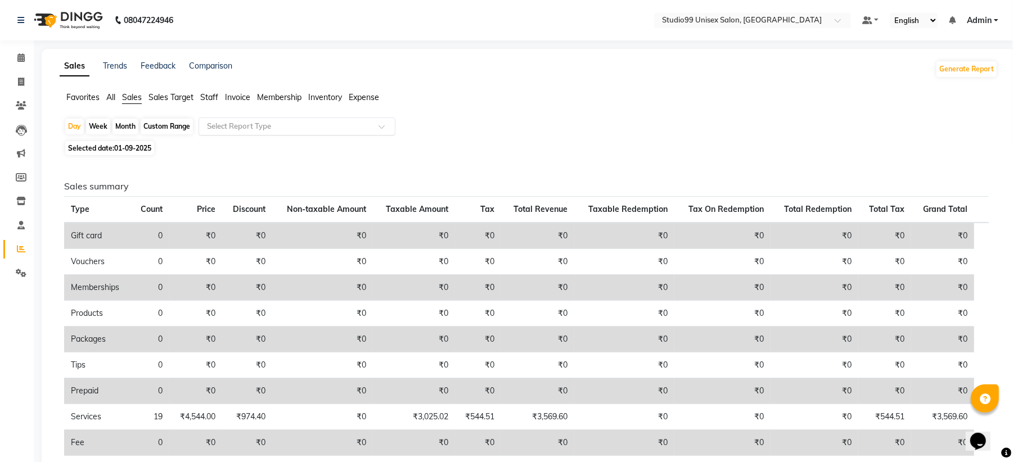
click at [241, 124] on input "text" at bounding box center [286, 126] width 162 height 11
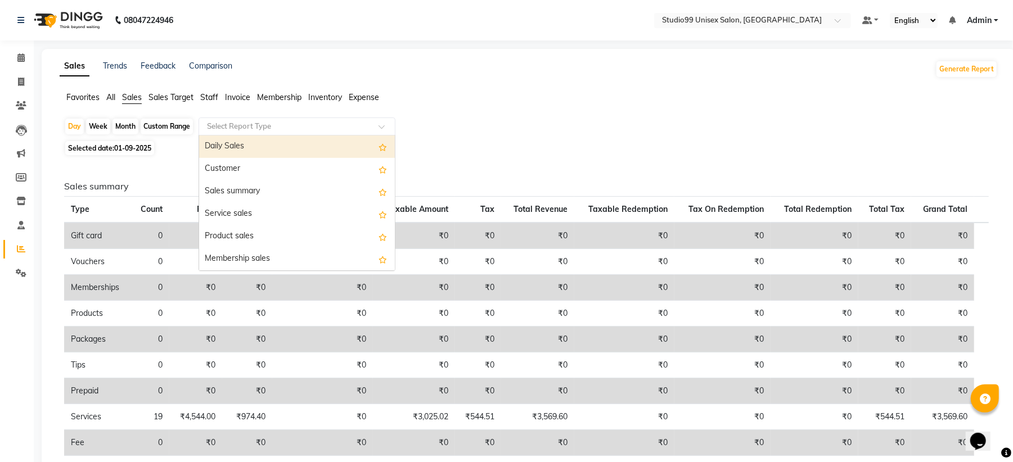
click at [235, 142] on div "Daily Sales" at bounding box center [297, 147] width 196 height 23
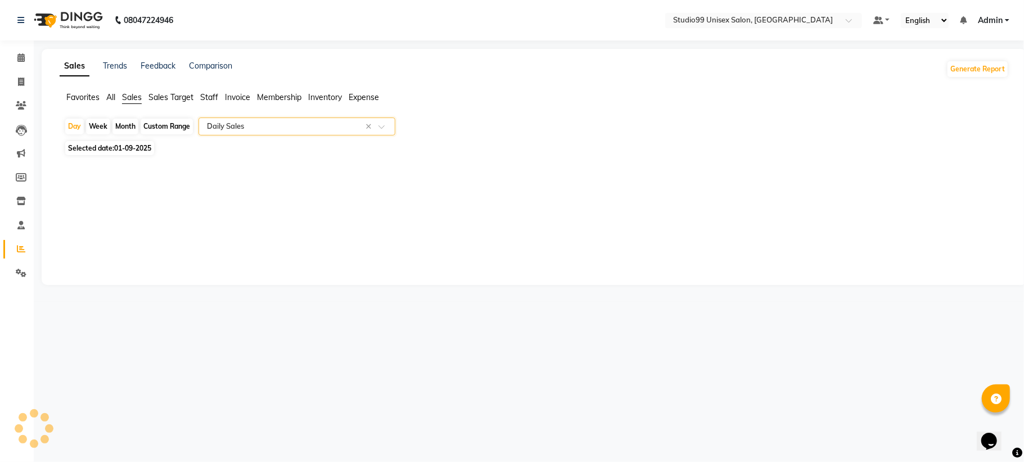
select select "csv"
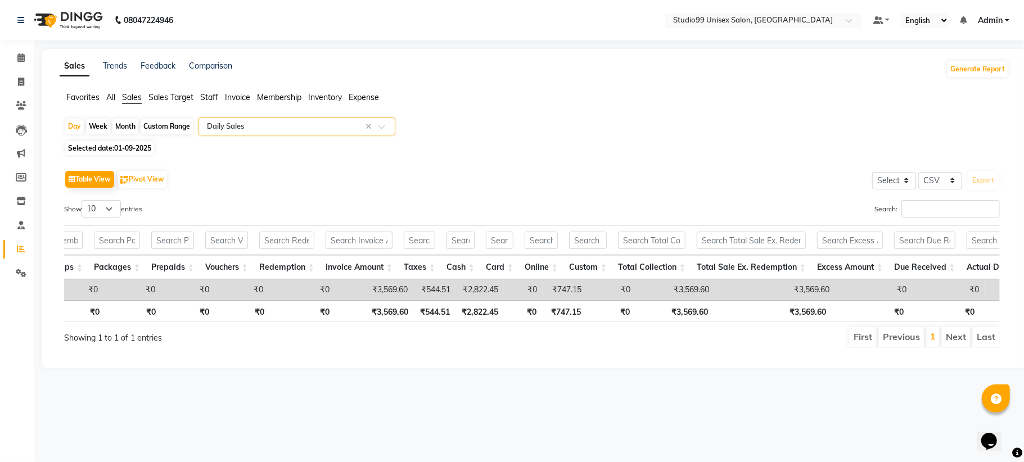
scroll to position [0, 307]
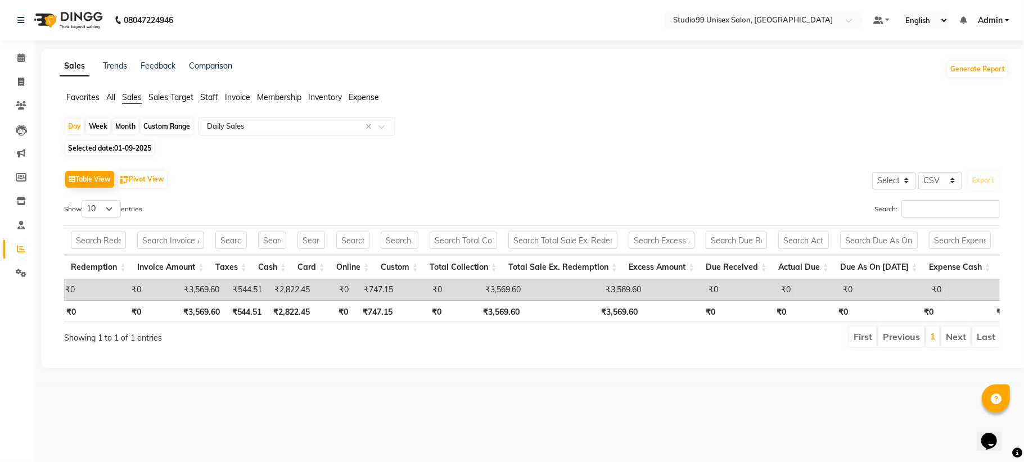
click at [570, 158] on div "Day Week Month Custom Range Select Report Type × Daily Sales × Selected date: […" at bounding box center [535, 238] width 950 height 240
